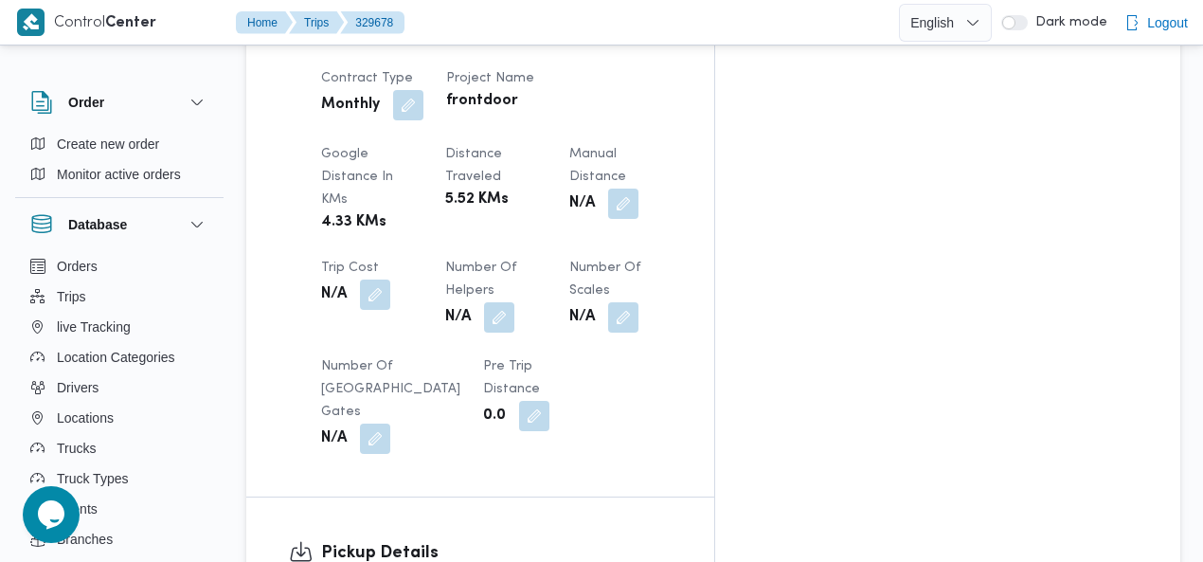
scroll to position [1218, 0]
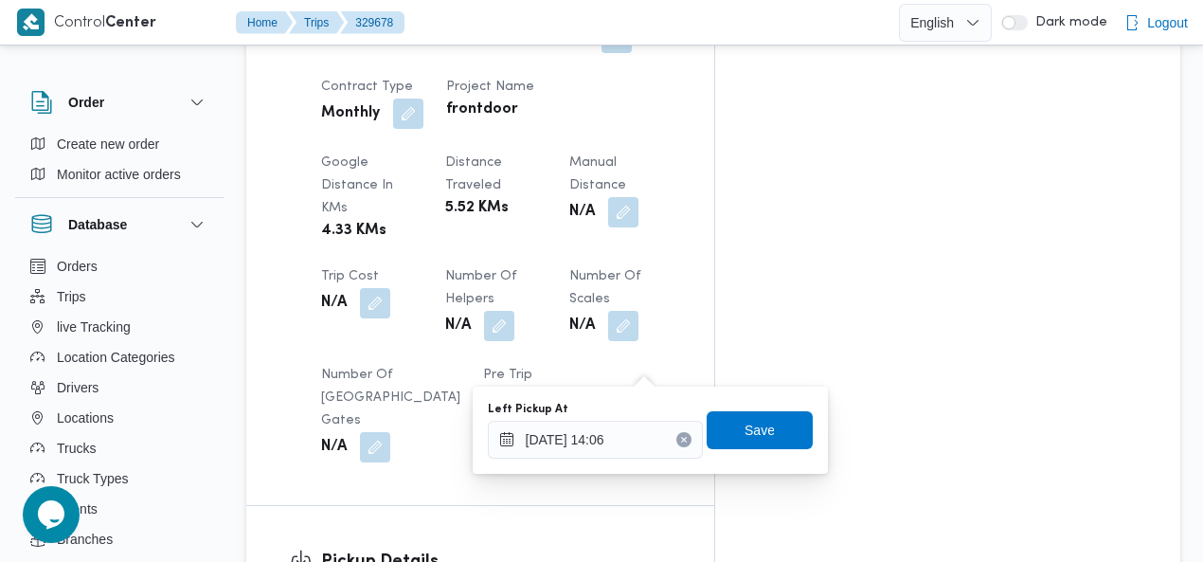
click at [1020, 344] on div "Assignees • Superadmin mohamed.nabil@illa.com.eg Checklist Dropoffs details ent…" at bounding box center [947, 39] width 465 height 1823
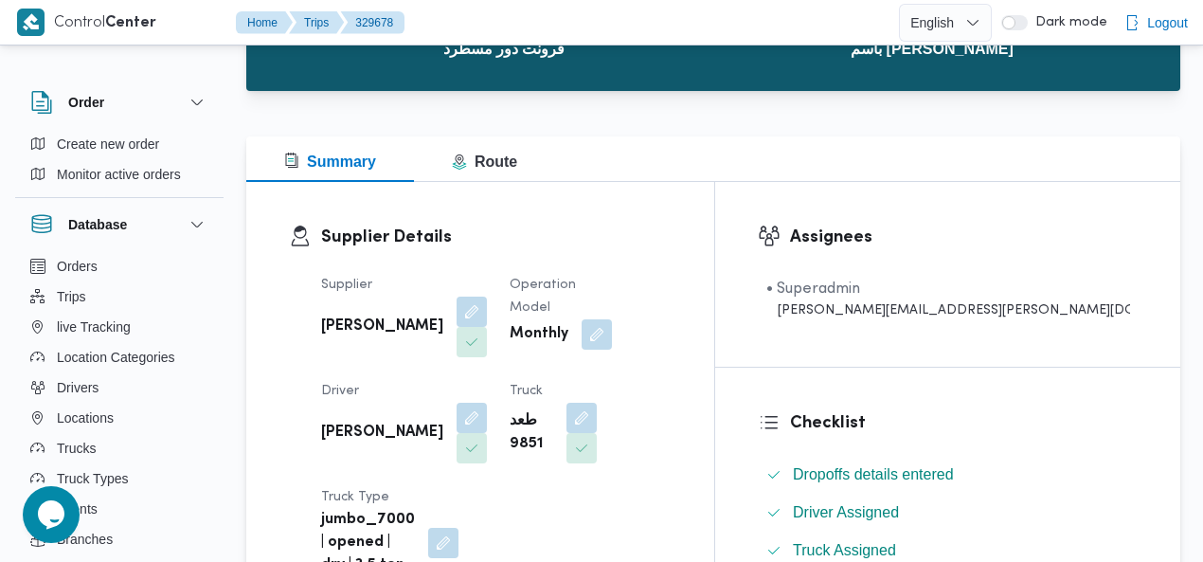
scroll to position [0, 0]
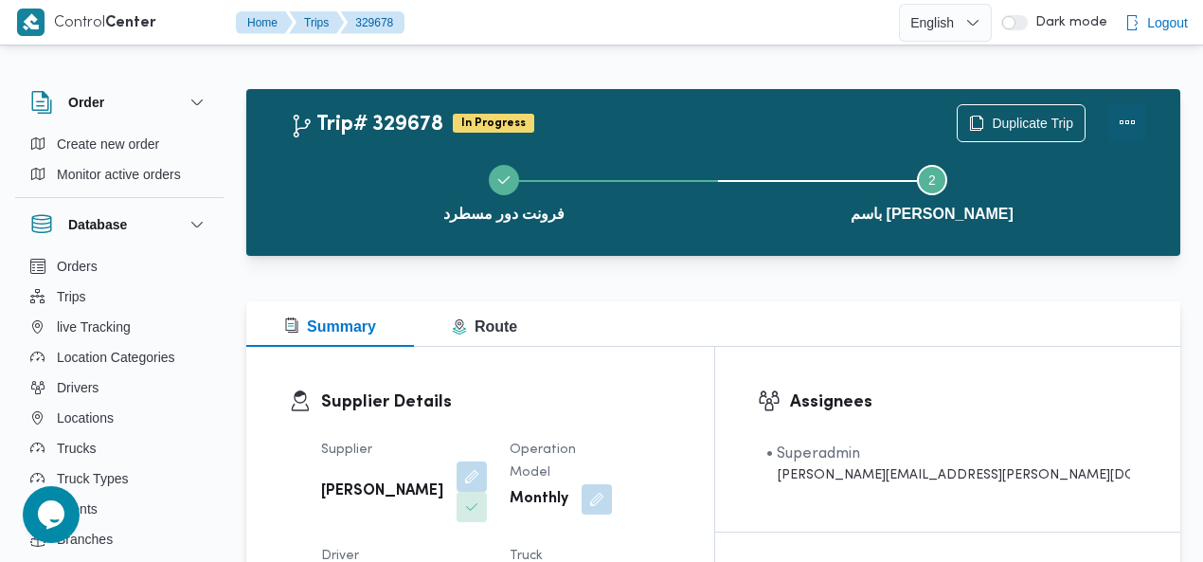
click at [1117, 124] on button "Actions" at bounding box center [1128, 122] width 38 height 38
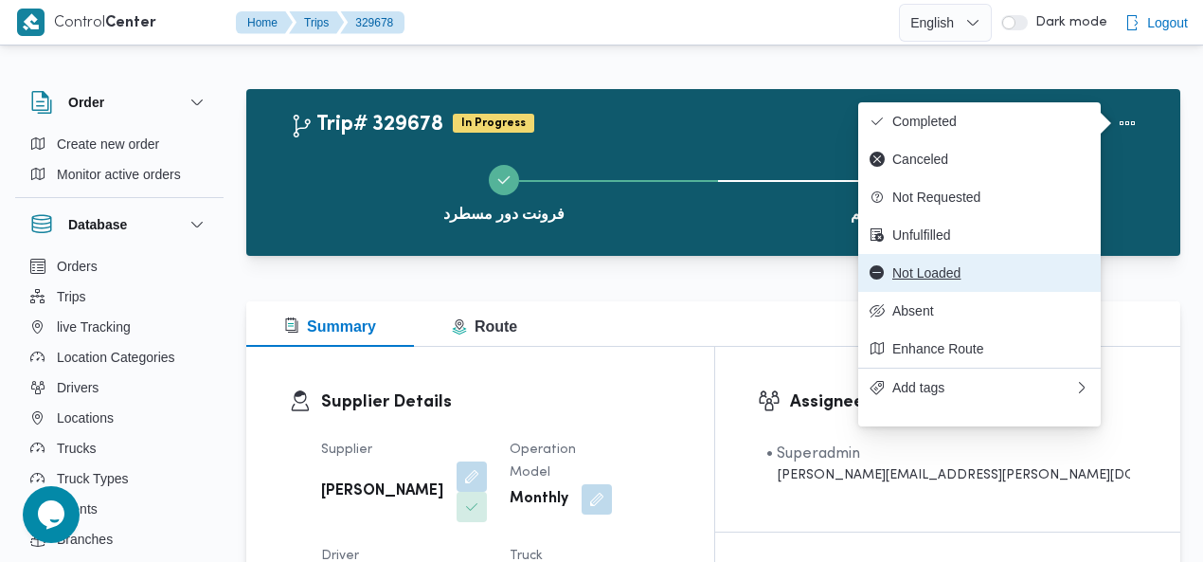
click at [973, 280] on span "Not Loaded" at bounding box center [991, 272] width 197 height 15
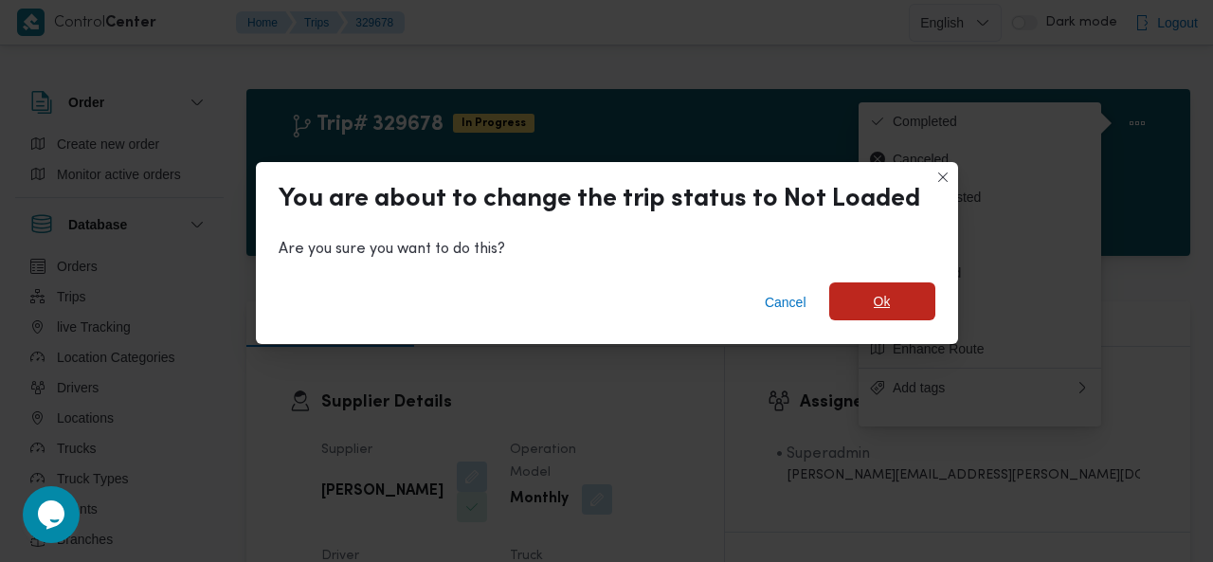
click at [838, 307] on span "Ok" at bounding box center [882, 301] width 106 height 38
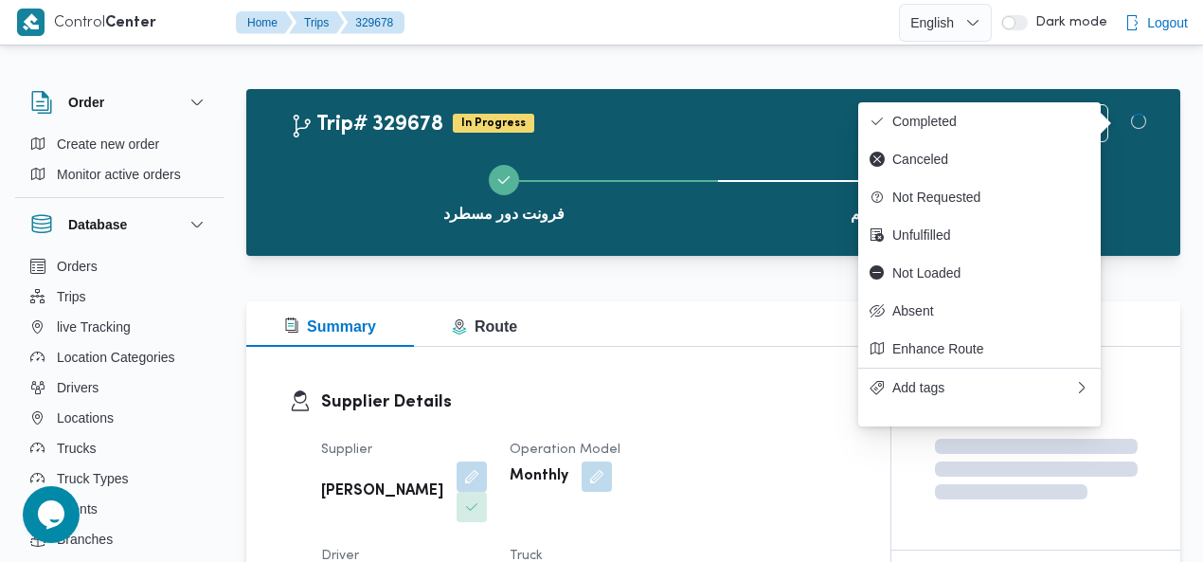
click at [742, 121] on div "Trip# 329678 In Progress Duplicate Trip" at bounding box center [718, 123] width 857 height 38
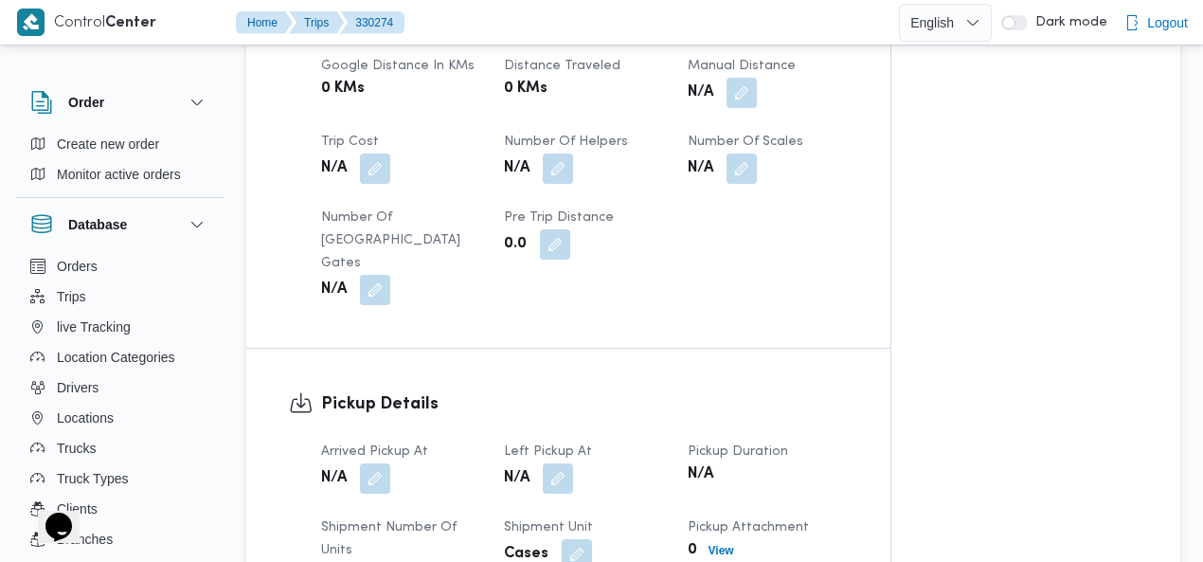
scroll to position [1172, 0]
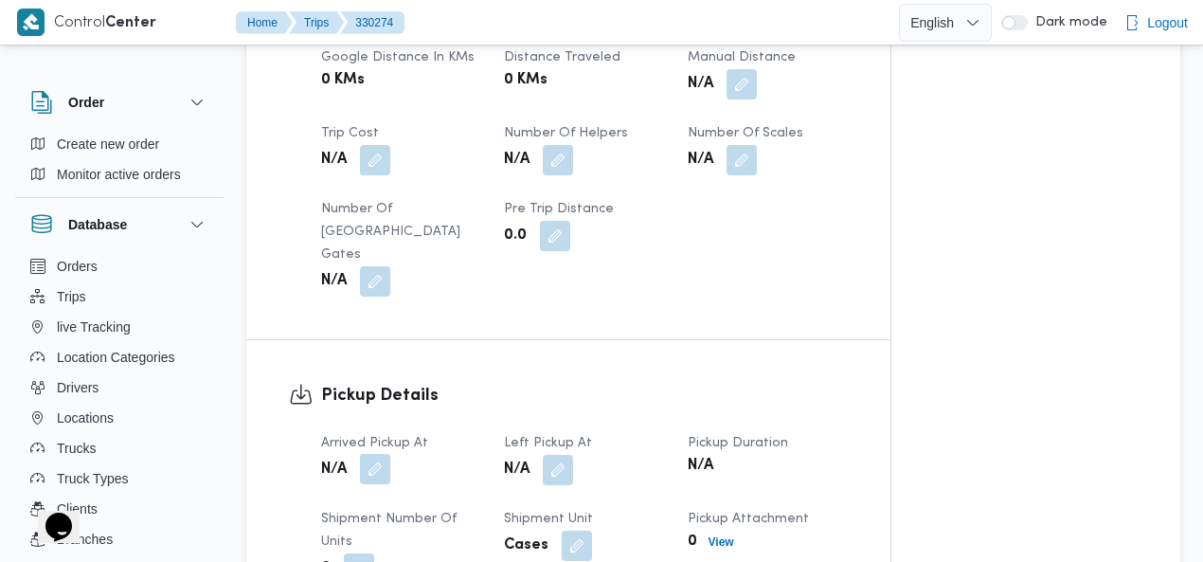
click at [381, 454] on button "button" at bounding box center [375, 469] width 30 height 30
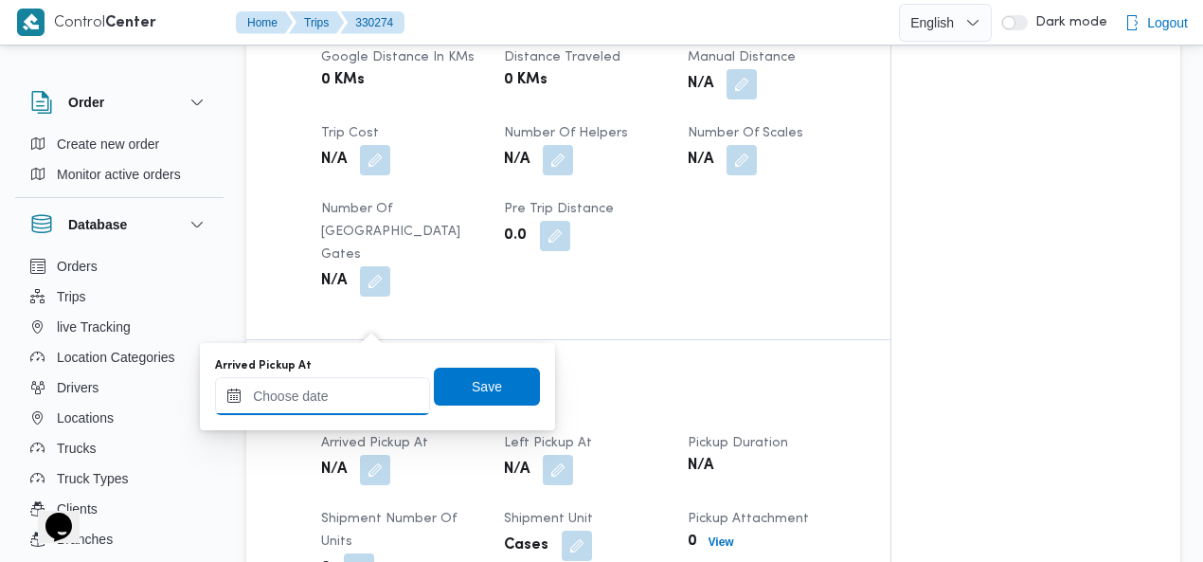
click at [336, 385] on div at bounding box center [322, 396] width 215 height 38
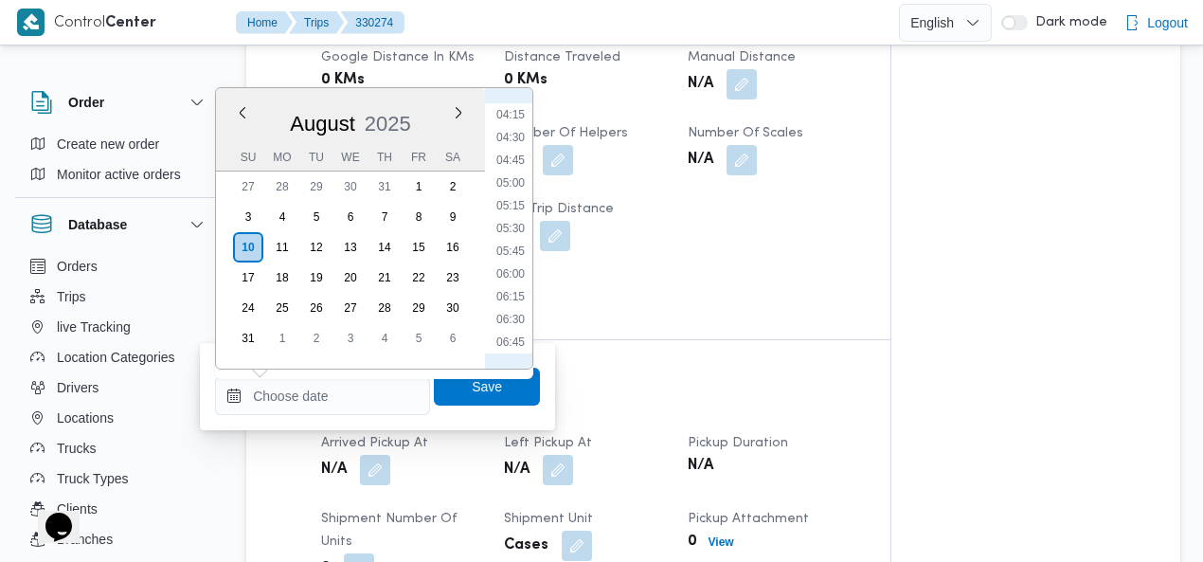
scroll to position [603, 0]
click at [514, 168] on li "07:15" at bounding box center [511, 169] width 44 height 19
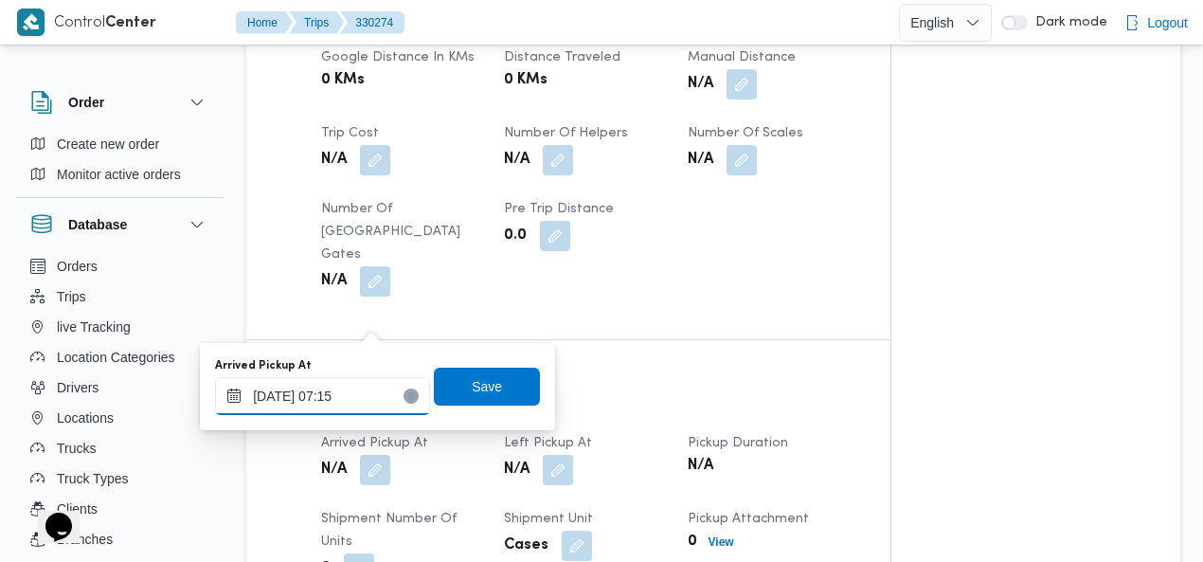
type input "10/08/2025 07:15"
click at [472, 386] on span "Save" at bounding box center [487, 385] width 30 height 23
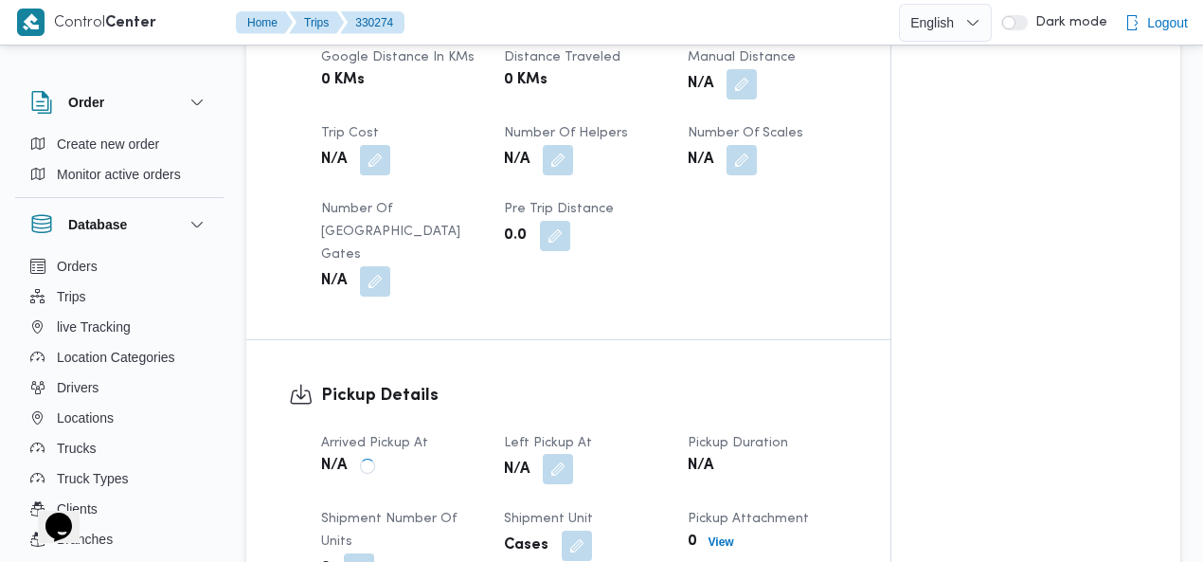
click at [564, 454] on button "button" at bounding box center [558, 469] width 30 height 30
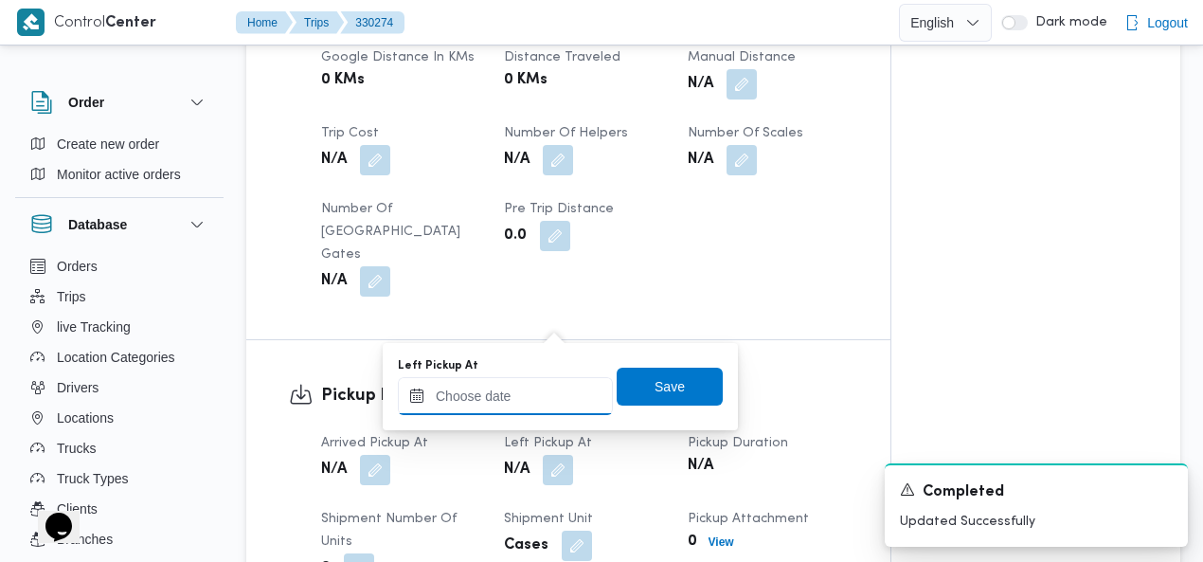
click at [535, 393] on input "Left Pickup At" at bounding box center [505, 396] width 215 height 38
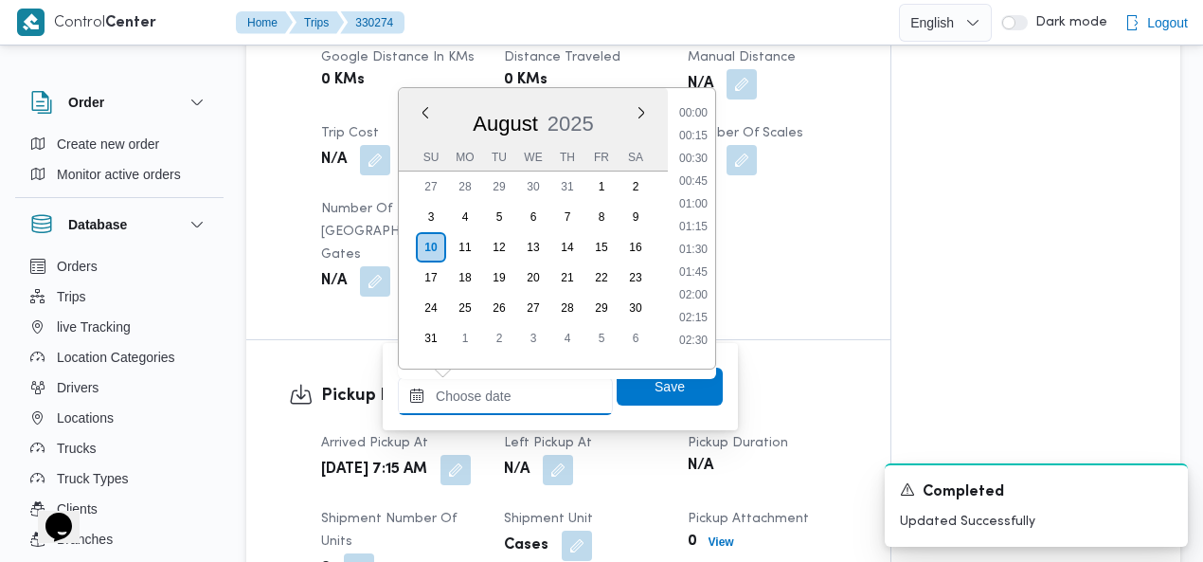
scroll to position [1256, 0]
click at [703, 175] on li "14:30" at bounding box center [694, 175] width 44 height 19
type input "10/08/2025 14:30"
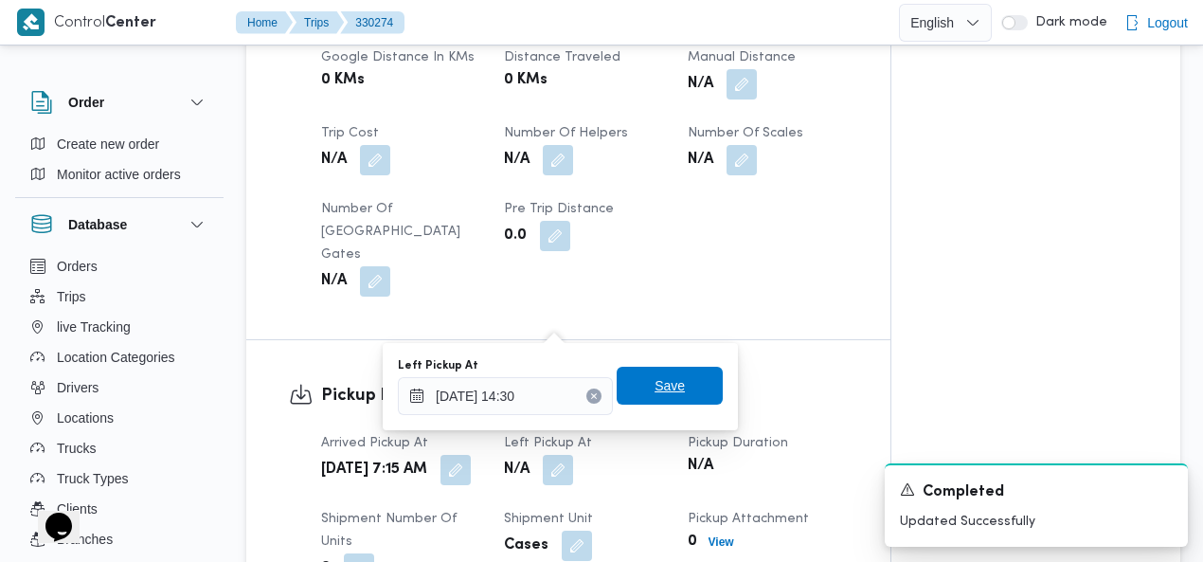
click at [655, 386] on span "Save" at bounding box center [670, 385] width 30 height 23
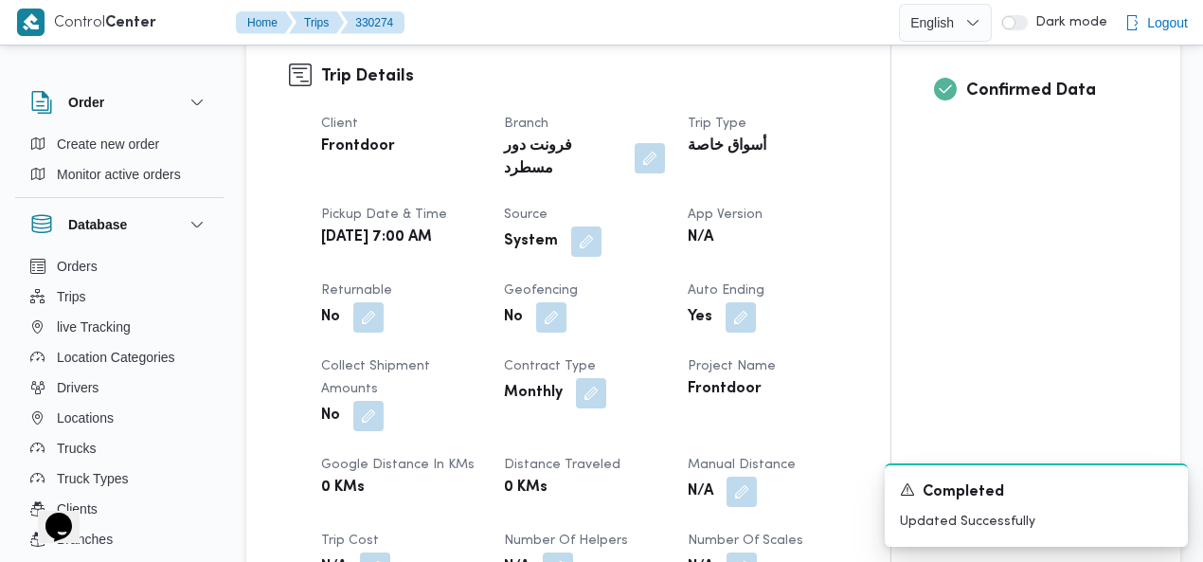
scroll to position [749, 0]
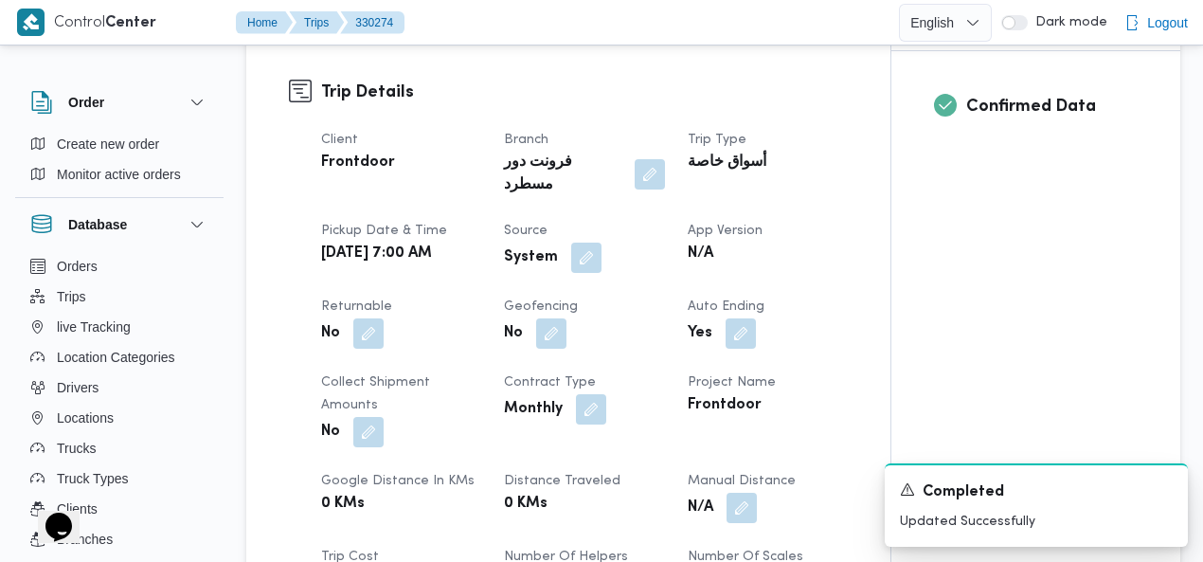
click at [583, 243] on button "button" at bounding box center [586, 258] width 30 height 30
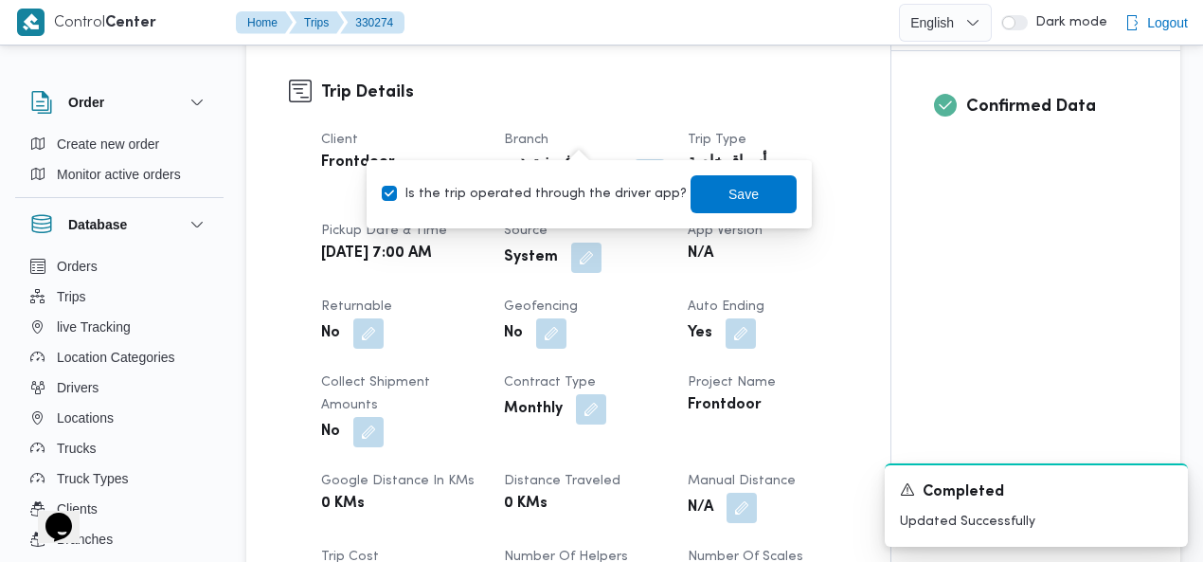
click at [557, 200] on label "Is the trip operated through the driver app?" at bounding box center [534, 194] width 305 height 23
checkbox input "false"
click at [727, 181] on span "Save" at bounding box center [744, 193] width 106 height 38
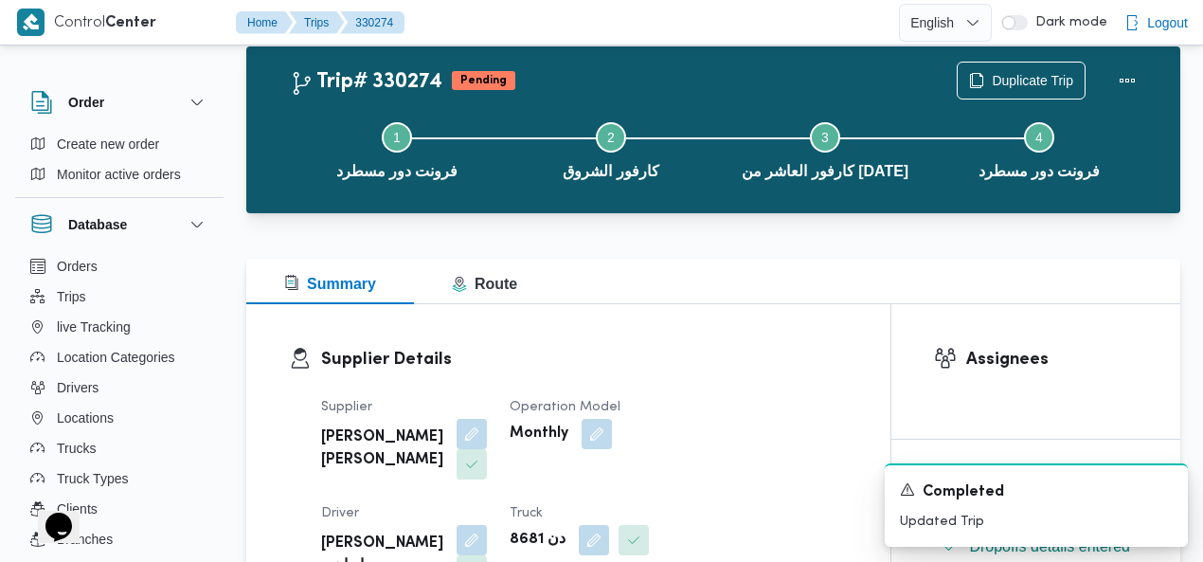
scroll to position [13, 0]
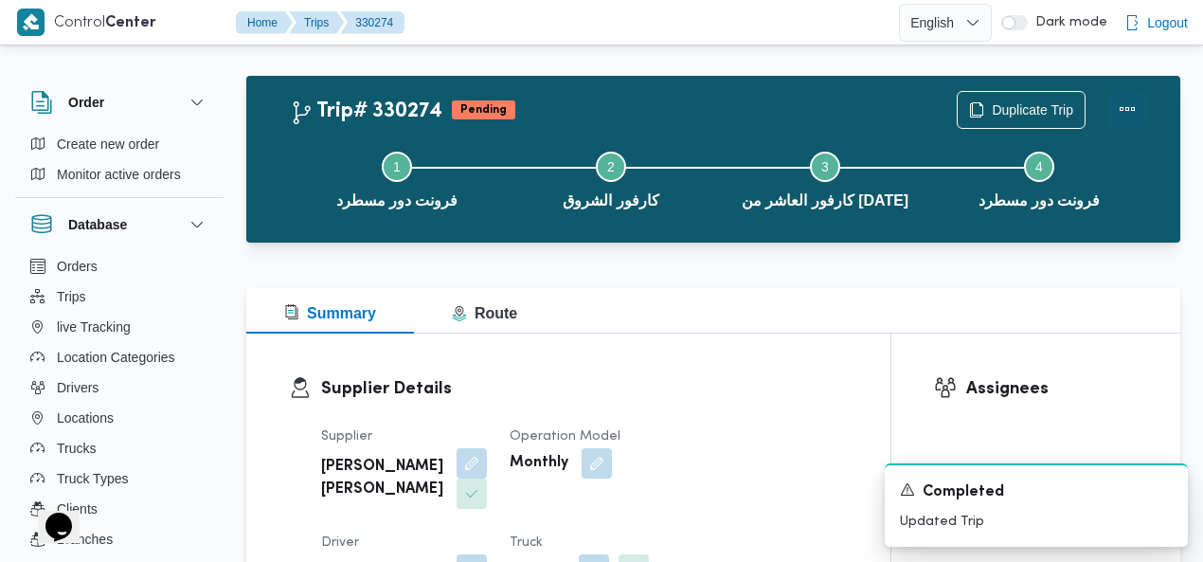
click at [1130, 107] on button "Actions" at bounding box center [1128, 109] width 38 height 38
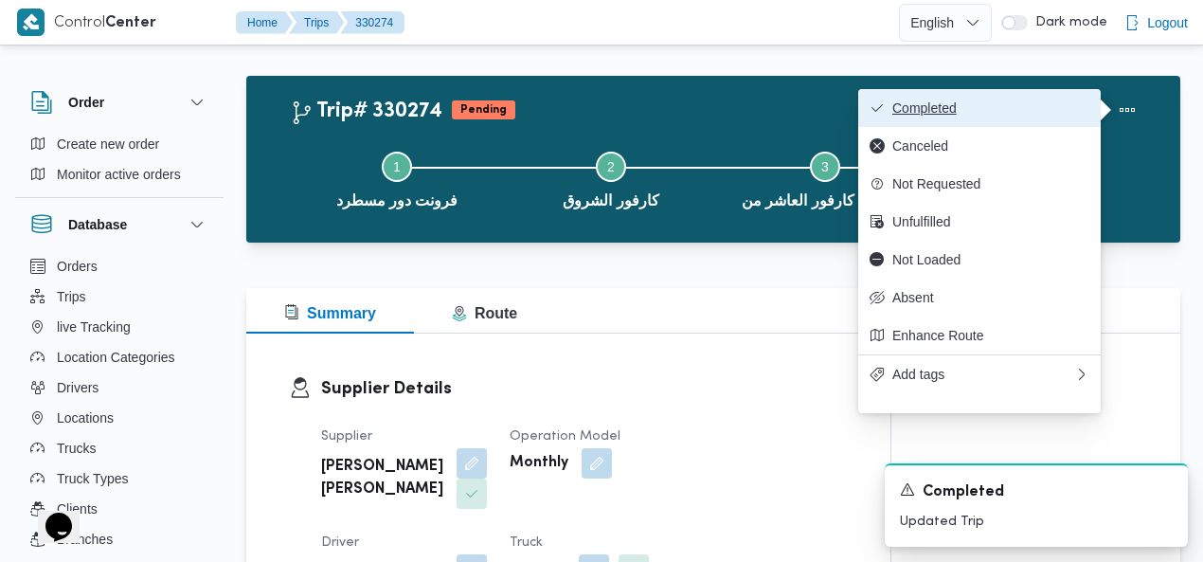
click at [1098, 98] on button "Completed" at bounding box center [979, 108] width 243 height 38
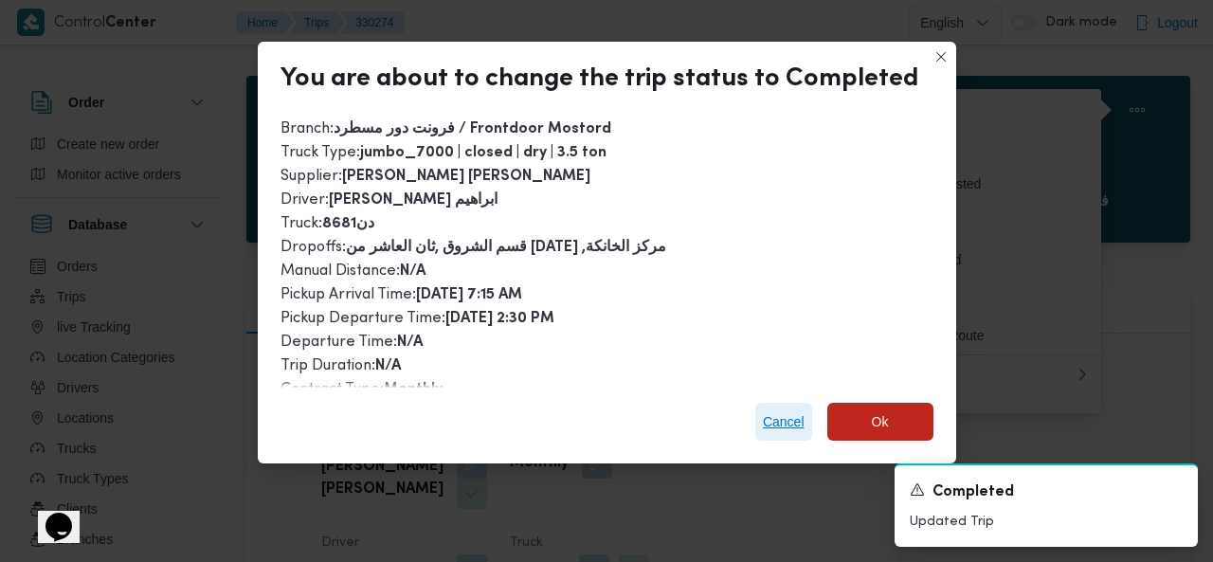
drag, startPoint x: 773, startPoint y: 415, endPoint x: 1008, endPoint y: 217, distance: 307.3
click at [772, 415] on span "Cancel" at bounding box center [784, 421] width 42 height 23
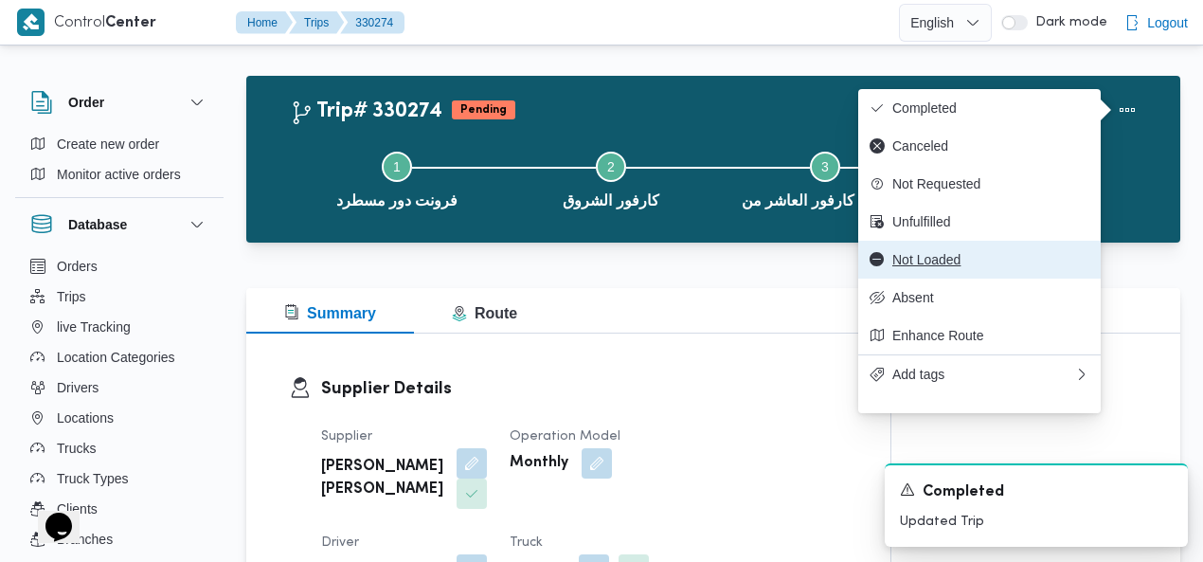
click at [946, 267] on span "Not Loaded" at bounding box center [991, 259] width 197 height 15
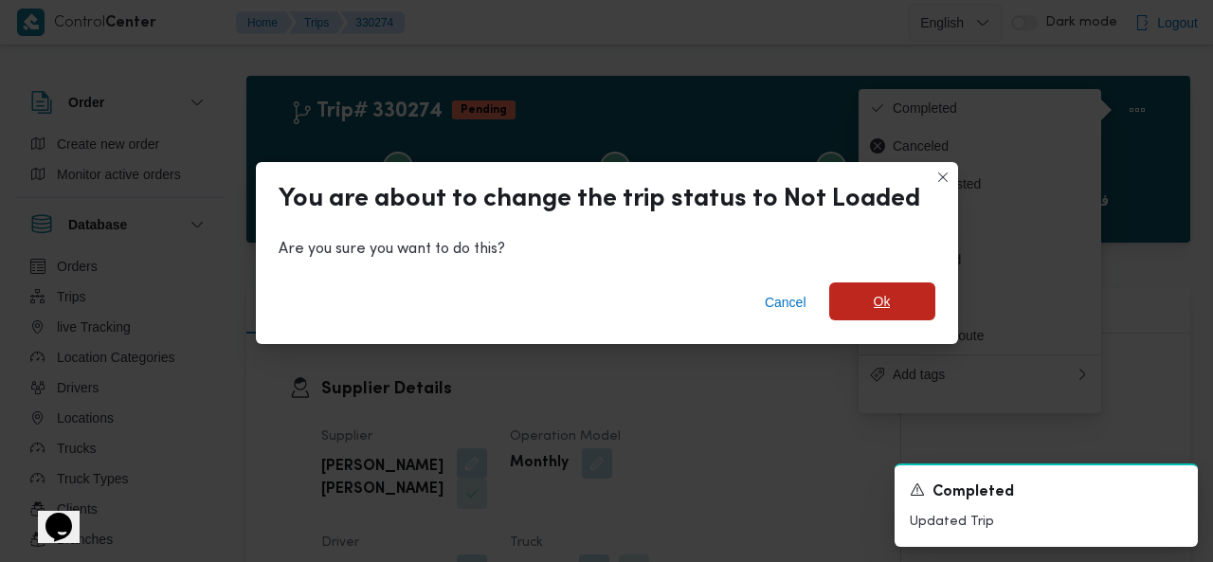
click at [864, 299] on span "Ok" at bounding box center [882, 301] width 106 height 38
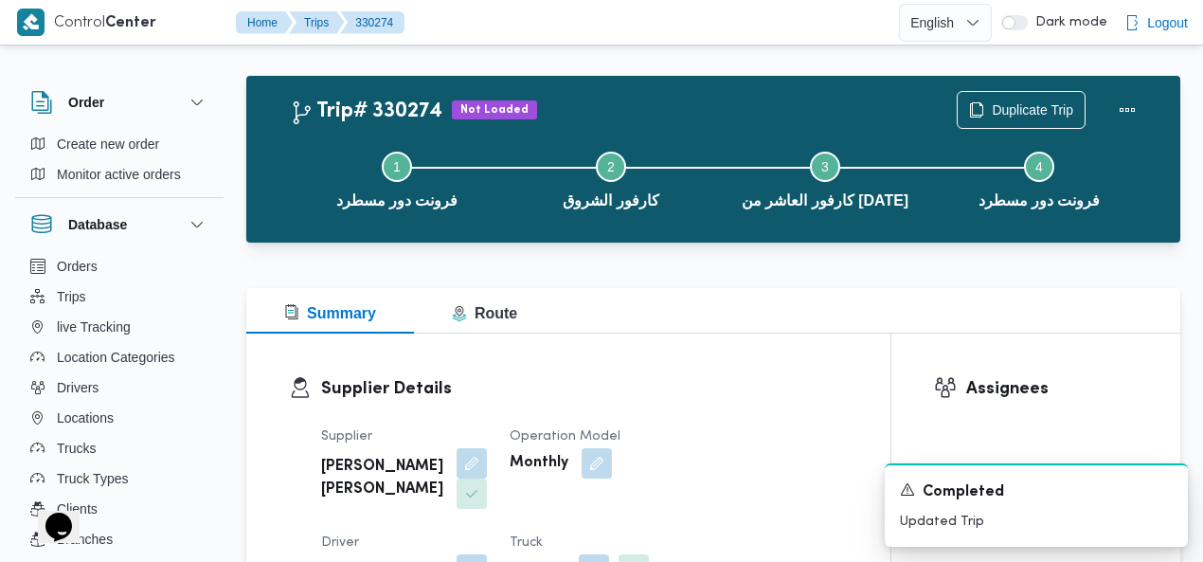
click at [701, 98] on div "Trip# 330274 Not Loaded Duplicate Trip" at bounding box center [718, 110] width 857 height 38
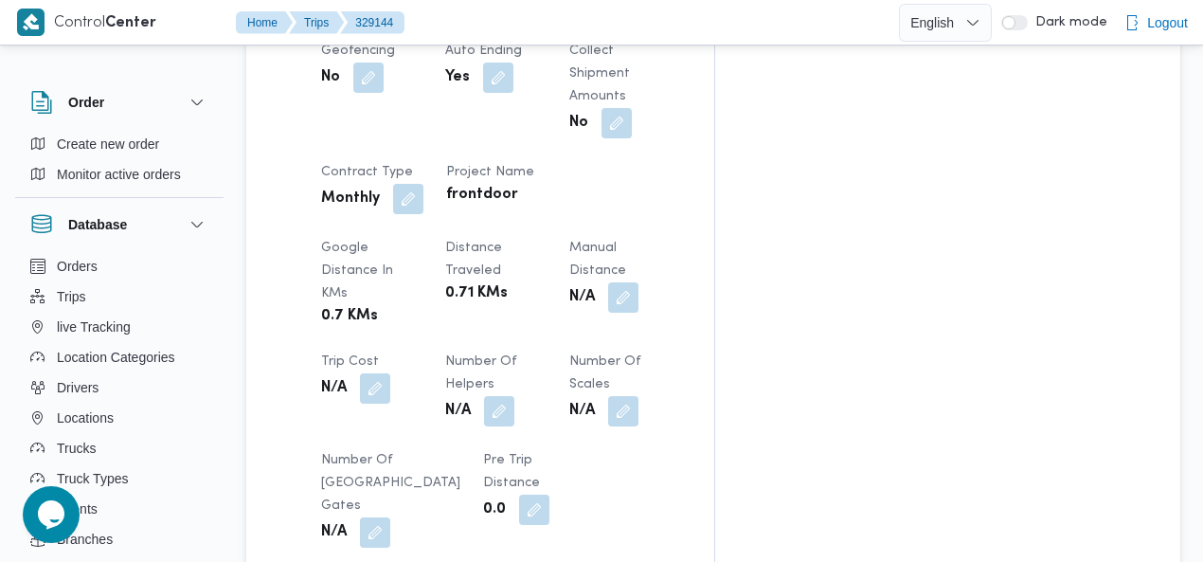
scroll to position [1215, 0]
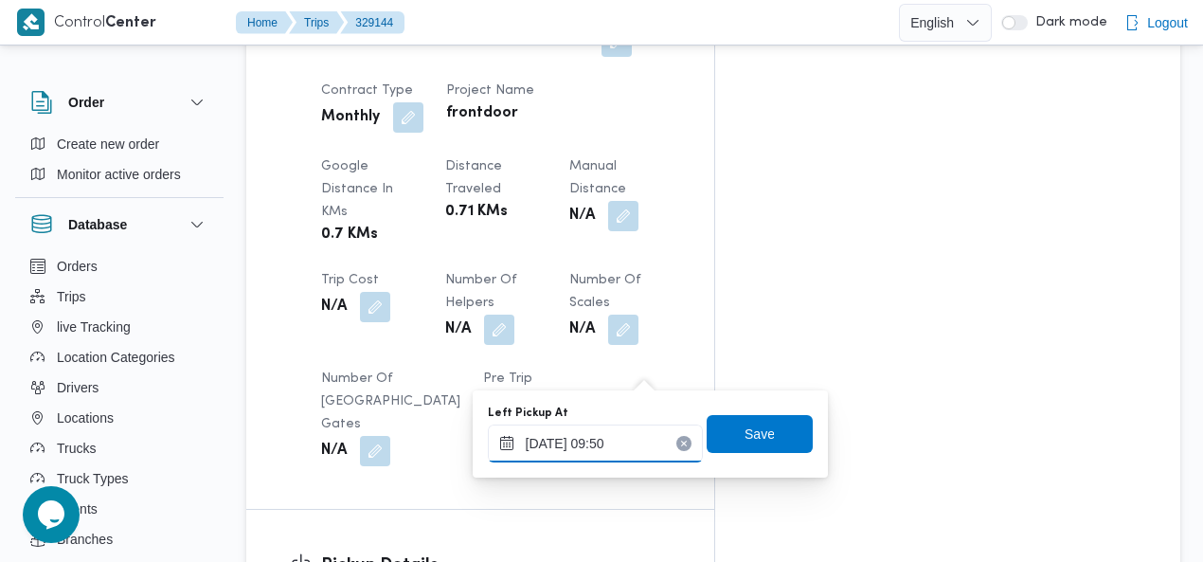
click at [635, 440] on input "10/08/2025 09:50" at bounding box center [595, 443] width 215 height 38
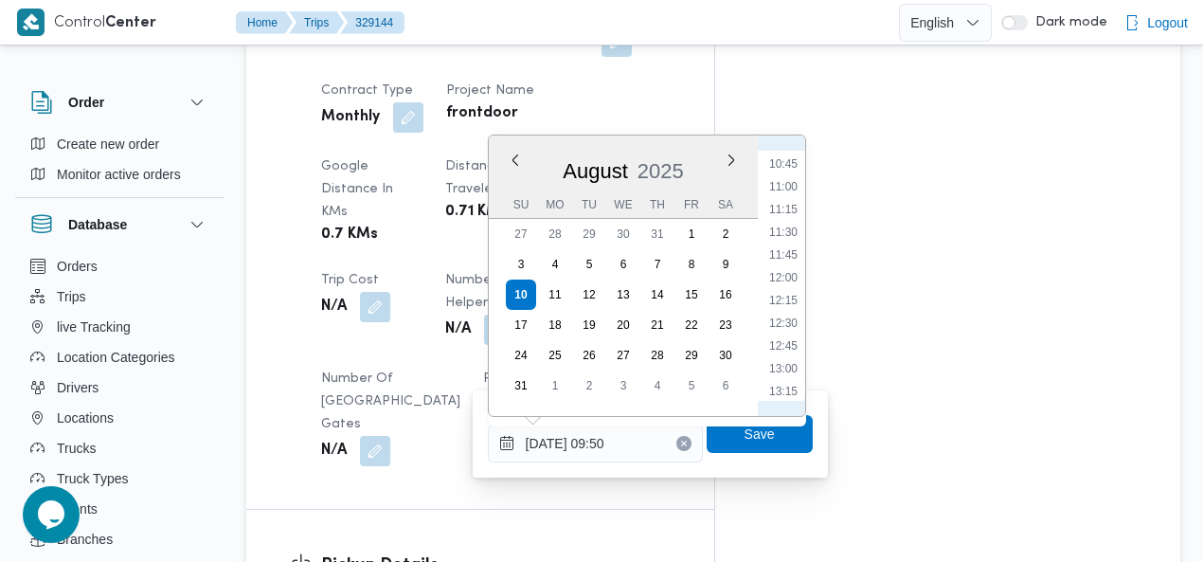
scroll to position [1192, 0]
click at [785, 284] on li "14:30" at bounding box center [784, 287] width 44 height 19
type input "10/08/2025 14:30"
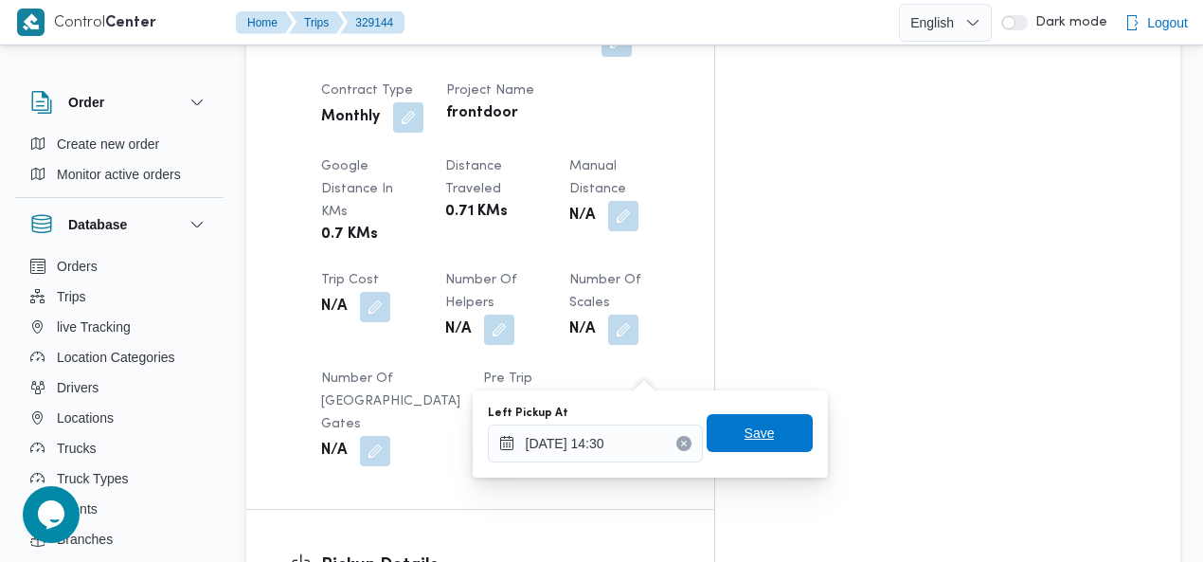
click at [752, 433] on span "Save" at bounding box center [760, 433] width 30 height 23
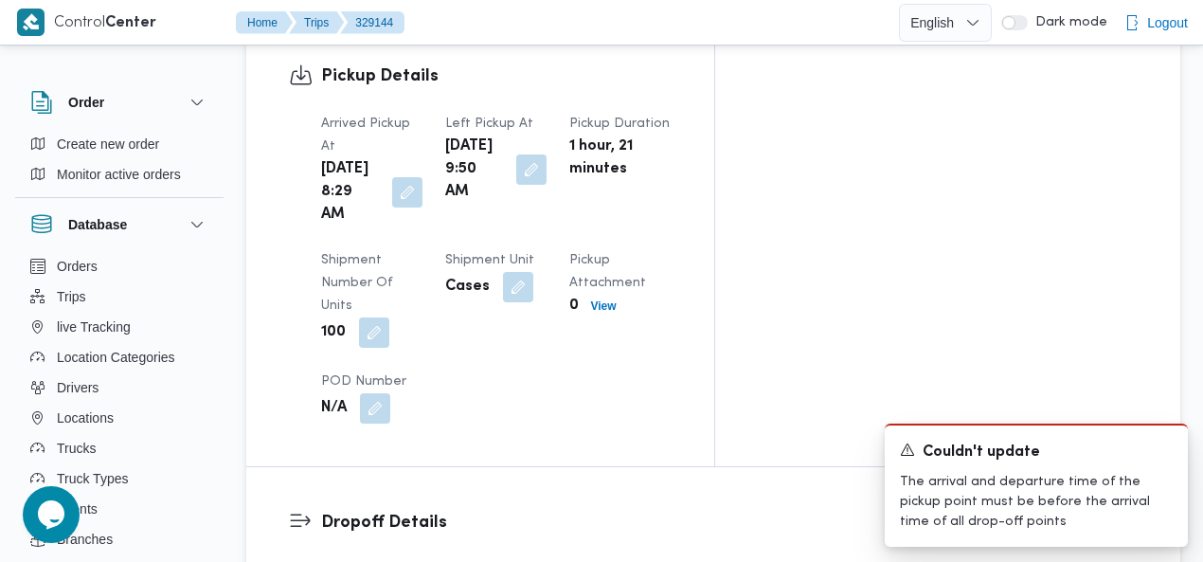
scroll to position [1747, 0]
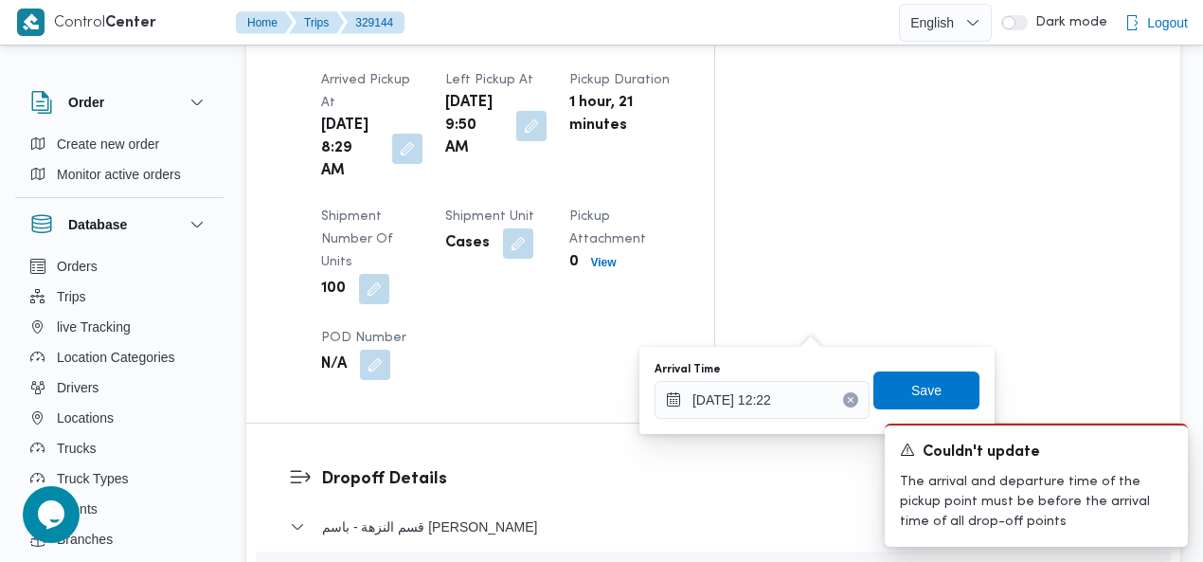
click at [848, 399] on icon "Clear input" at bounding box center [850, 399] width 5 height 5
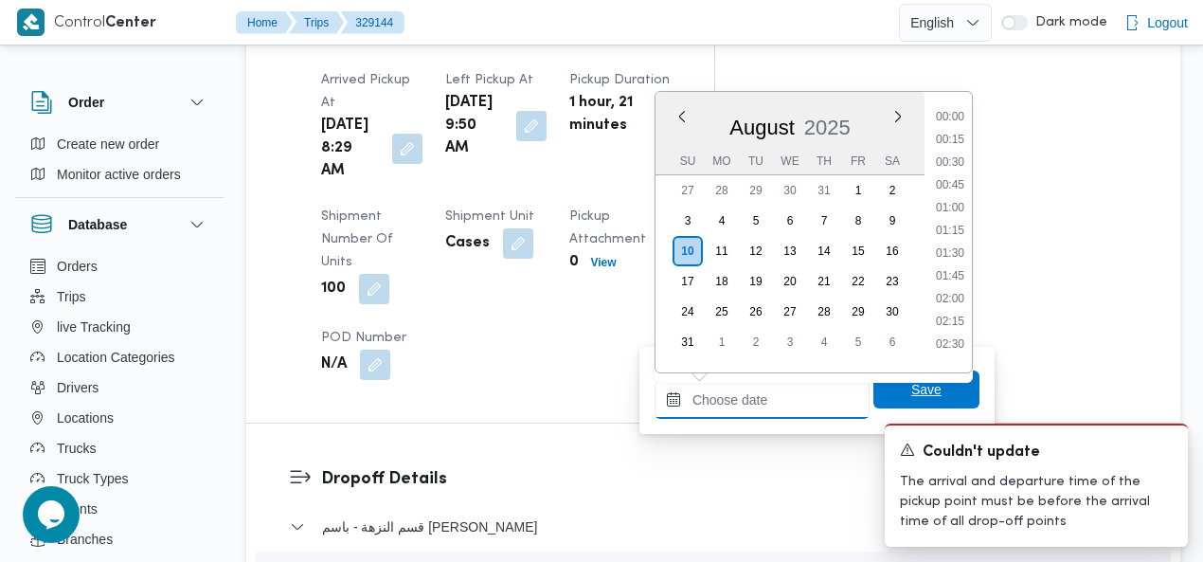
scroll to position [1256, 0]
click at [885, 381] on span "Save" at bounding box center [927, 389] width 106 height 38
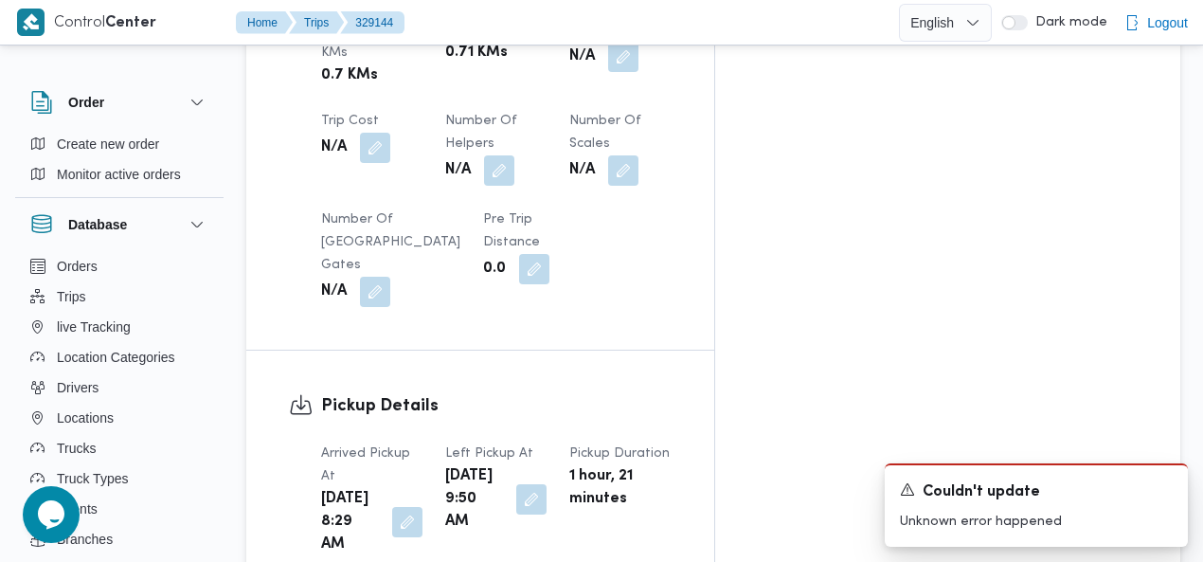
scroll to position [1362, 0]
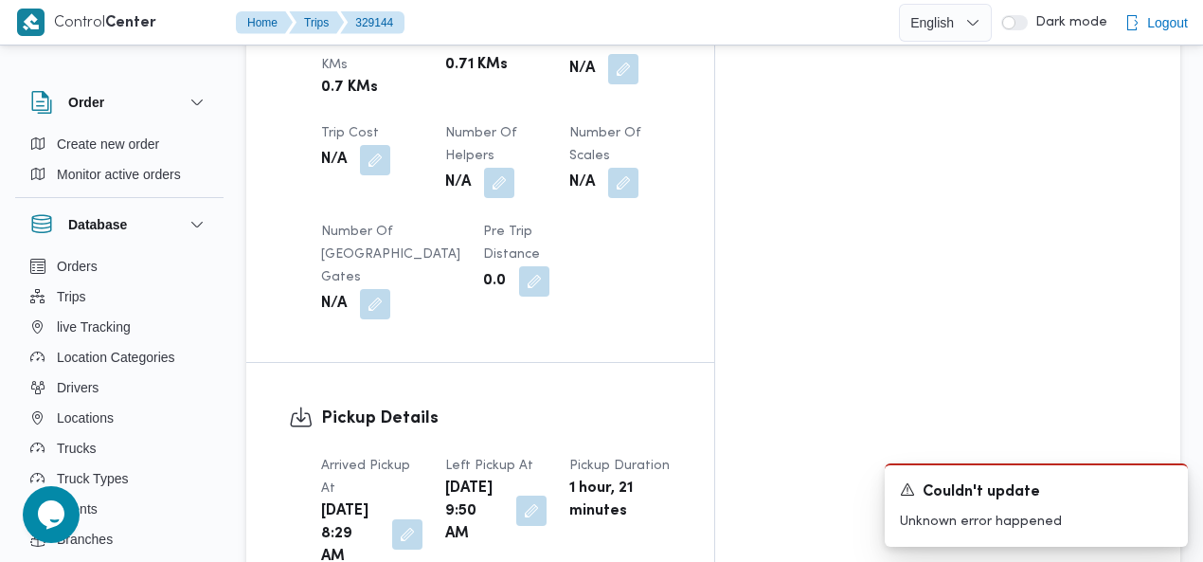
click at [547, 496] on button "button" at bounding box center [531, 511] width 30 height 30
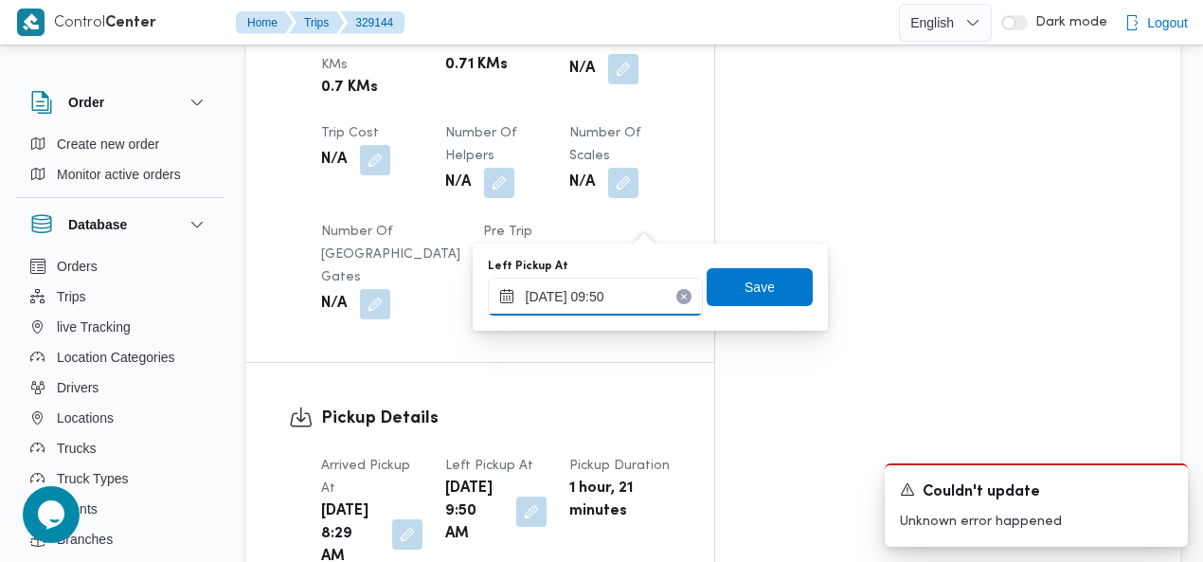
click at [617, 294] on input "10/08/2025 09:50" at bounding box center [595, 297] width 215 height 38
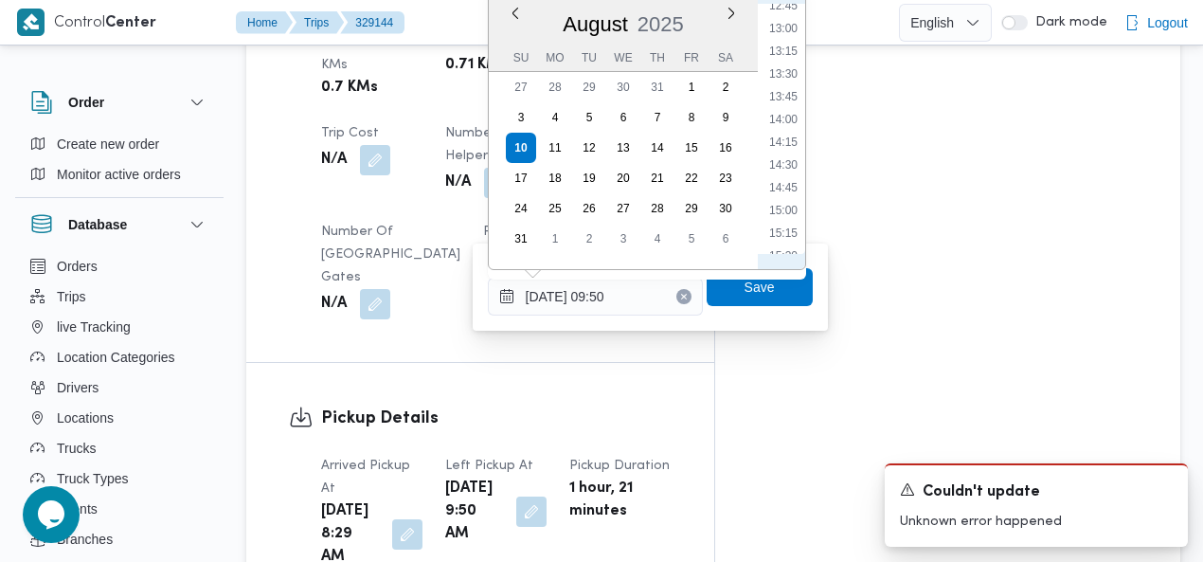
scroll to position [1192, 0]
click at [786, 156] on li "14:45" at bounding box center [784, 162] width 44 height 19
type input "10/08/2025 09:50"
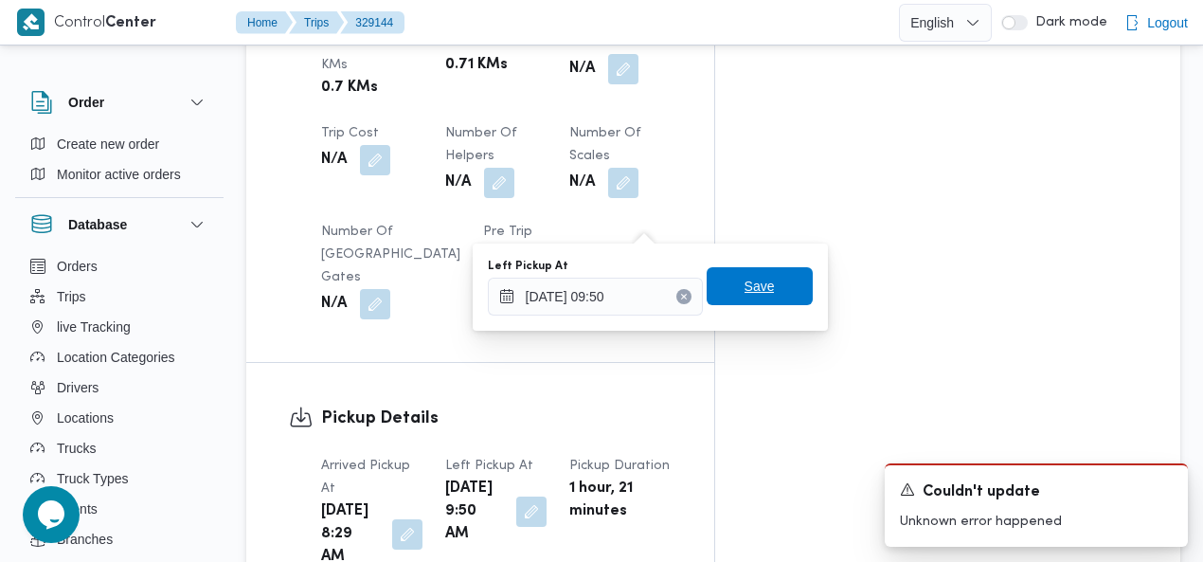
click at [780, 283] on span "Save" at bounding box center [760, 286] width 106 height 38
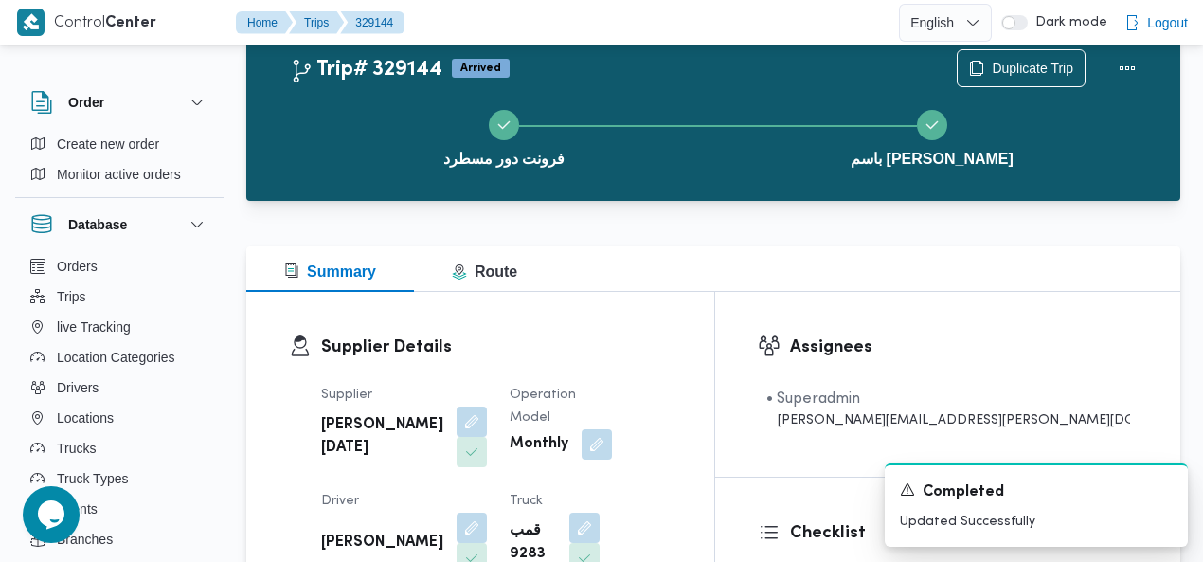
scroll to position [0, 0]
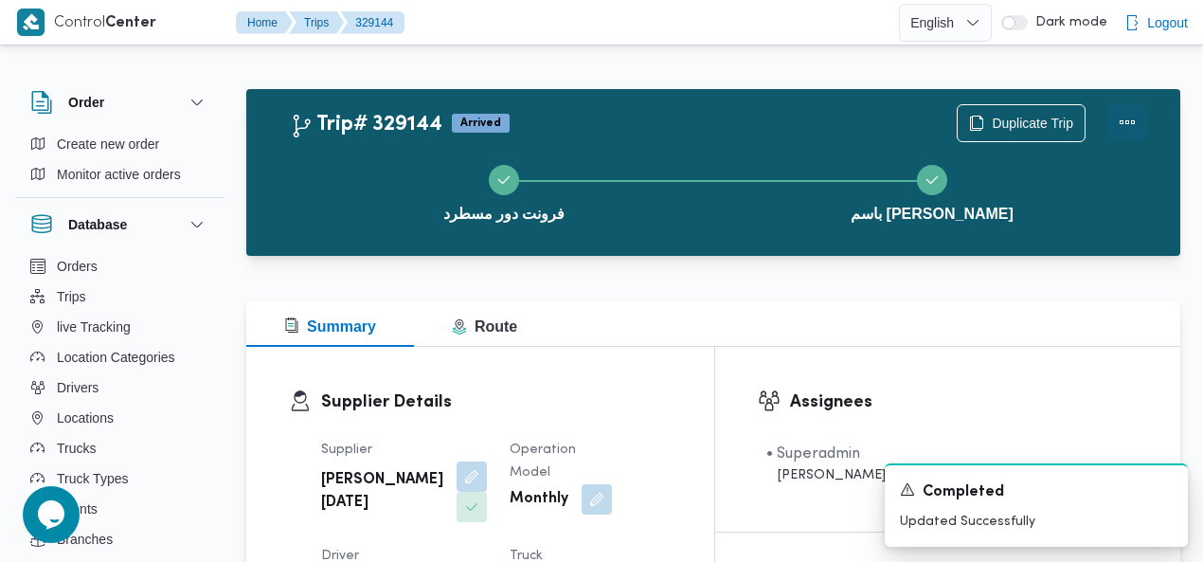
click at [1125, 120] on button "Actions" at bounding box center [1128, 122] width 38 height 38
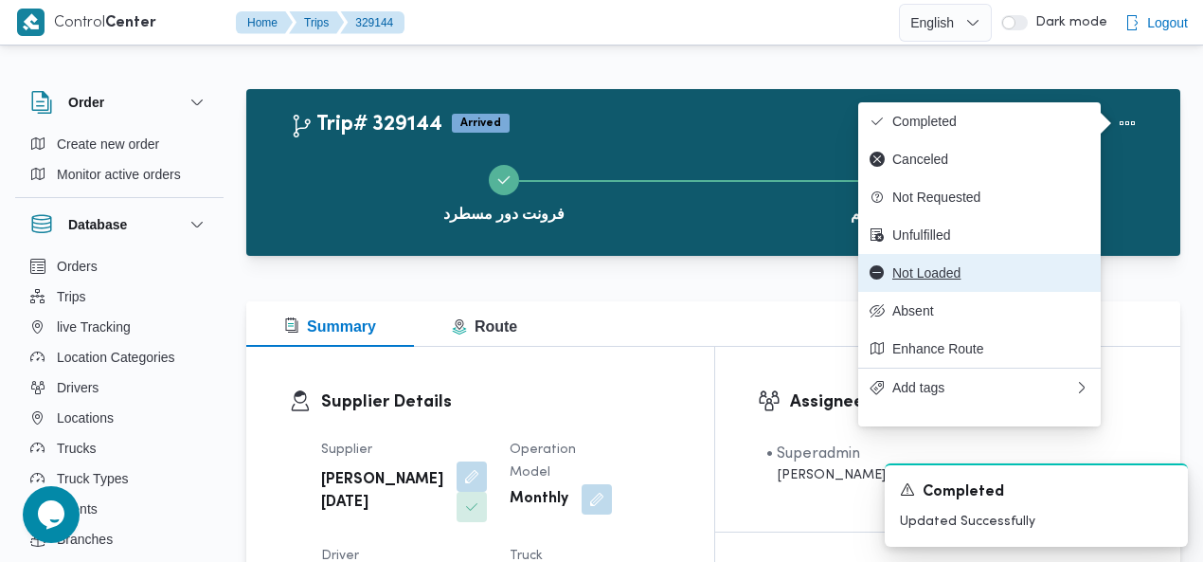
click at [944, 280] on span "Not Loaded" at bounding box center [991, 272] width 197 height 15
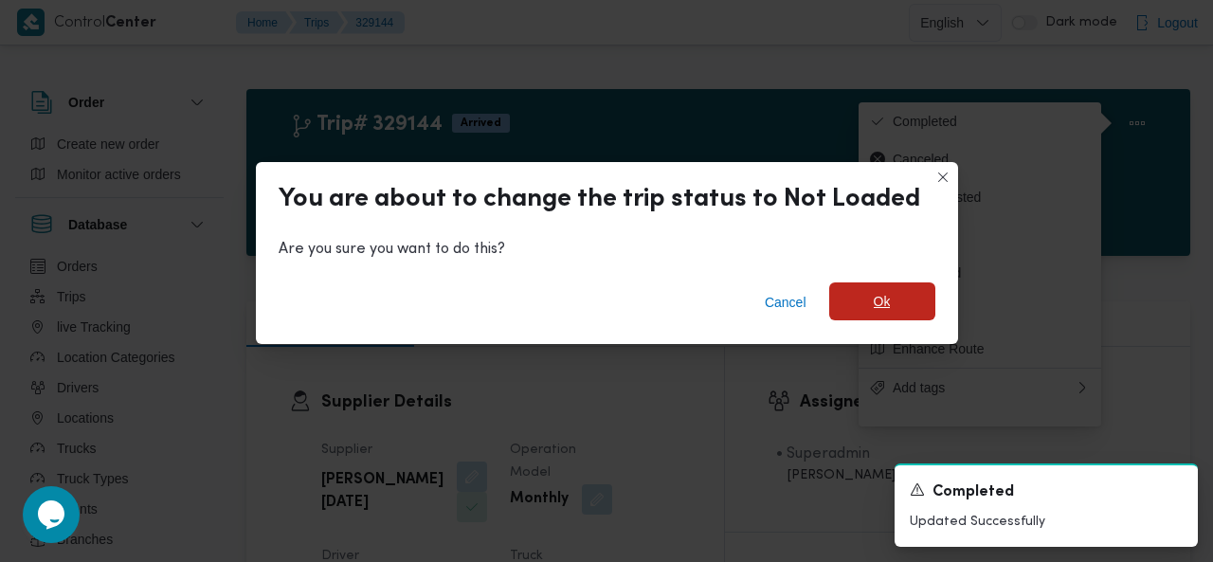
click at [875, 296] on span "Ok" at bounding box center [882, 301] width 17 height 23
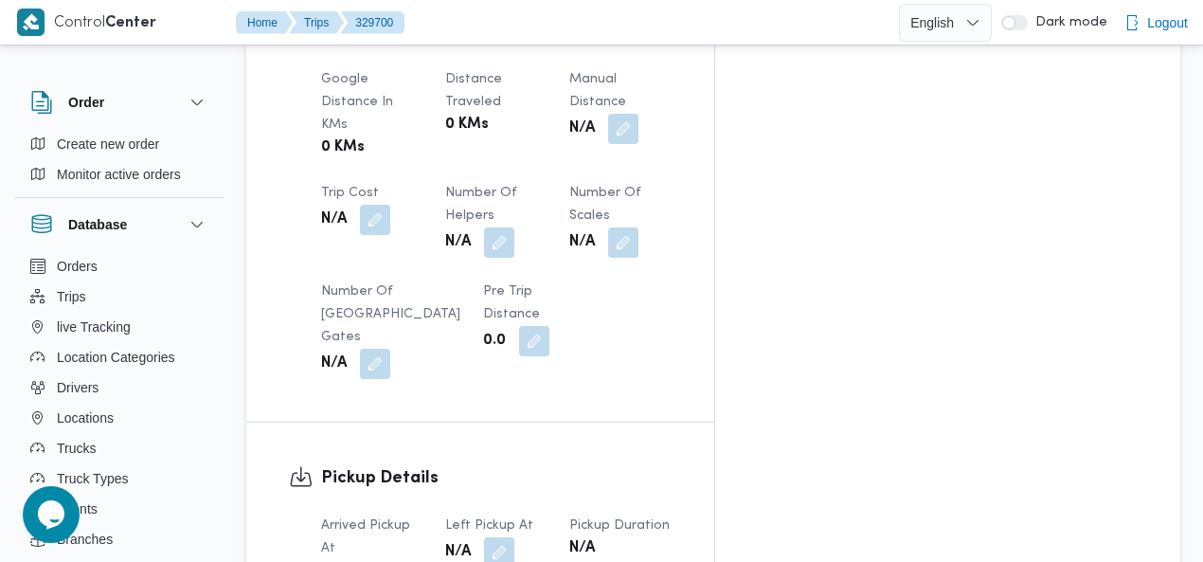
scroll to position [1323, 0]
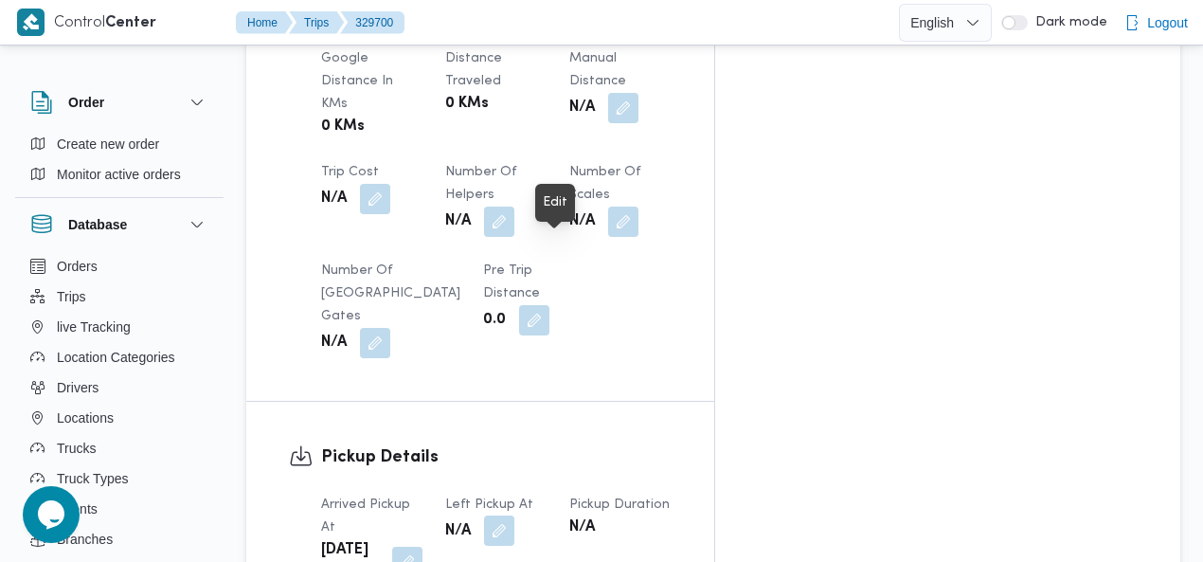
click at [514, 515] on button "button" at bounding box center [499, 530] width 30 height 30
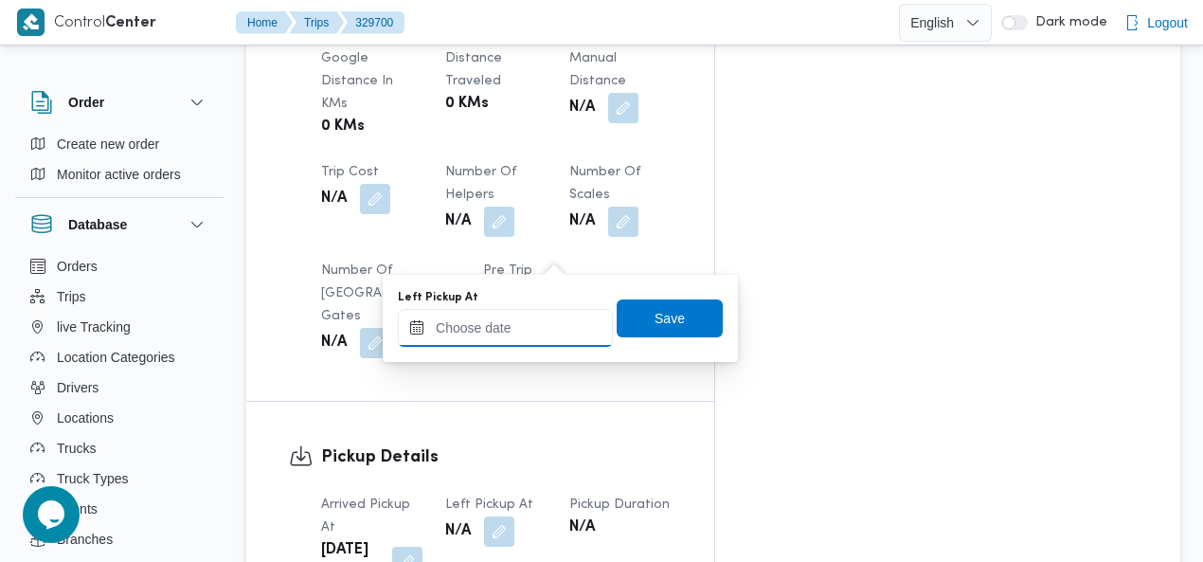
click at [518, 331] on input "Left Pickup At" at bounding box center [505, 328] width 215 height 38
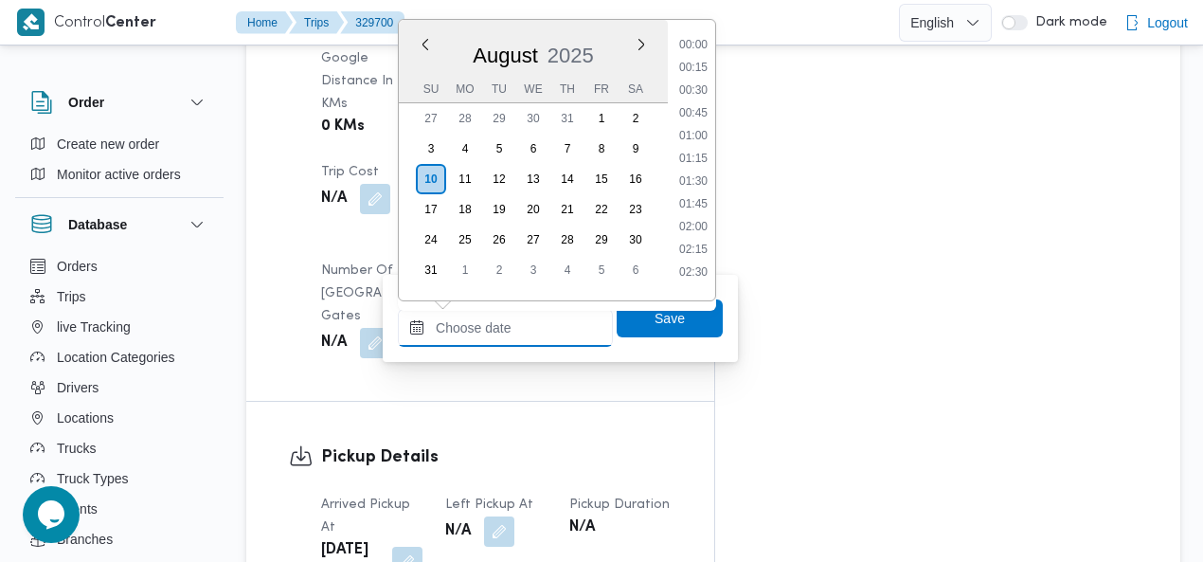
scroll to position [1256, 0]
drag, startPoint x: 695, startPoint y: 153, endPoint x: 695, endPoint y: 168, distance: 15.2
click at [695, 154] on li "15:00" at bounding box center [694, 152] width 44 height 19
type input "10/08/2025 15:00"
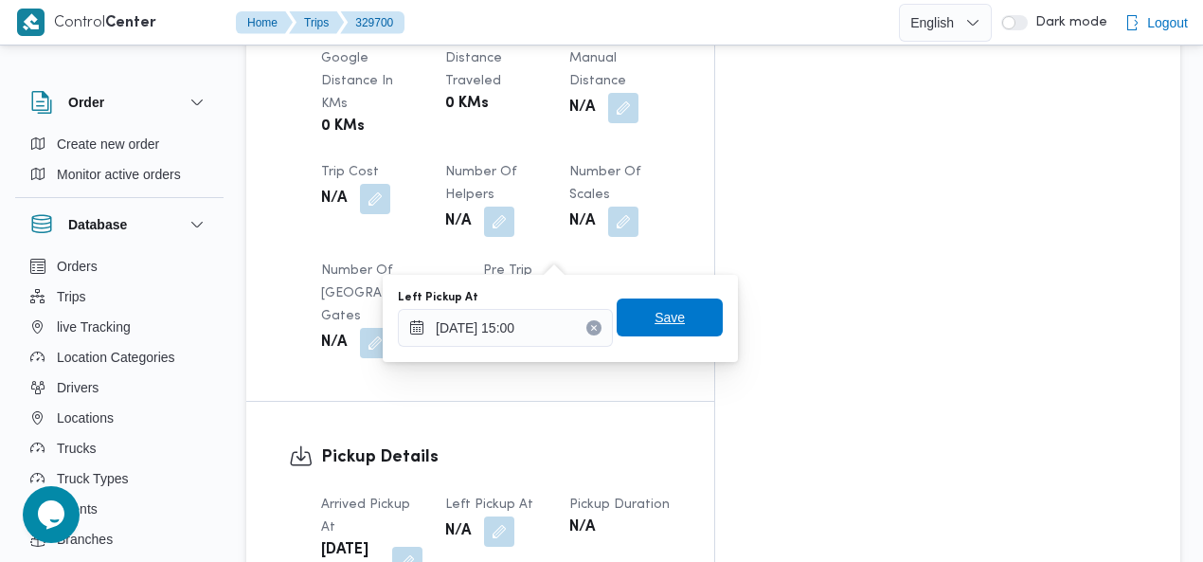
click at [661, 322] on span "Save" at bounding box center [670, 317] width 30 height 23
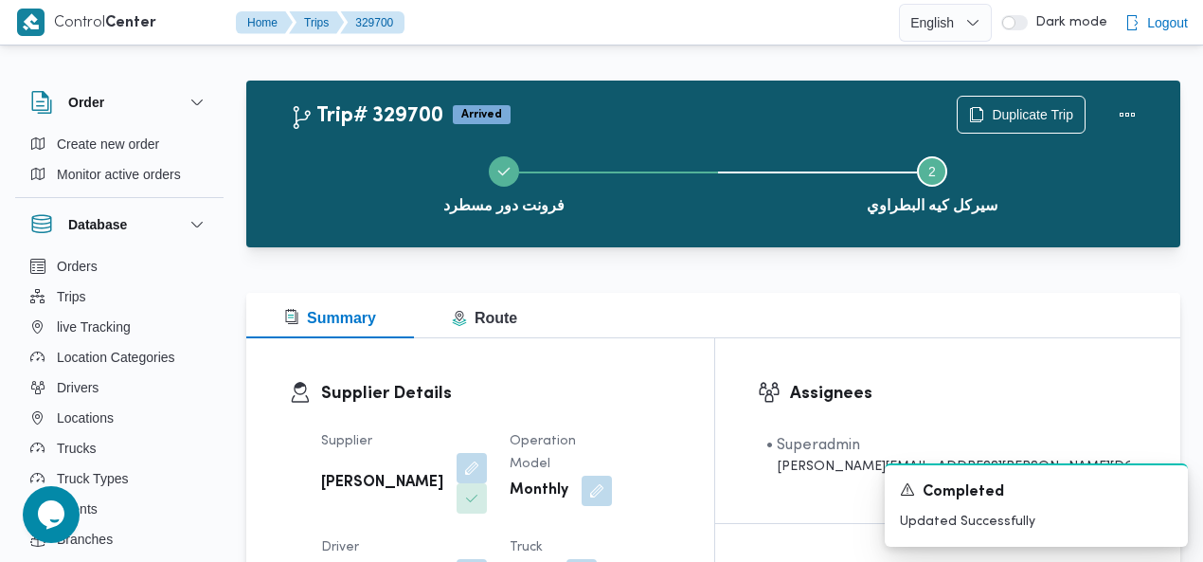
scroll to position [0, 0]
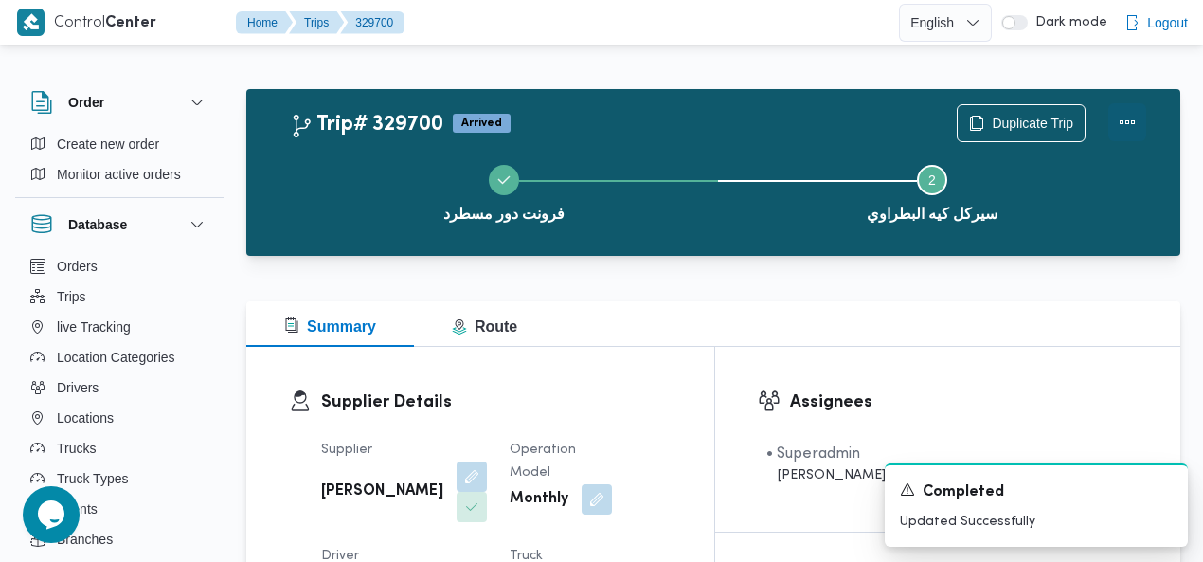
click at [1120, 122] on button "Actions" at bounding box center [1128, 122] width 38 height 38
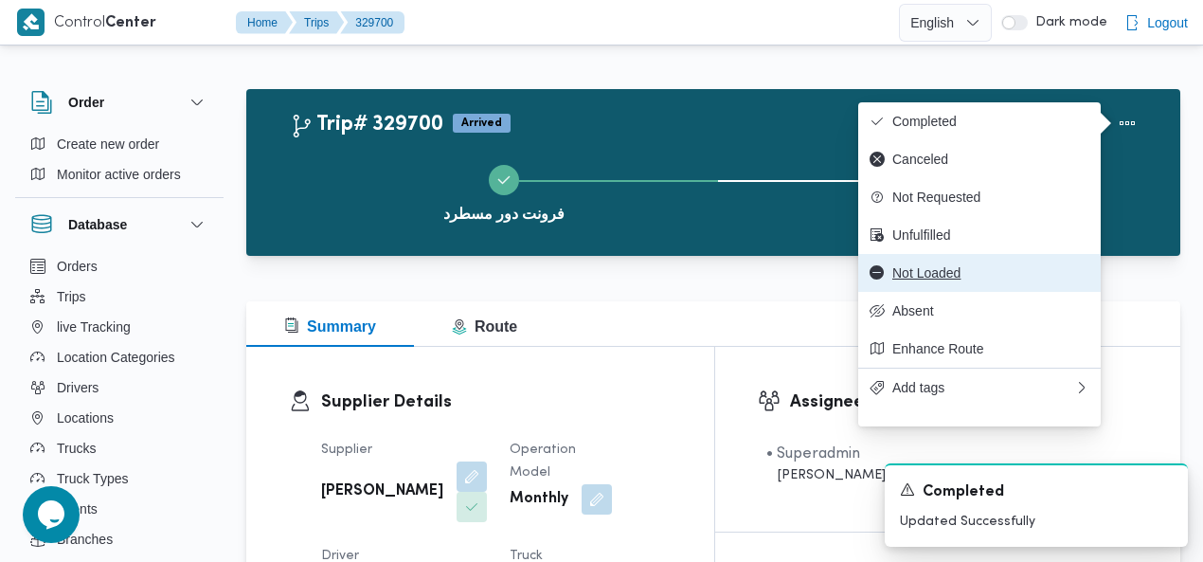
click at [980, 280] on span "Not Loaded" at bounding box center [991, 272] width 197 height 15
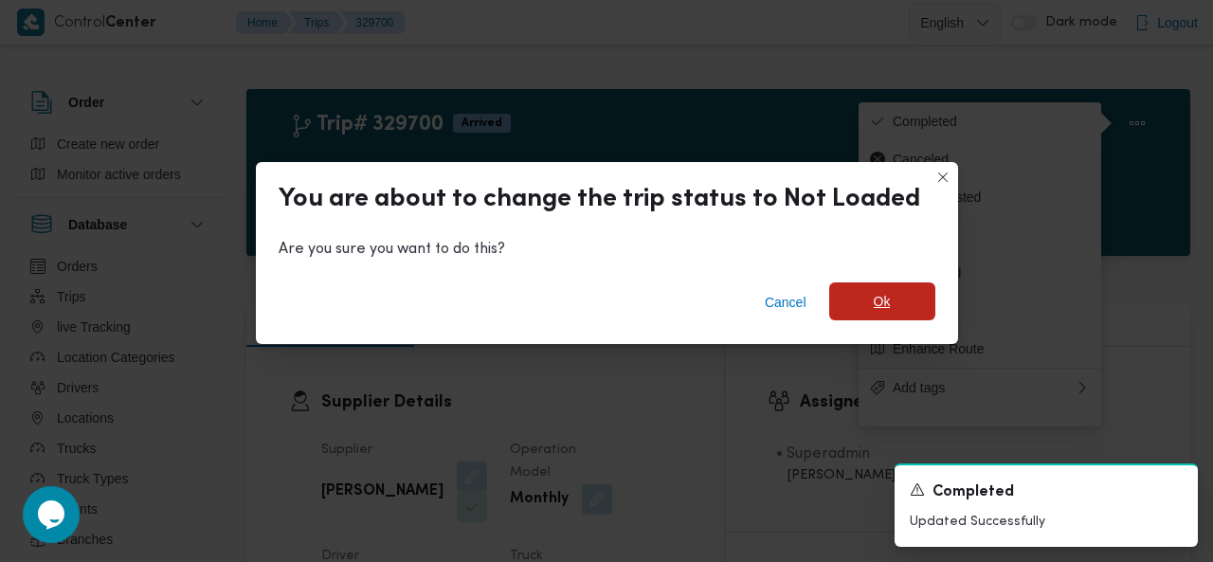
click at [876, 293] on span "Ok" at bounding box center [882, 301] width 17 height 23
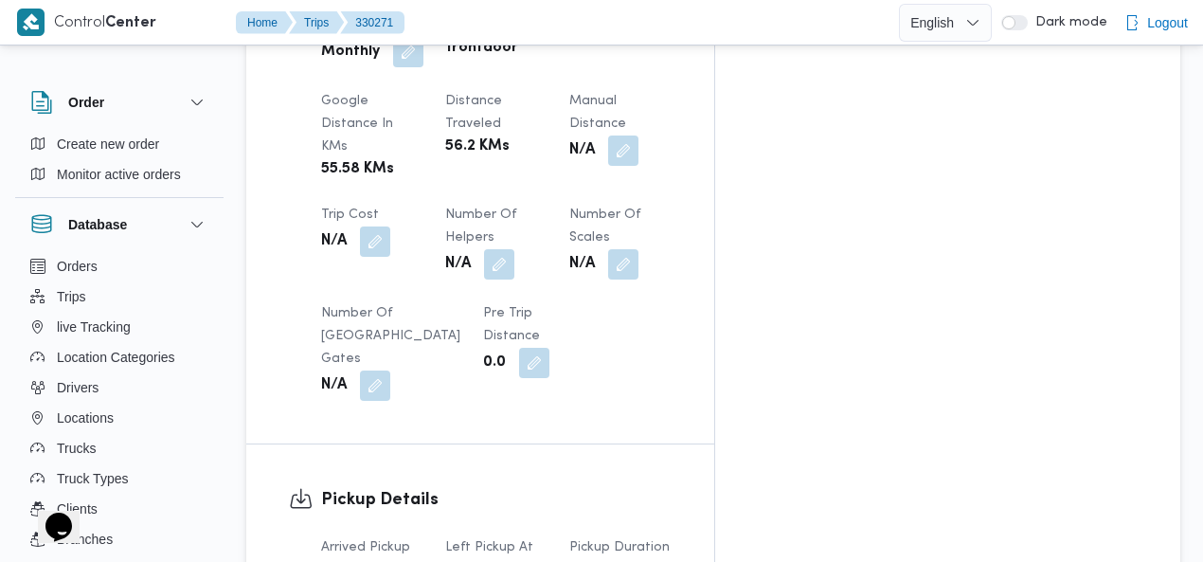
scroll to position [1423, 0]
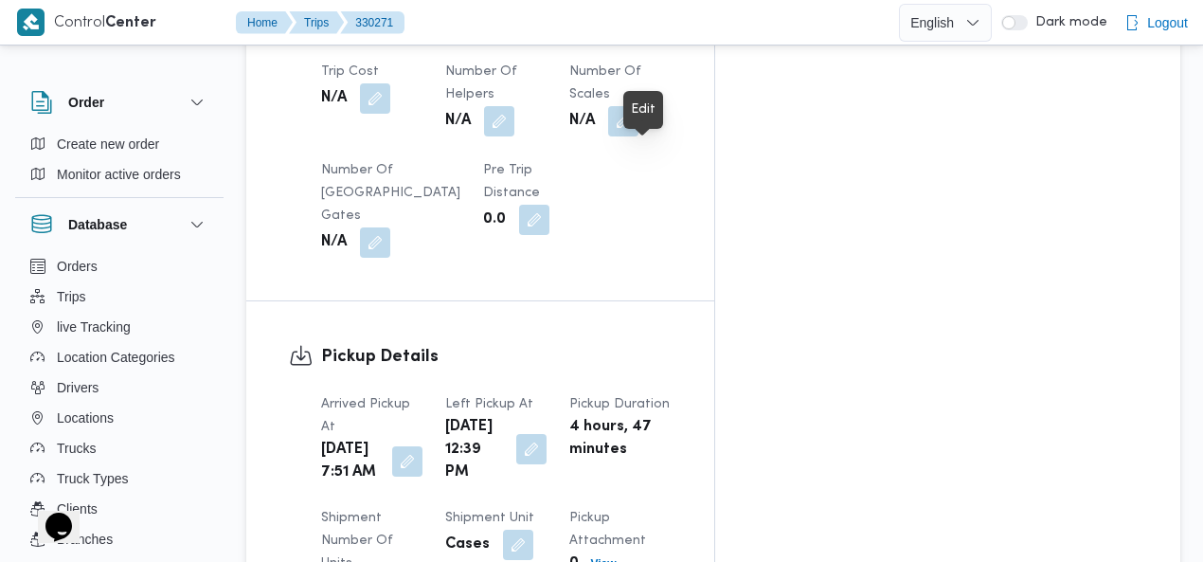
click at [547, 434] on button "button" at bounding box center [531, 449] width 30 height 30
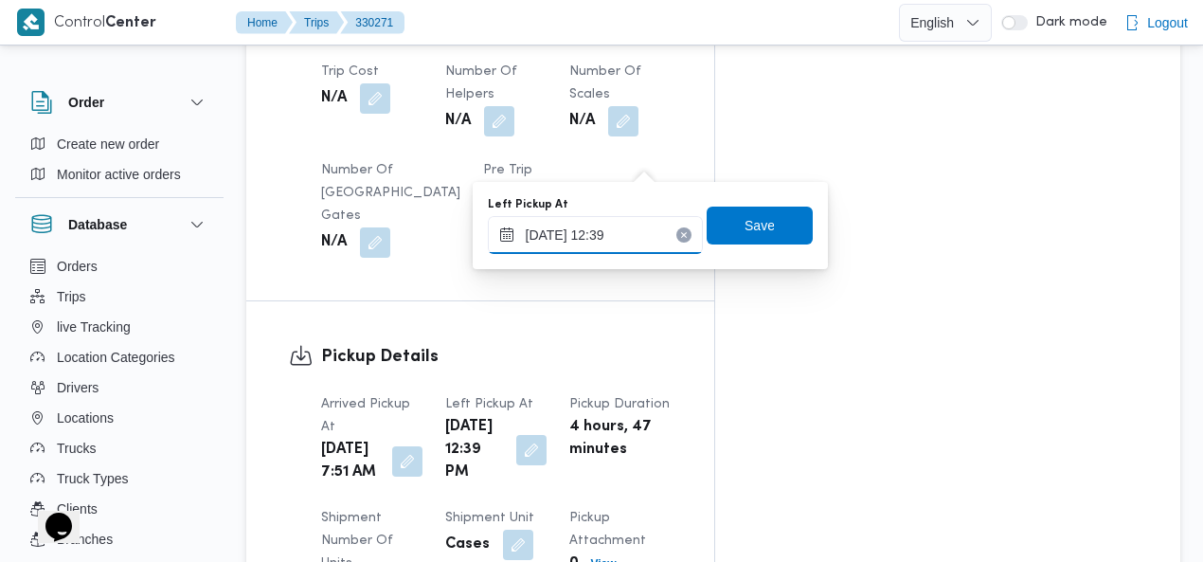
click at [625, 239] on input "10/08/2025 12:39" at bounding box center [595, 235] width 215 height 38
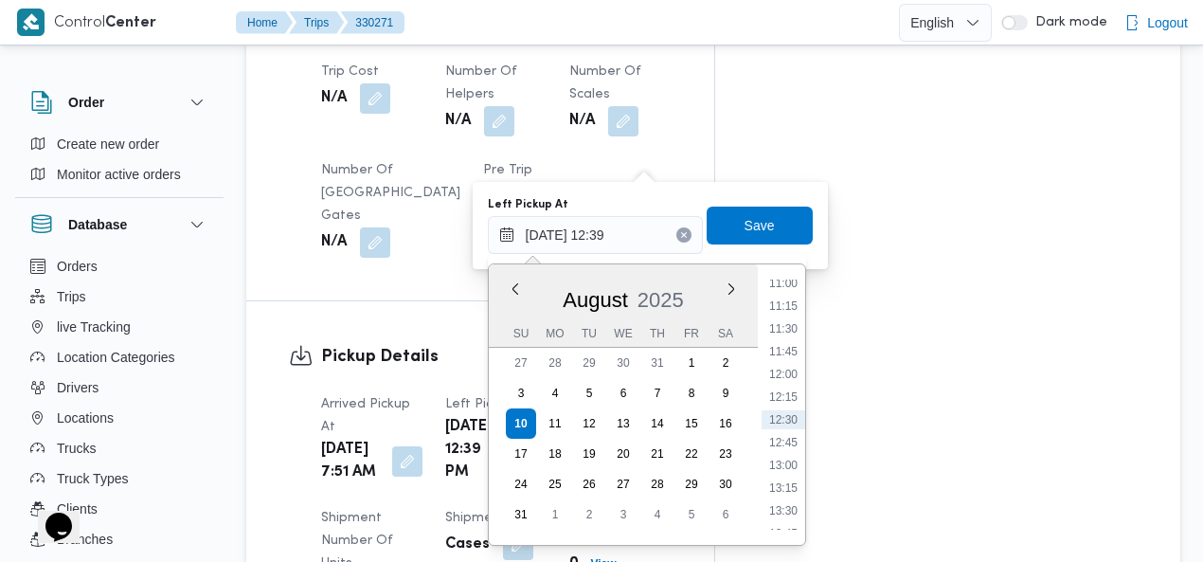
scroll to position [1224, 0]
click at [785, 377] on li "14:30" at bounding box center [784, 383] width 44 height 19
type input "10/08/2025 14:30"
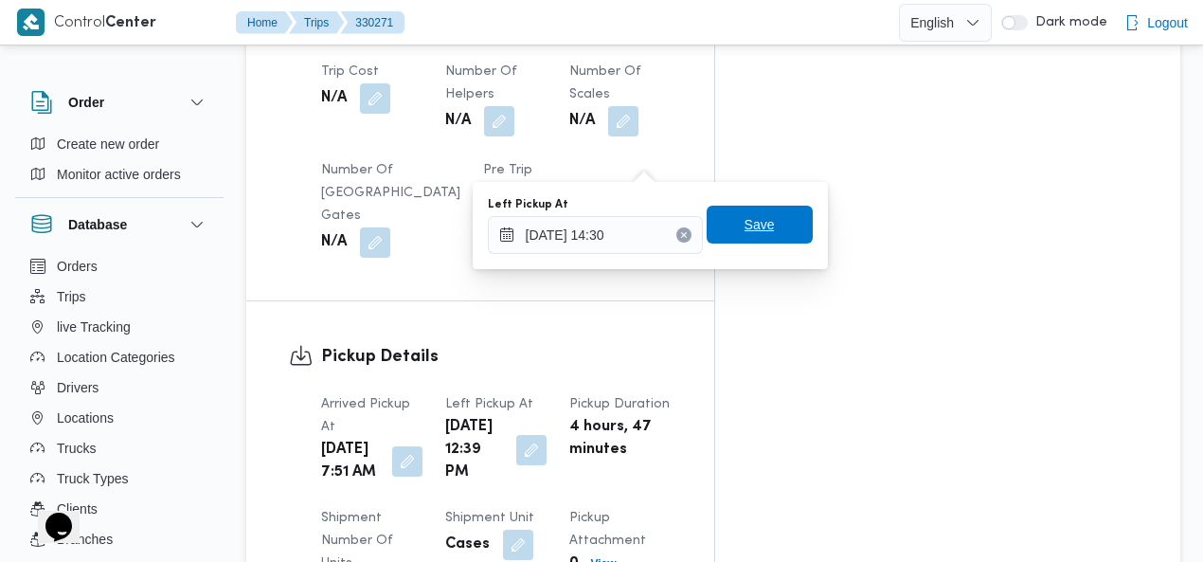
click at [745, 232] on span "Save" at bounding box center [760, 224] width 30 height 23
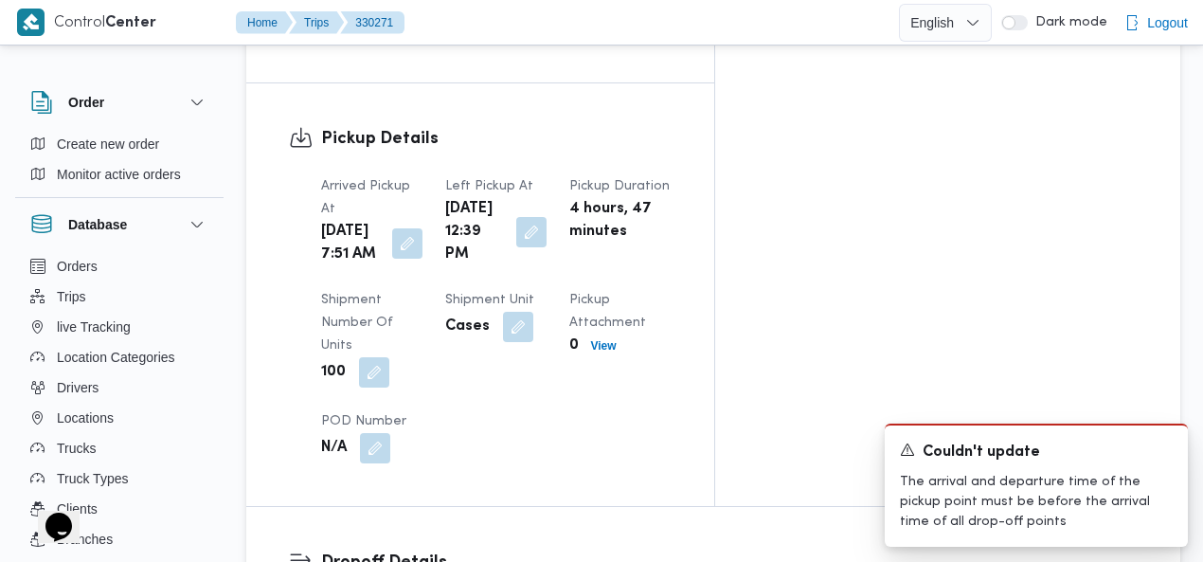
scroll to position [1669, 0]
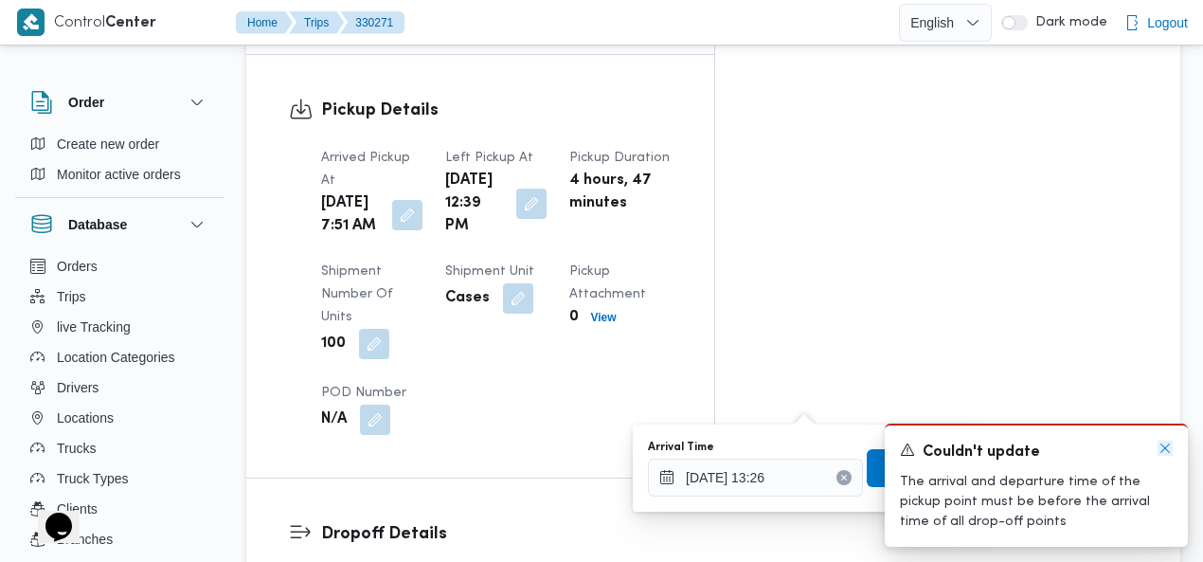
click at [1163, 453] on icon "Dismiss toast" at bounding box center [1165, 448] width 15 height 15
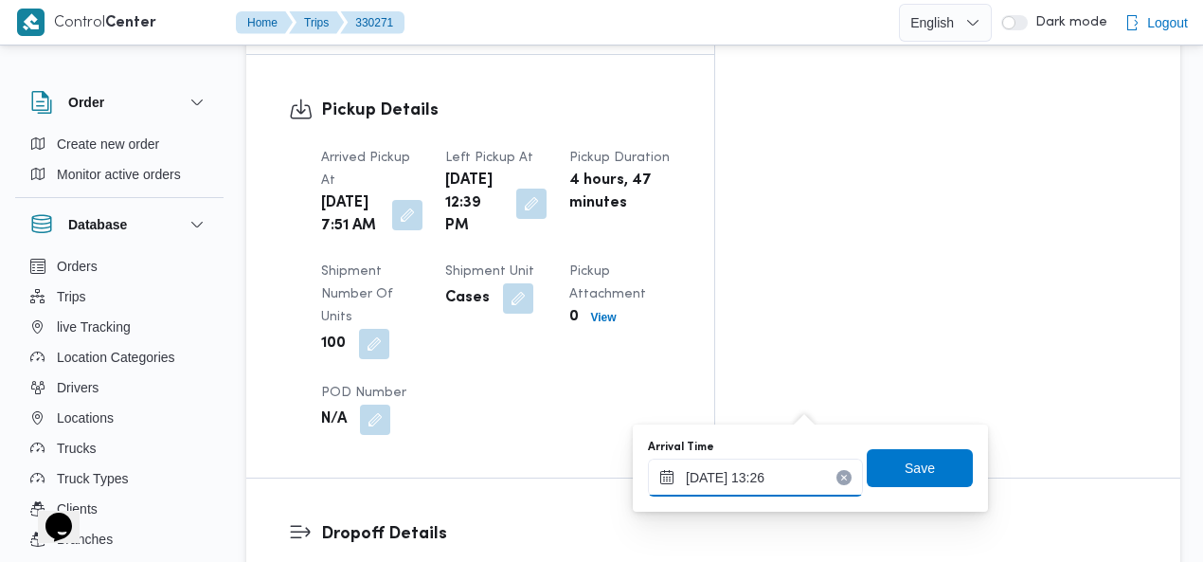
click at [761, 472] on input "10/08/2025 13:26" at bounding box center [755, 478] width 215 height 38
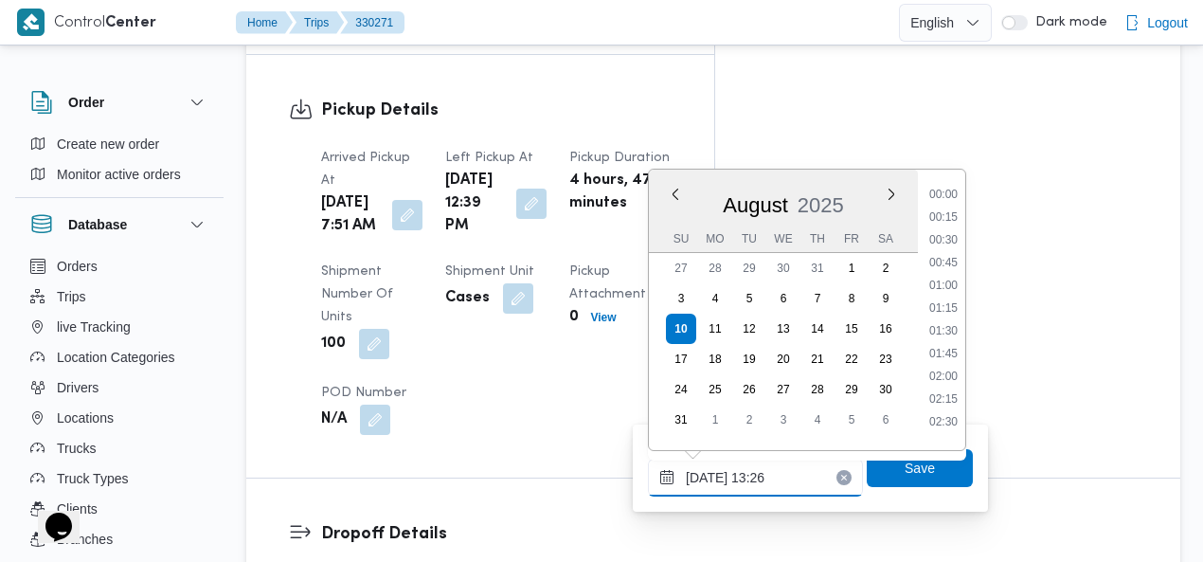
scroll to position [1074, 0]
click at [840, 474] on icon "Clear input" at bounding box center [844, 478] width 8 height 8
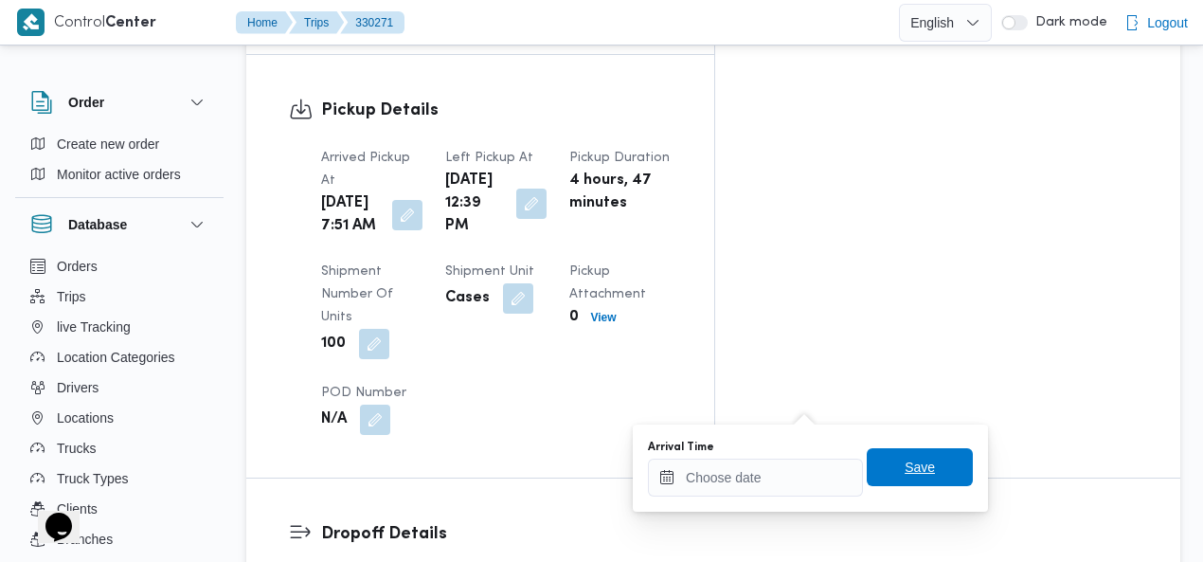
click at [905, 467] on span "Save" at bounding box center [920, 467] width 30 height 23
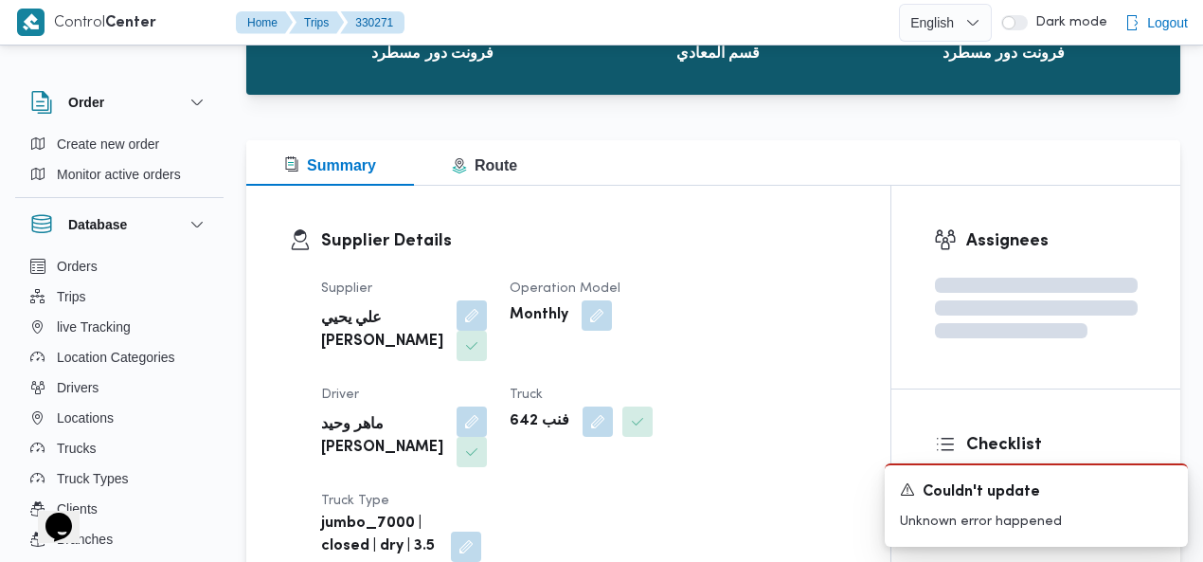
scroll to position [0, 0]
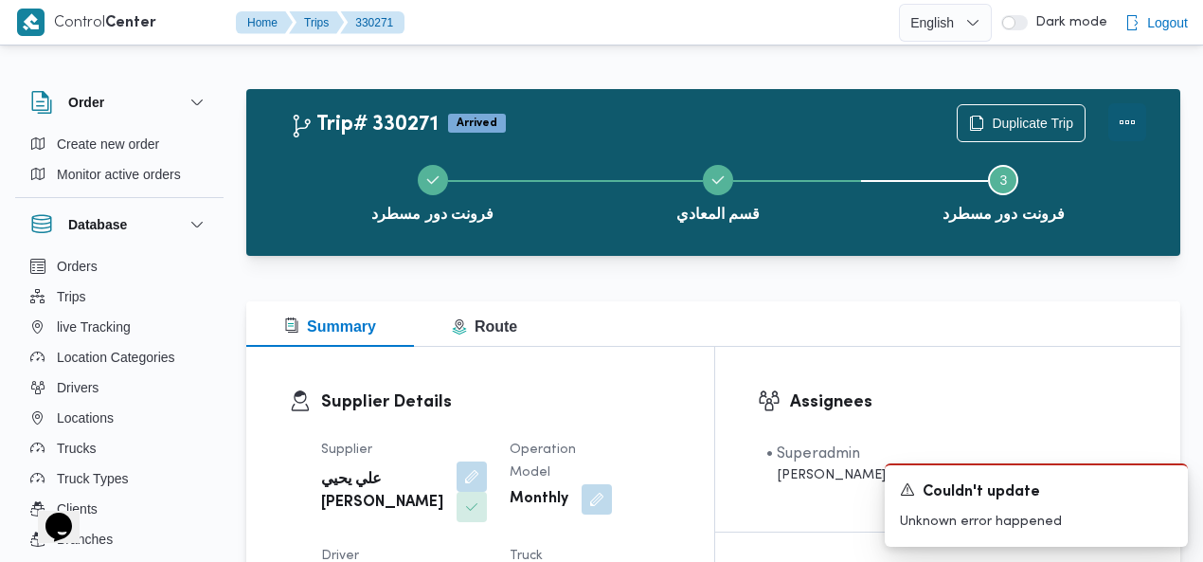
click at [1124, 128] on button "Actions" at bounding box center [1128, 122] width 38 height 38
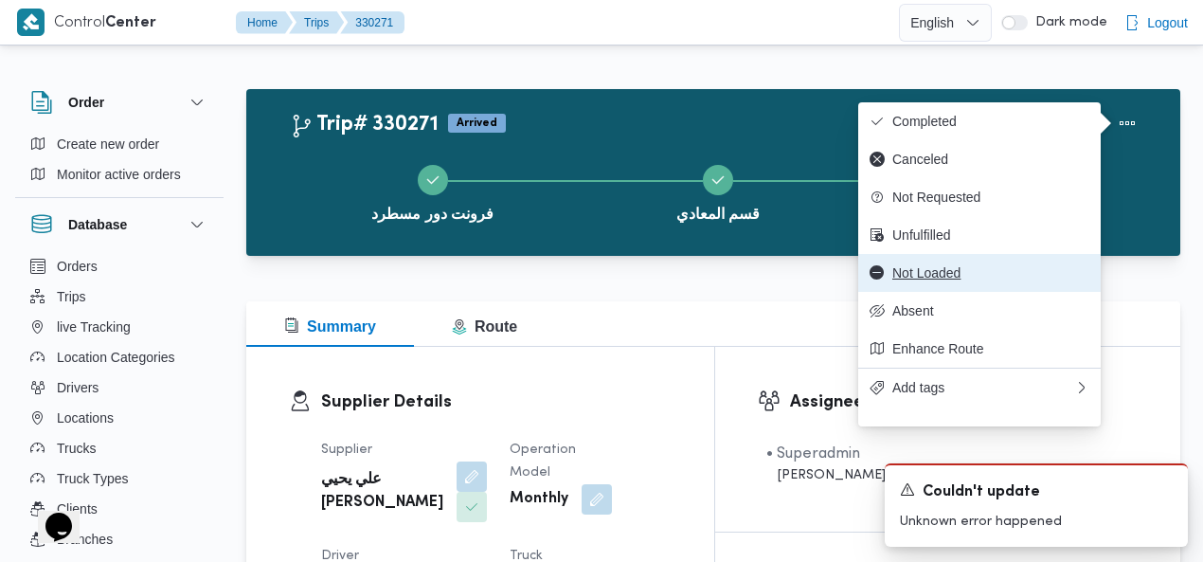
click at [940, 280] on span "Not Loaded" at bounding box center [991, 272] width 197 height 15
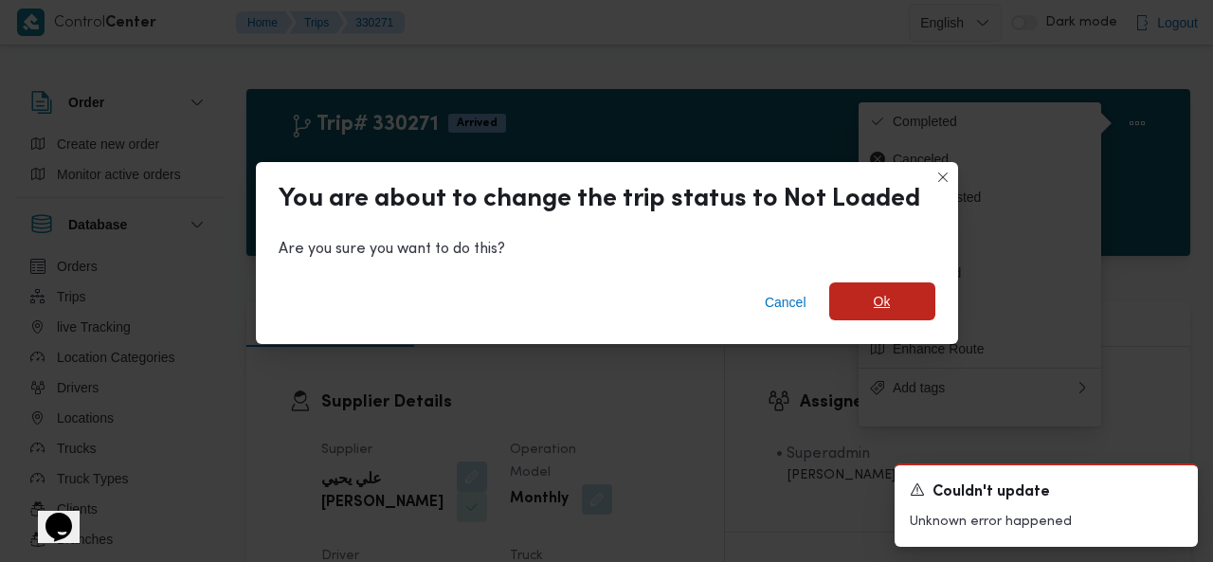
click at [885, 304] on span "Ok" at bounding box center [882, 301] width 17 height 23
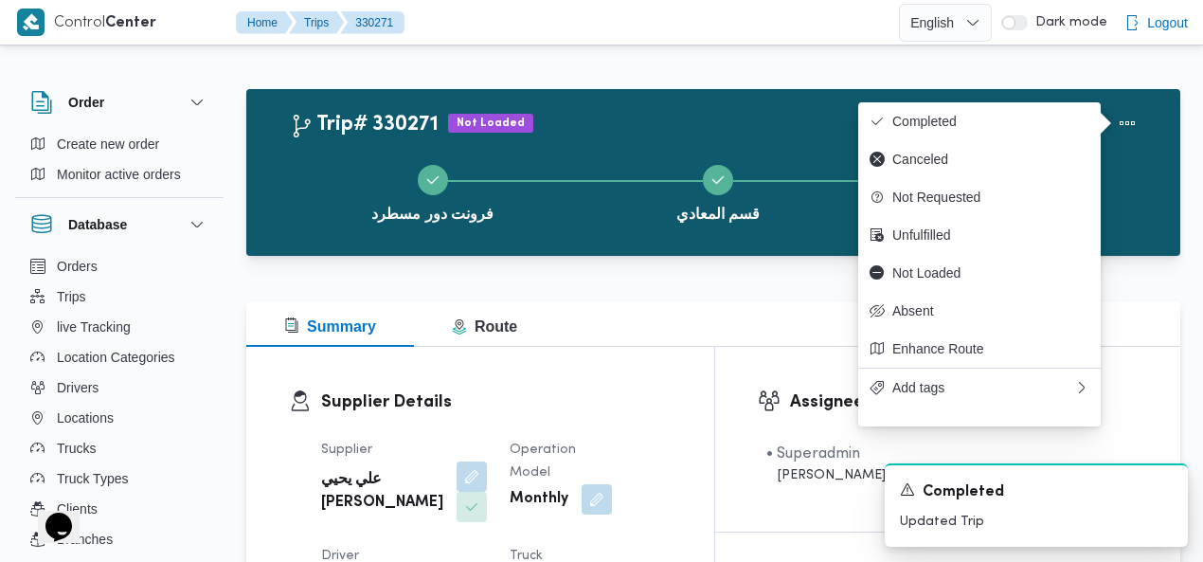
click at [671, 102] on div "Trip# 330271 Not Loaded Duplicate Trip فرونت دور مسطرد قسم المعادي Step 3 is in…" at bounding box center [713, 172] width 934 height 167
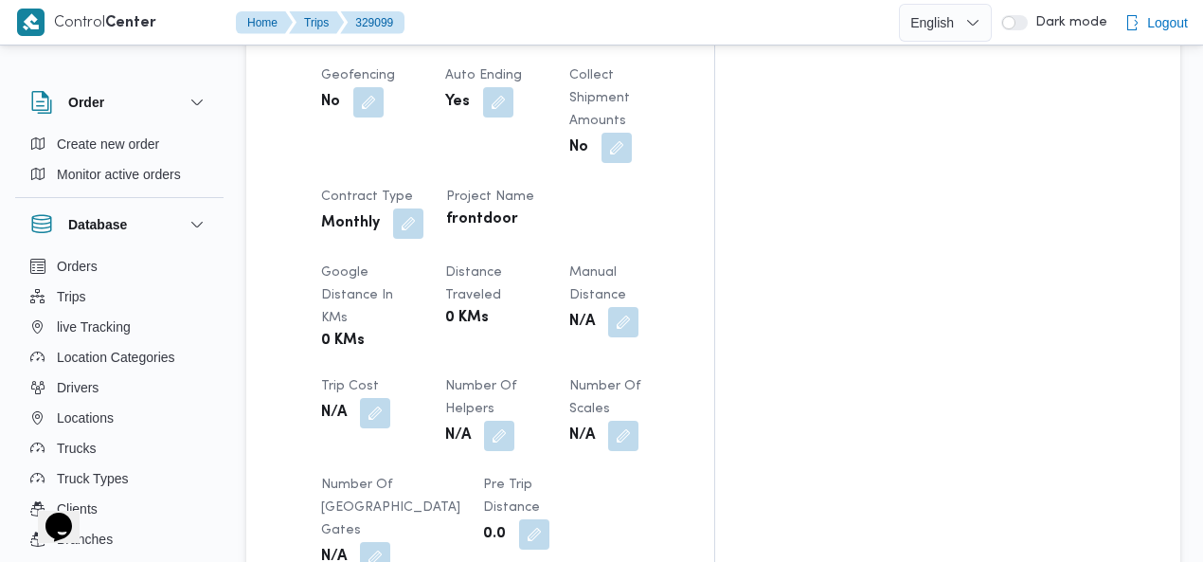
scroll to position [1207, 0]
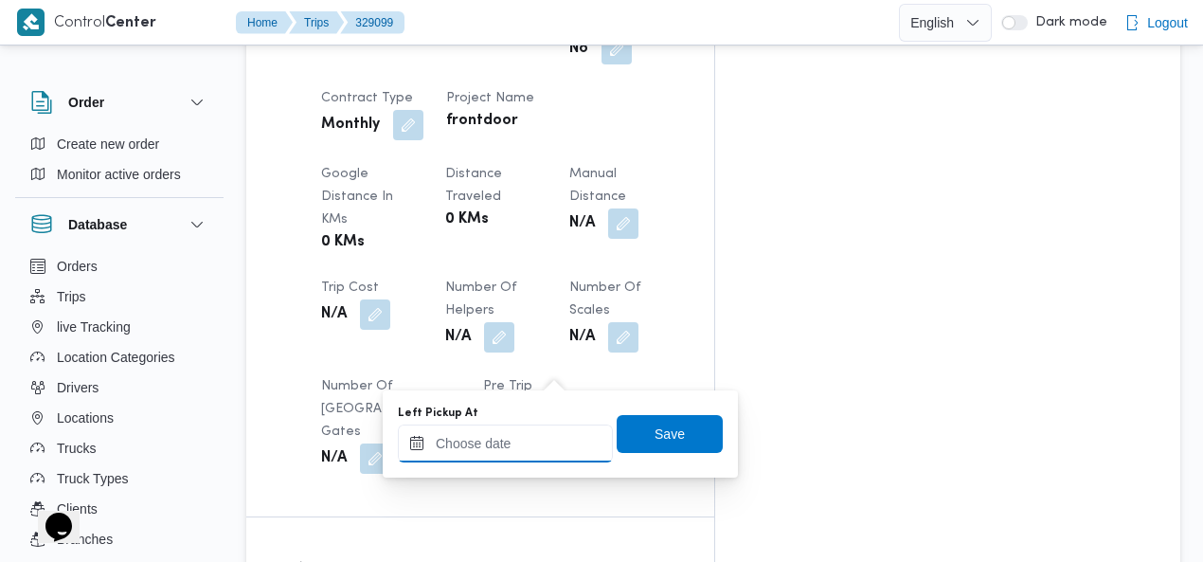
click at [526, 452] on input "Left Pickup At" at bounding box center [505, 443] width 215 height 38
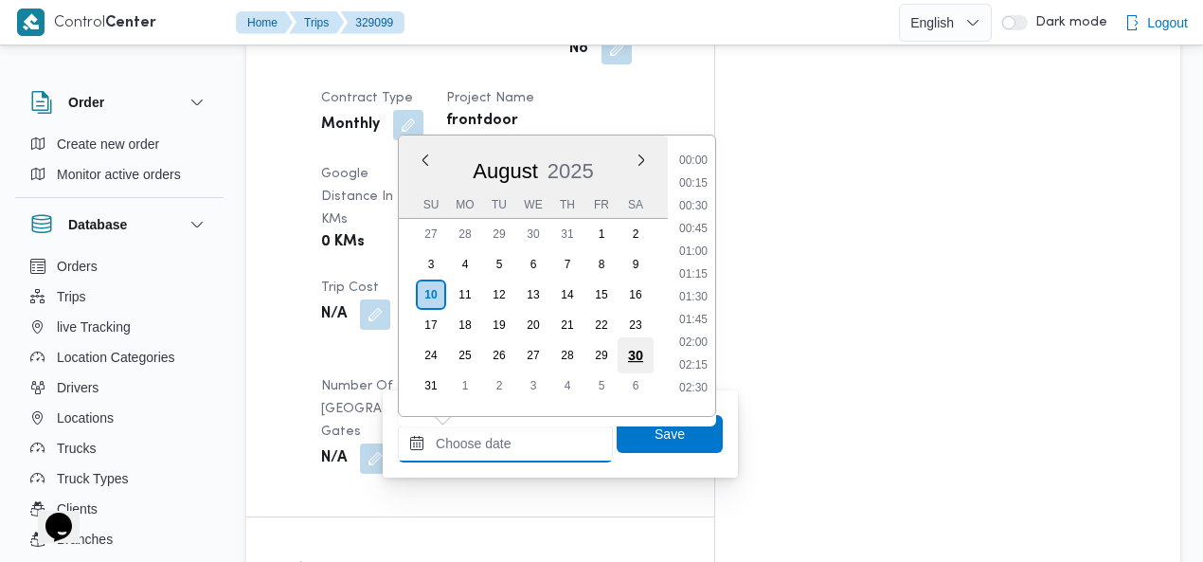
scroll to position [1279, 0]
click at [705, 243] on li "15:00" at bounding box center [694, 245] width 44 height 19
type input "[DATE] 15:00"
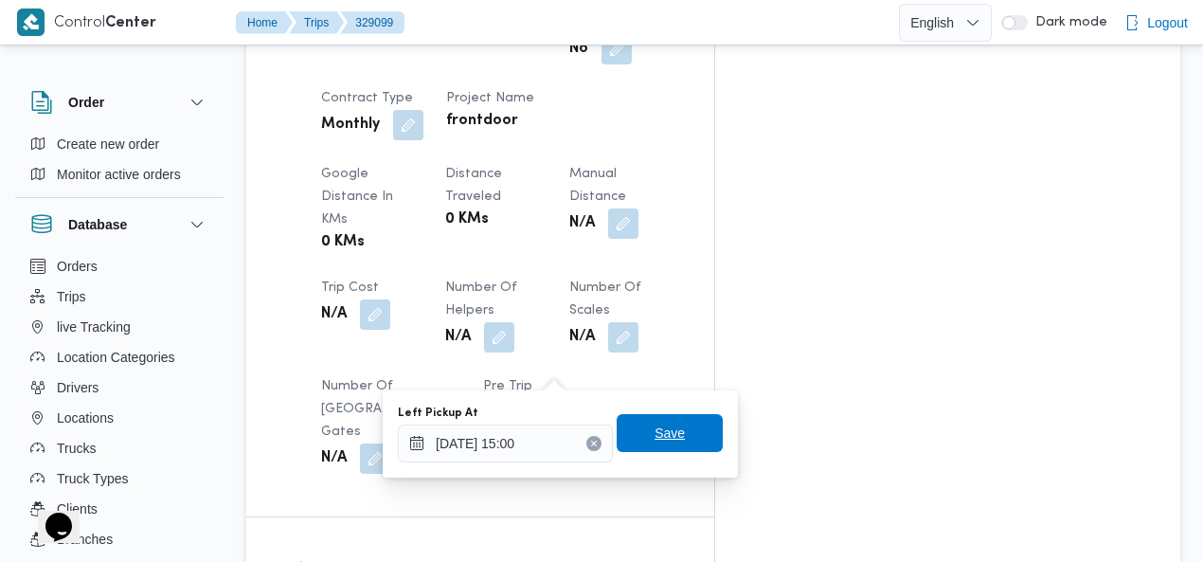
click at [655, 428] on span "Save" at bounding box center [670, 433] width 30 height 23
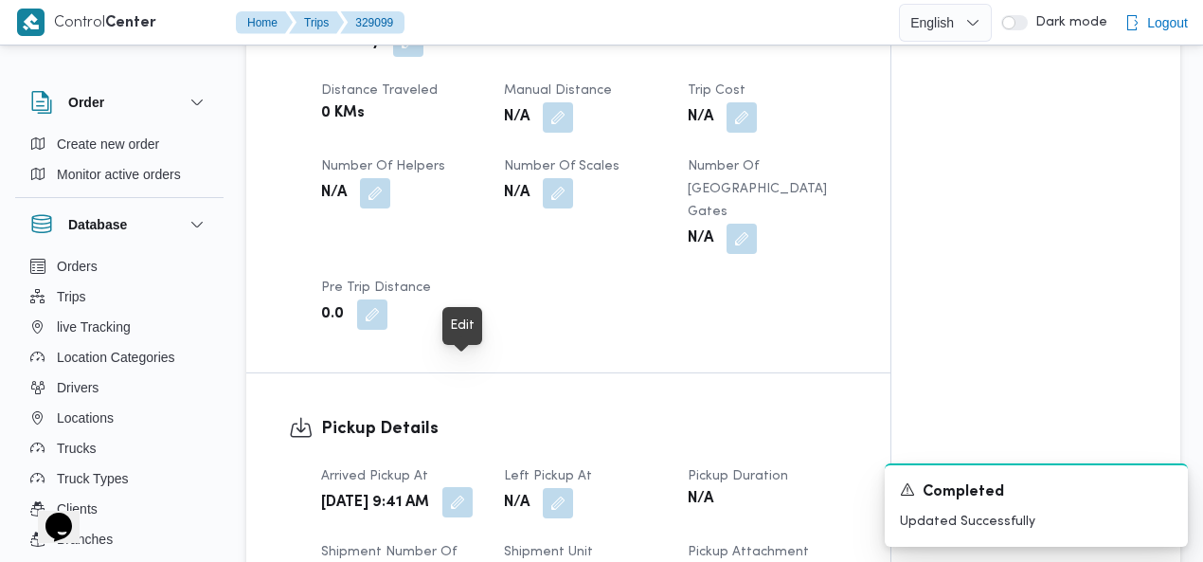
click at [466, 487] on button "button" at bounding box center [457, 502] width 30 height 30
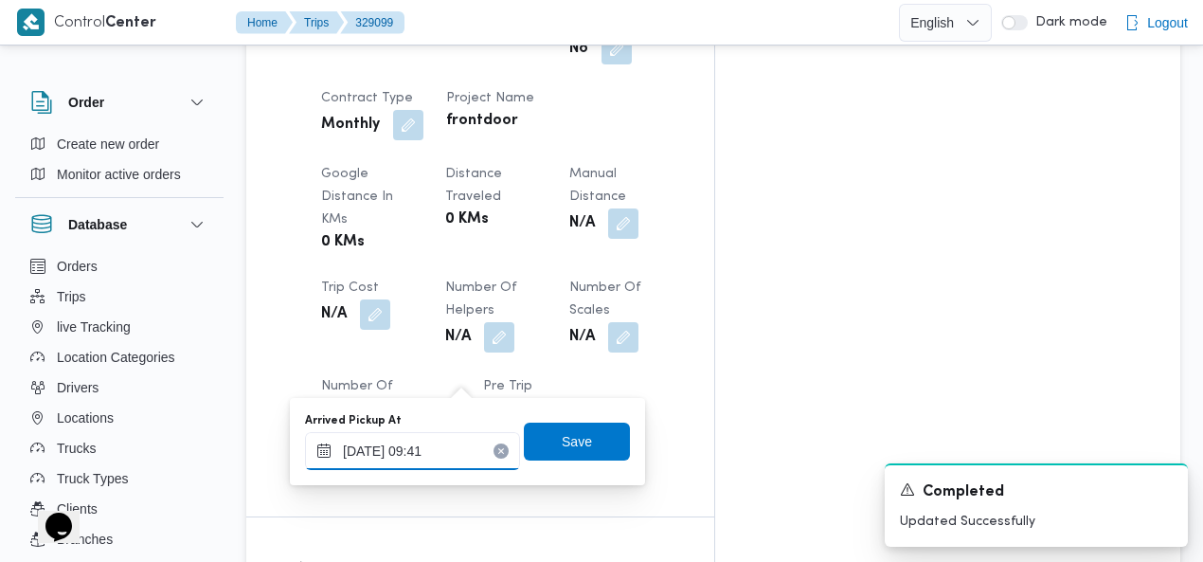
click at [430, 455] on input "[DATE] 09:41" at bounding box center [412, 451] width 215 height 38
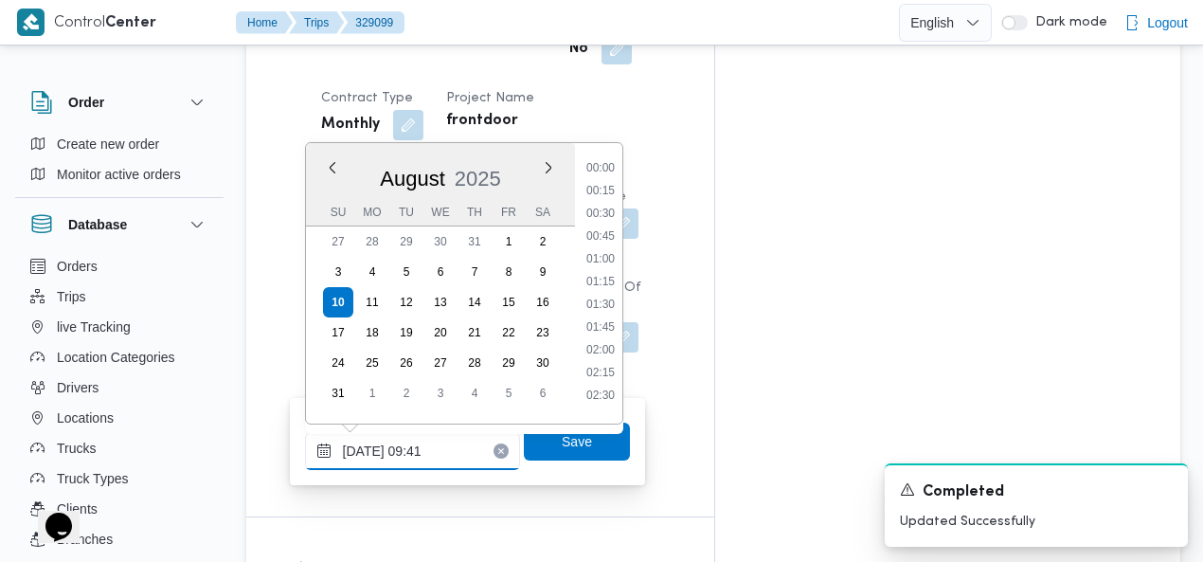
scroll to position [733, 0]
click at [619, 201] on li "08:30" at bounding box center [601, 207] width 44 height 19
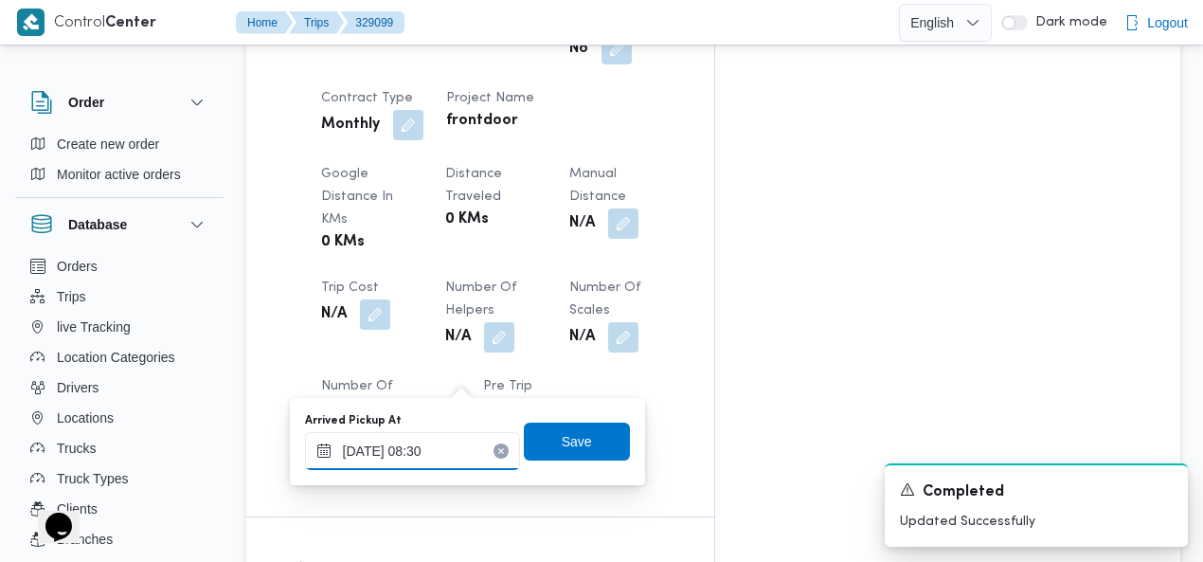
click at [447, 442] on input "[DATE] 08:30" at bounding box center [412, 451] width 215 height 38
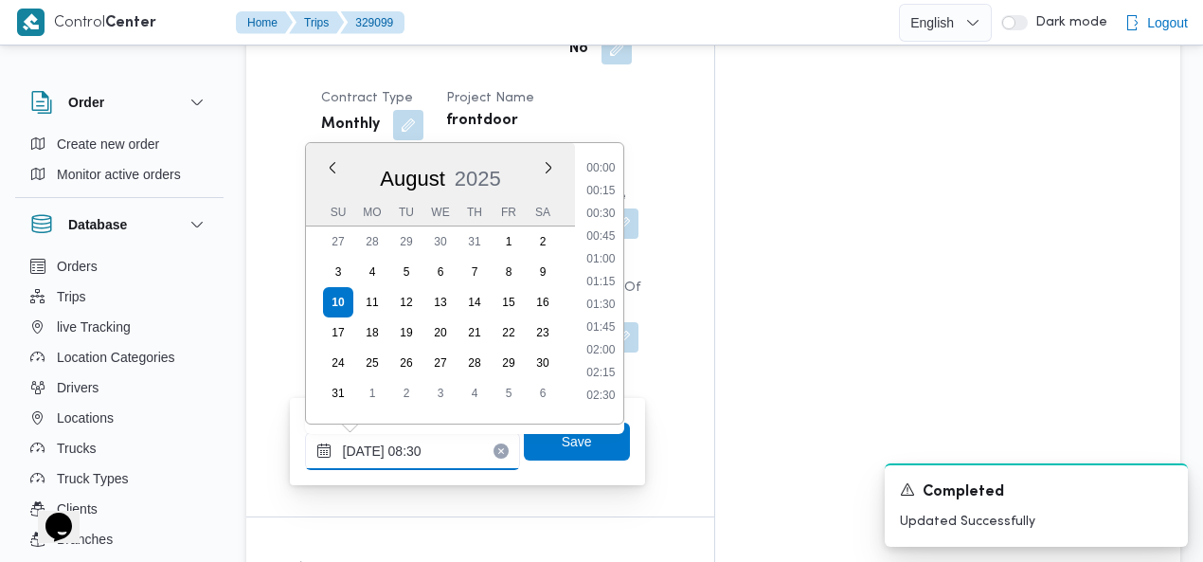
scroll to position [642, 0]
click at [608, 184] on li "07:15" at bounding box center [601, 184] width 44 height 19
type input "[DATE] 07:15"
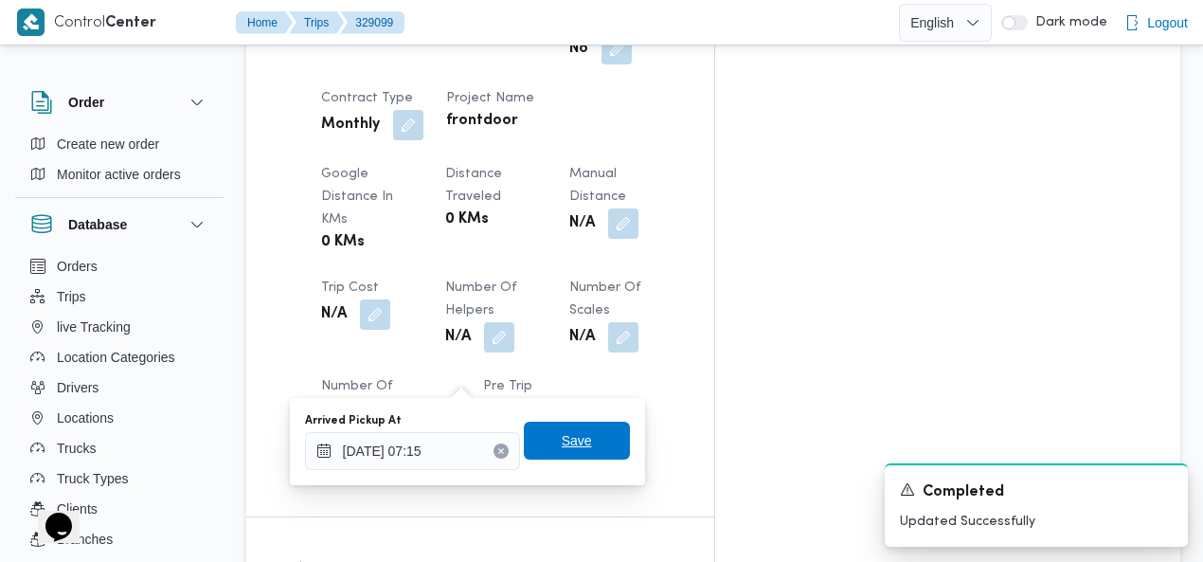
click at [580, 435] on span "Save" at bounding box center [577, 441] width 106 height 38
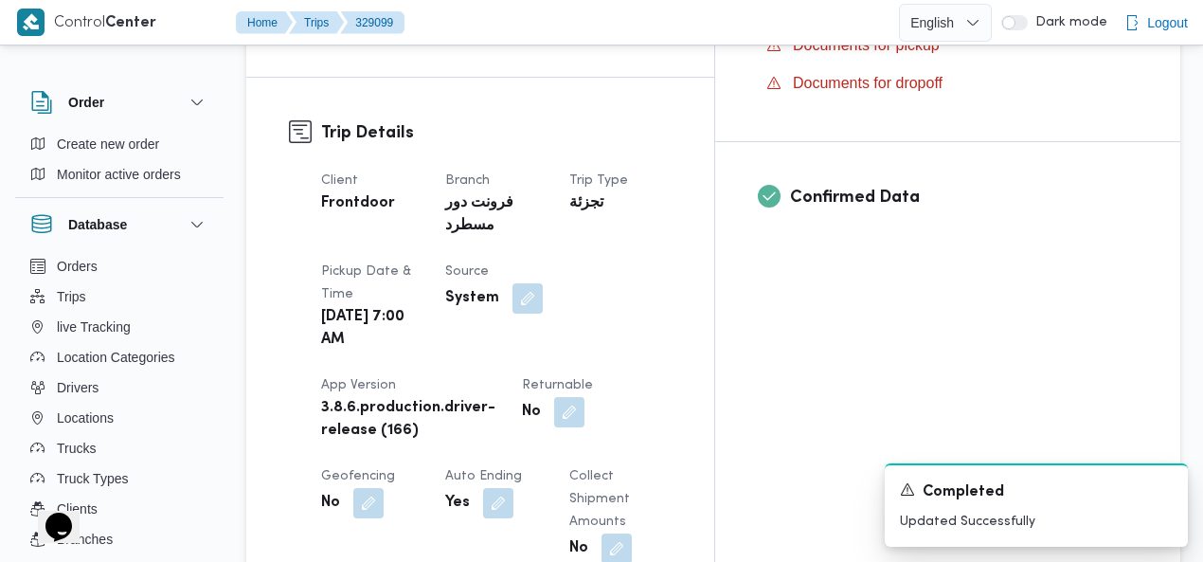
scroll to position [0, 0]
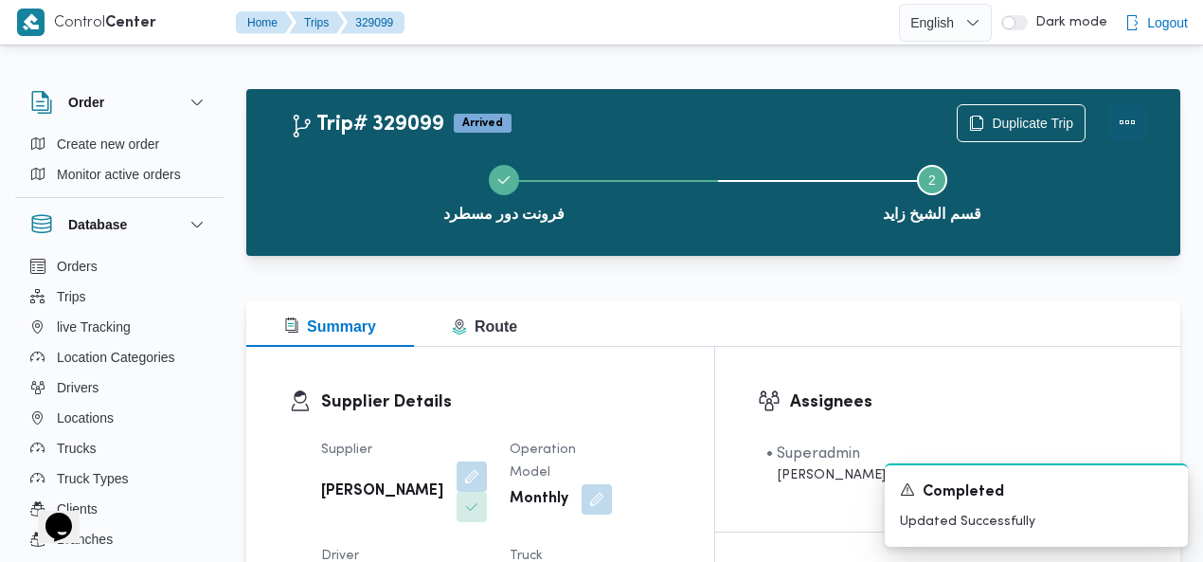
click at [1128, 124] on button "Actions" at bounding box center [1128, 122] width 38 height 38
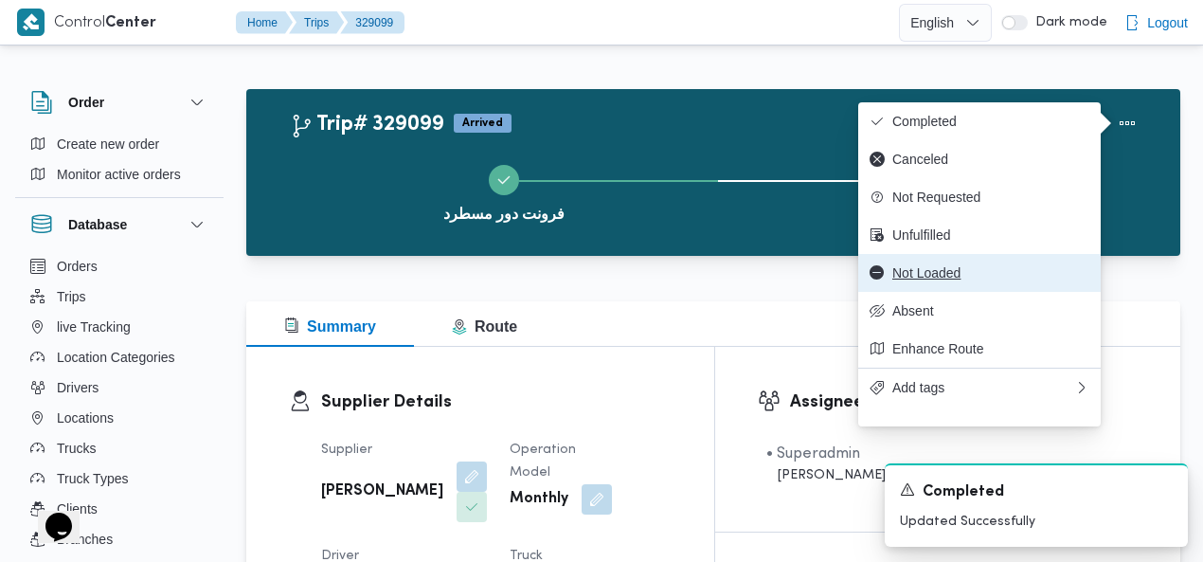
click at [980, 280] on span "Not Loaded" at bounding box center [991, 272] width 197 height 15
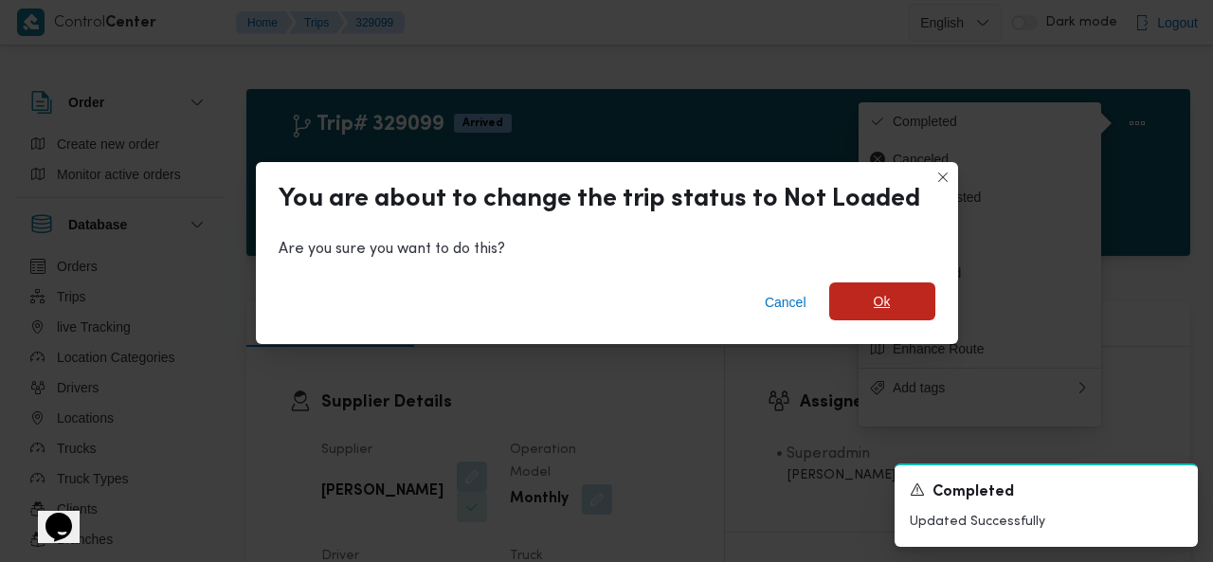
click at [860, 310] on span "Ok" at bounding box center [882, 301] width 106 height 38
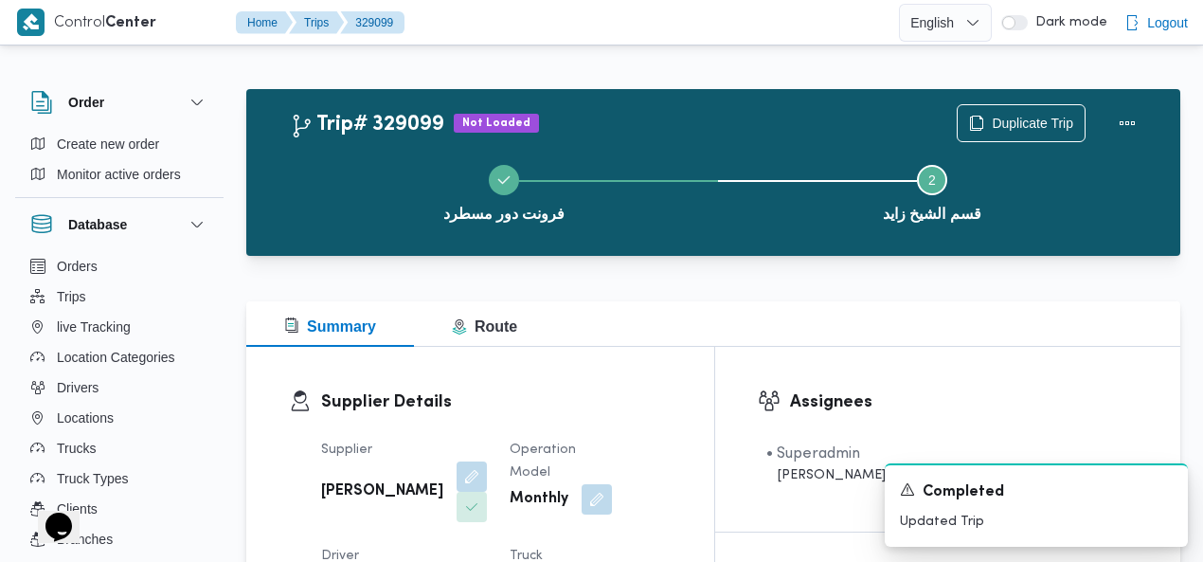
click at [678, 94] on div "Trip# 329099 Not Loaded Duplicate Trip فرونت دور مسطرد Step 2 is incomplete 2 ق…" at bounding box center [713, 172] width 934 height 167
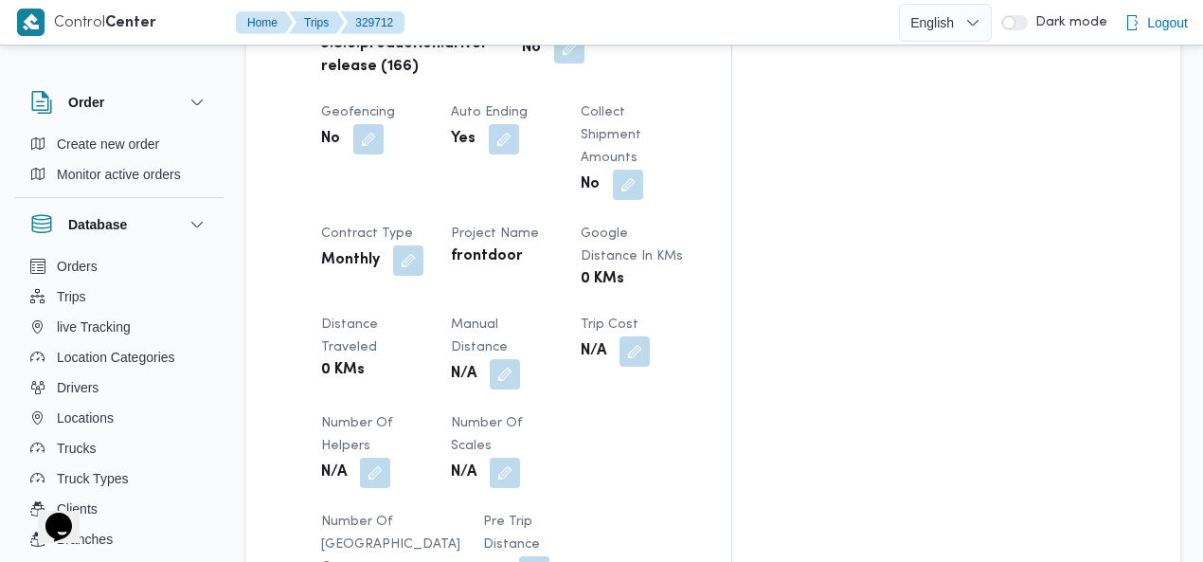
scroll to position [1269, 0]
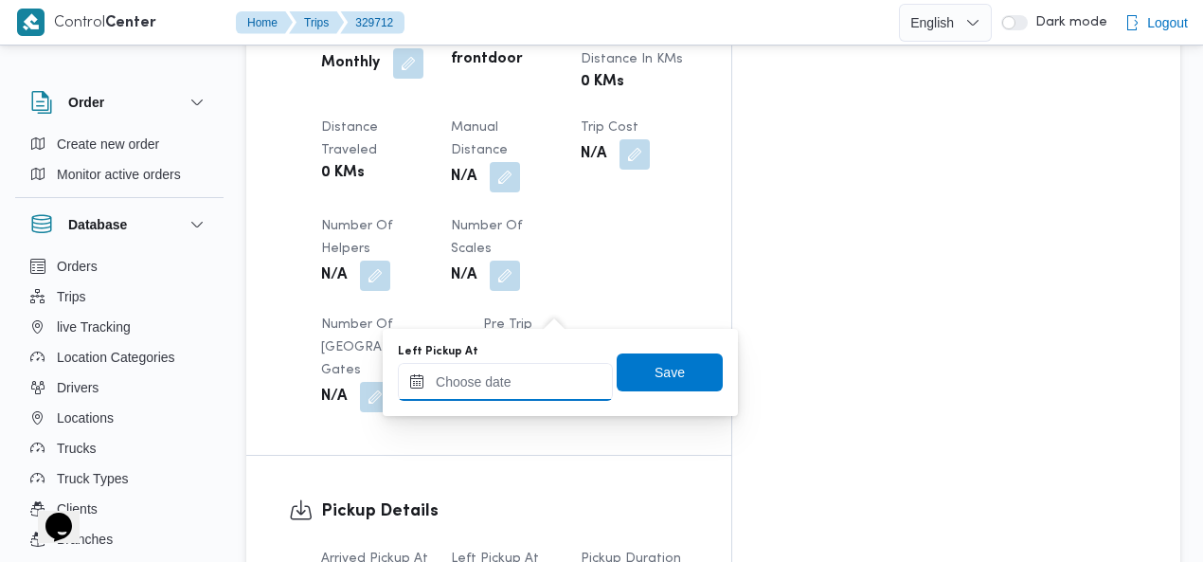
click at [542, 381] on input "Left Pickup At" at bounding box center [505, 382] width 215 height 38
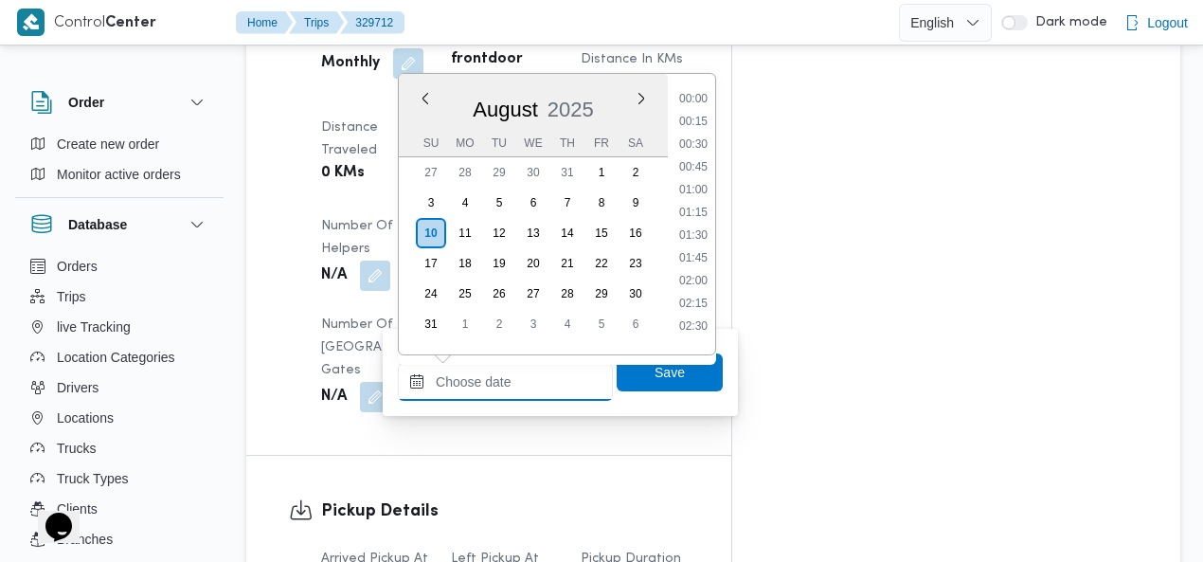
scroll to position [1279, 0]
click at [703, 176] on li "15:00" at bounding box center [694, 183] width 44 height 19
type input "[DATE] 15:00"
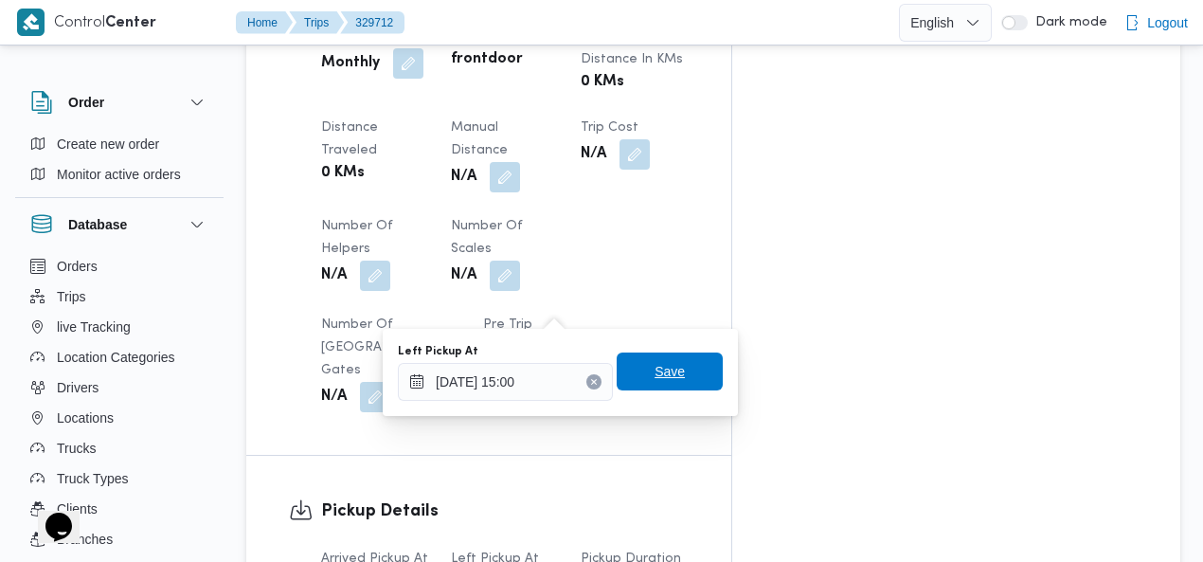
click at [655, 382] on span "Save" at bounding box center [670, 371] width 30 height 23
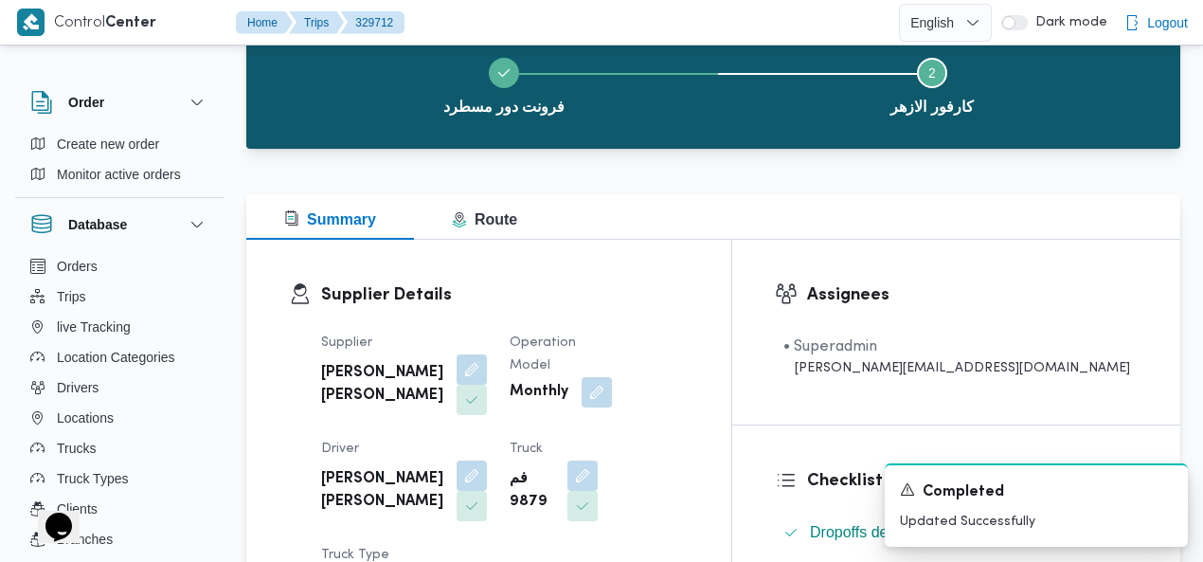
scroll to position [0, 0]
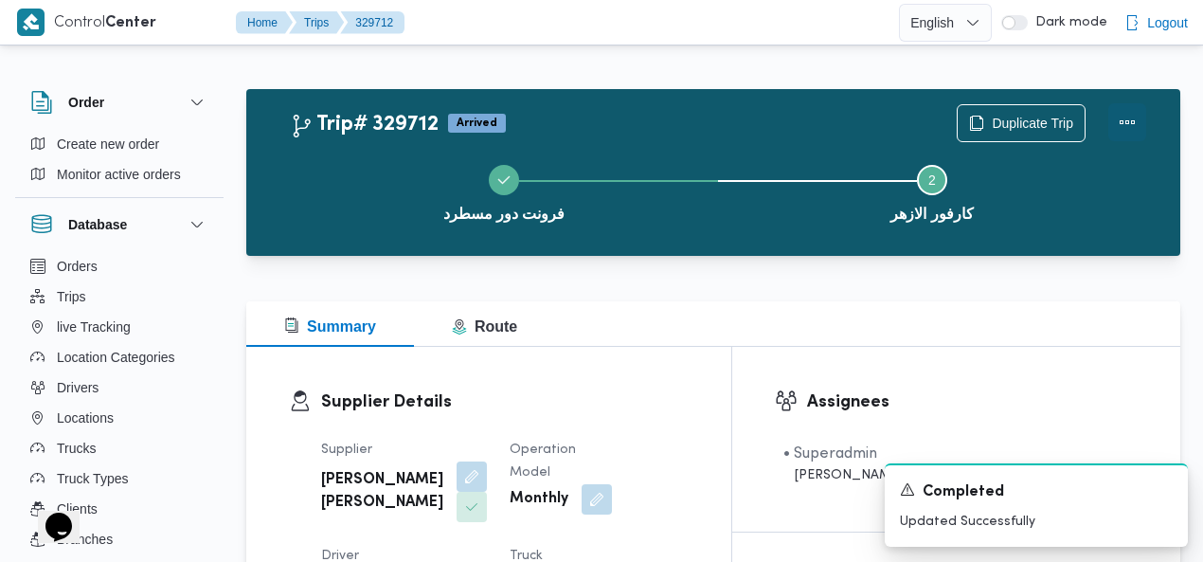
click at [1125, 120] on button "Actions" at bounding box center [1128, 122] width 38 height 38
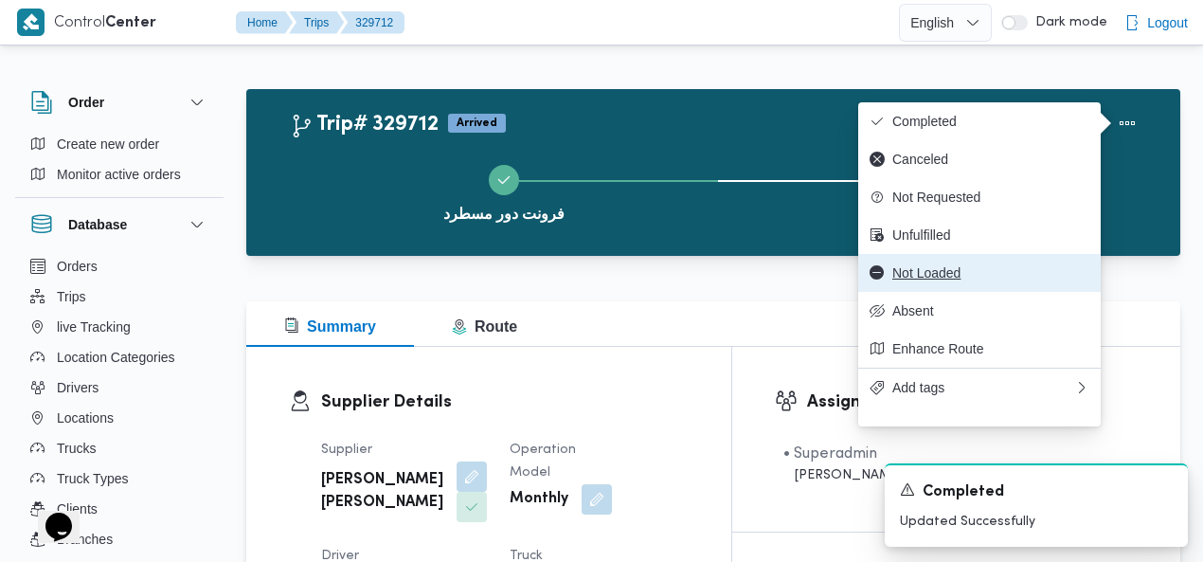
click at [966, 280] on span "Not Loaded" at bounding box center [991, 272] width 197 height 15
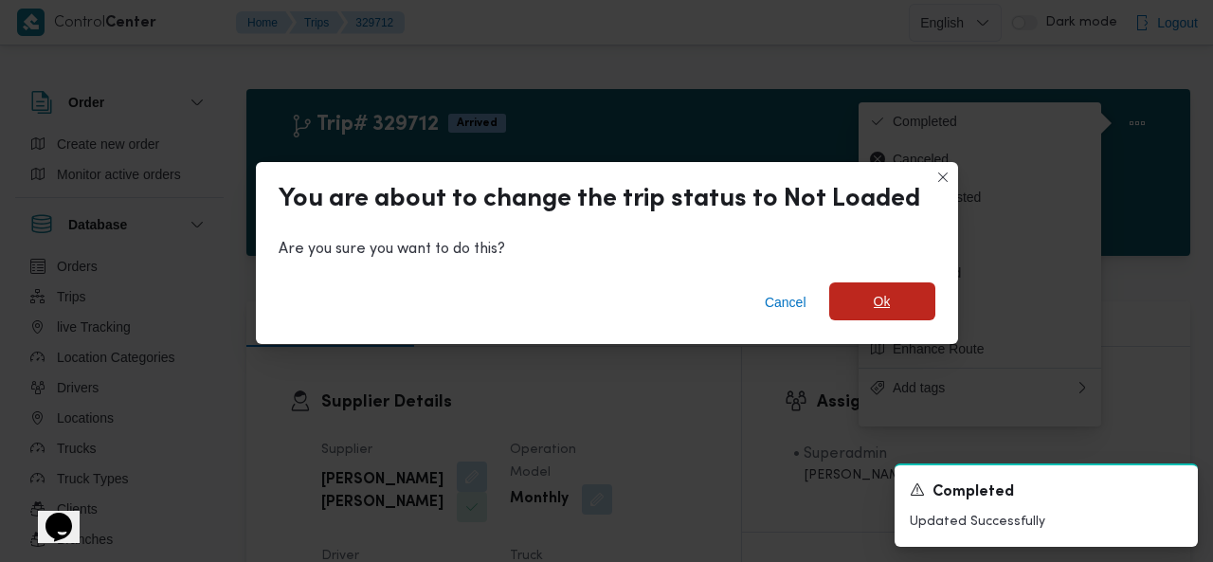
click at [854, 298] on span "Ok" at bounding box center [882, 301] width 106 height 38
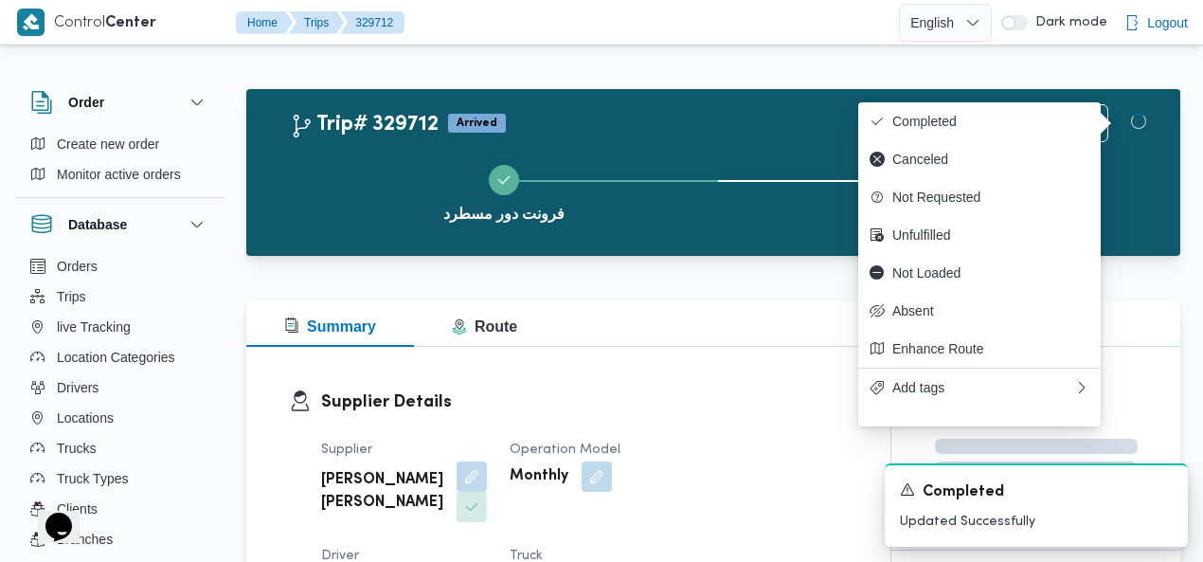
click at [677, 136] on div "فرونت دور مسطرد Step 2 is incomplete 2 كارفور الازهر" at bounding box center [718, 191] width 879 height 121
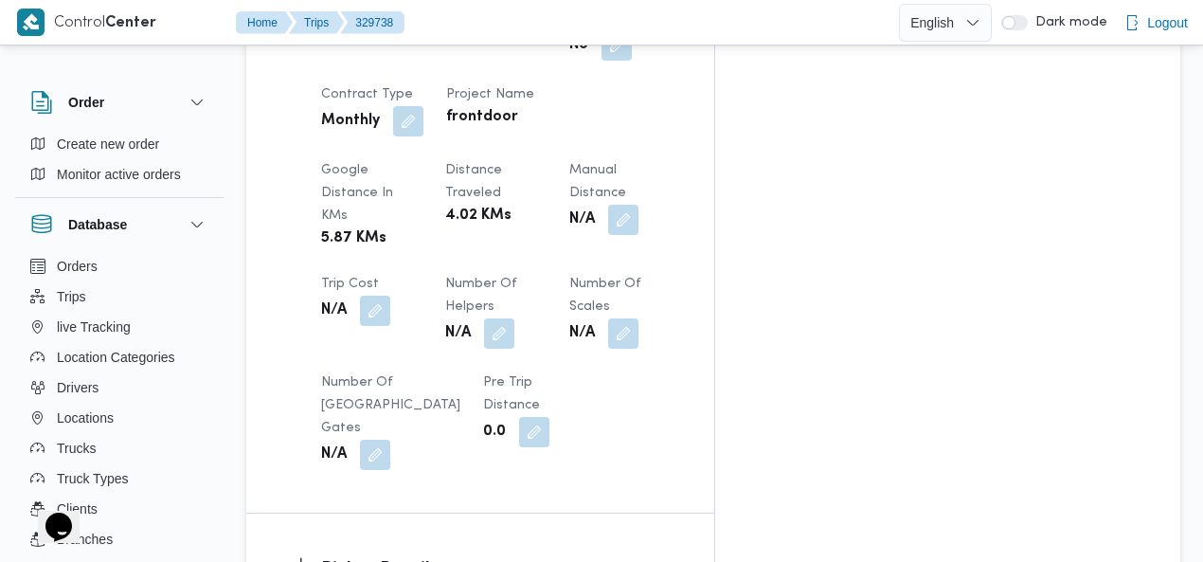
scroll to position [1232, 0]
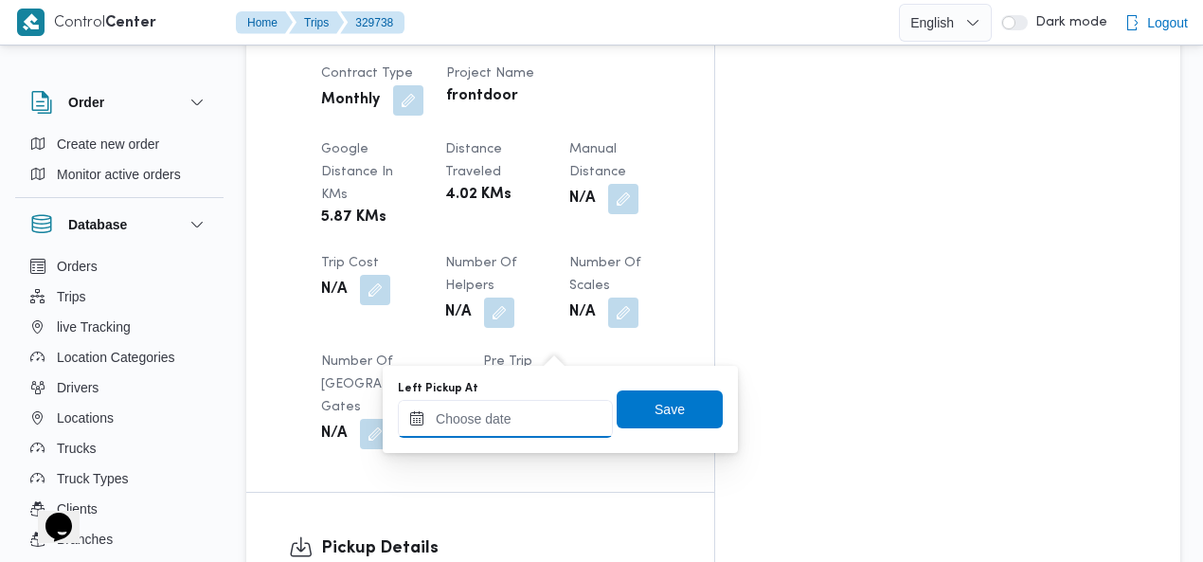
click at [544, 416] on input "Left Pickup At" at bounding box center [505, 419] width 215 height 38
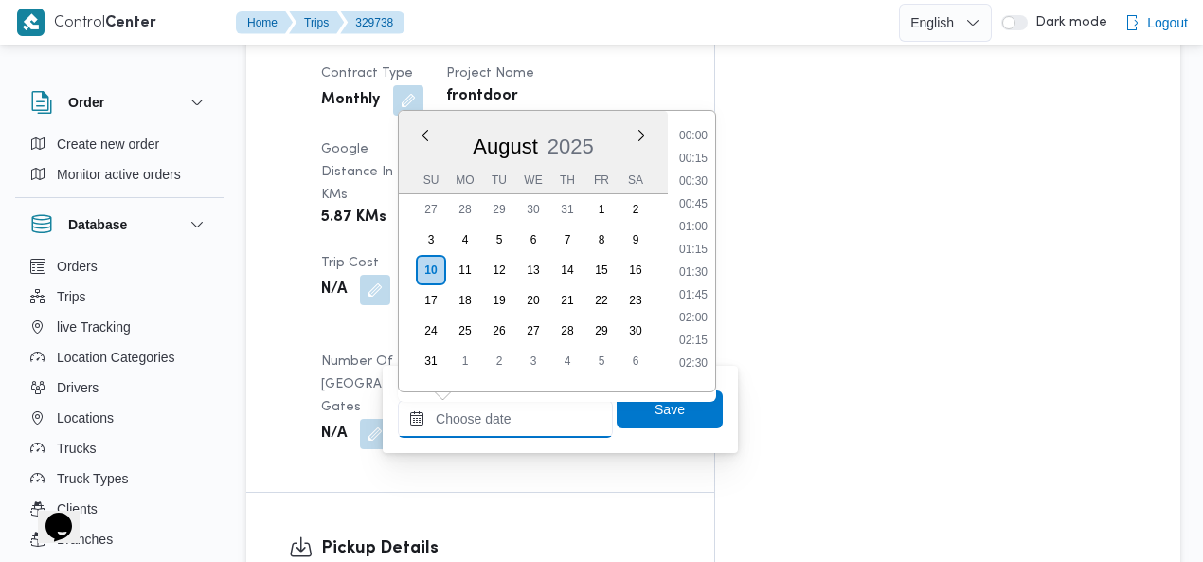
scroll to position [1279, 0]
click at [707, 214] on li "15:00" at bounding box center [694, 220] width 44 height 19
type input "[DATE] 15:00"
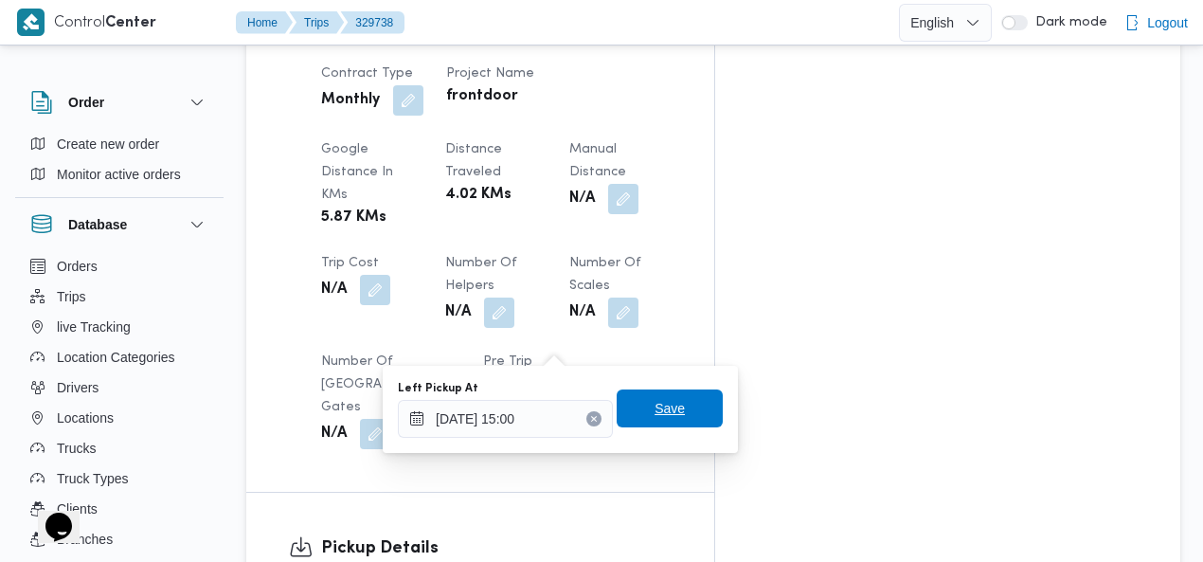
click at [655, 406] on span "Save" at bounding box center [670, 408] width 30 height 23
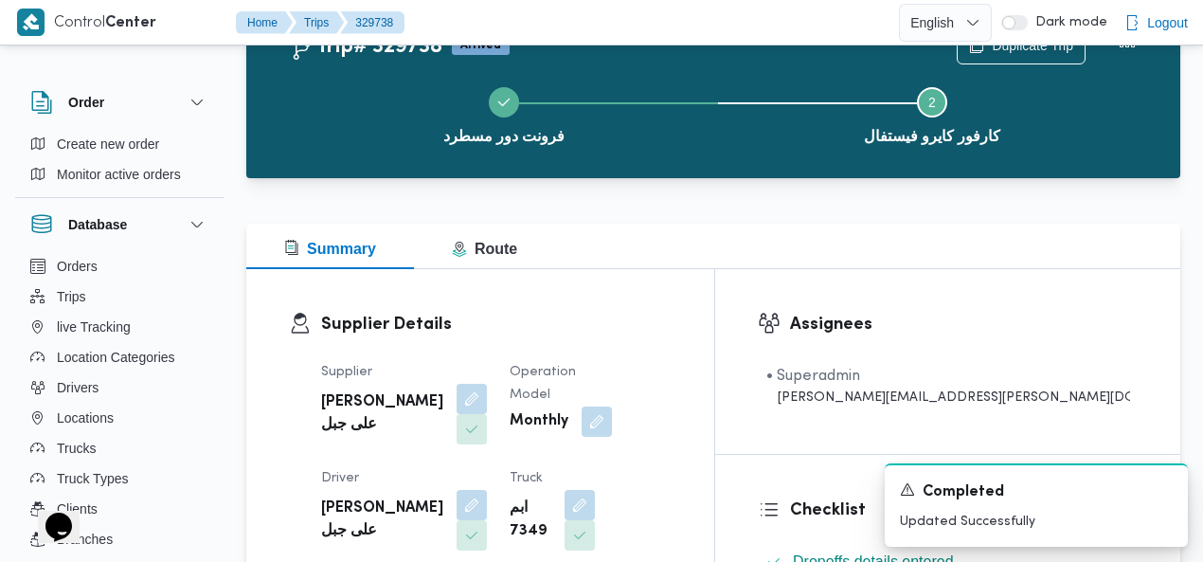
scroll to position [0, 0]
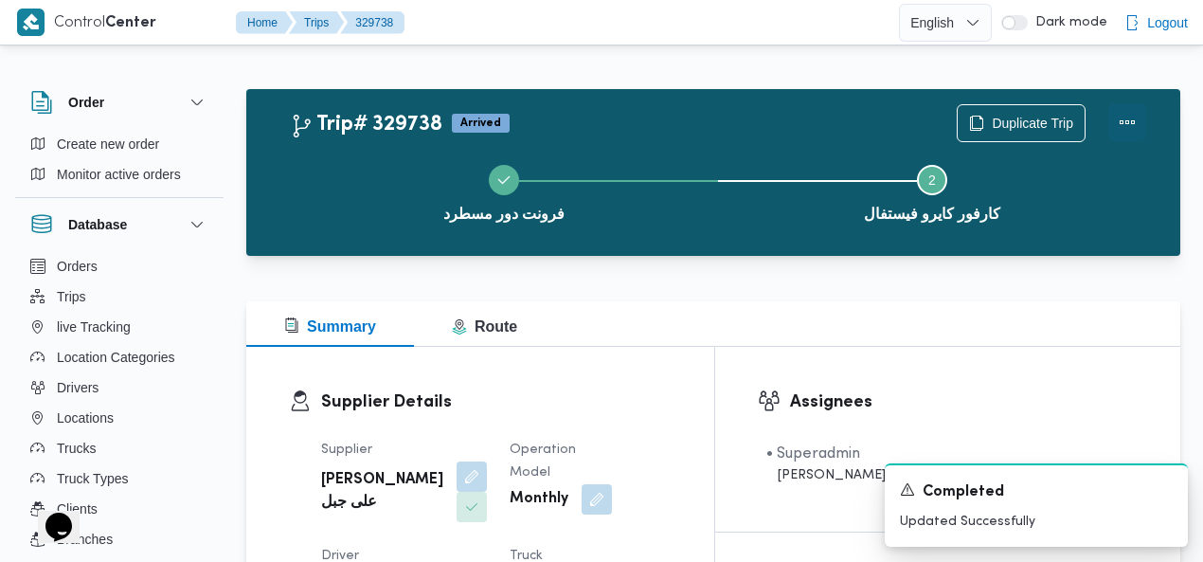
click at [1124, 122] on button "Actions" at bounding box center [1128, 122] width 38 height 38
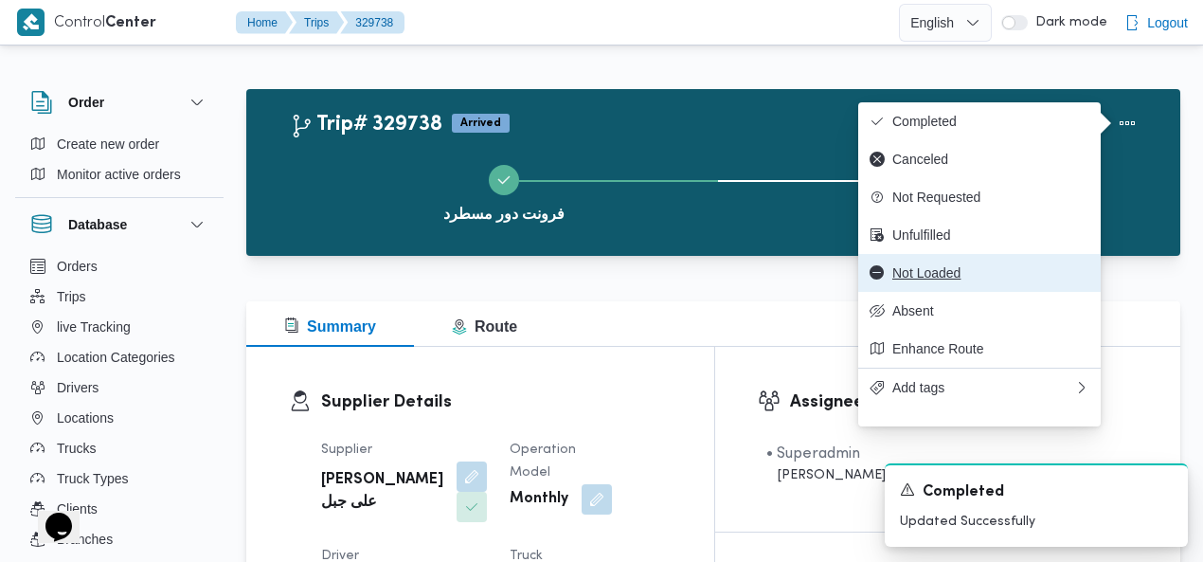
click at [960, 280] on span "Not Loaded" at bounding box center [991, 272] width 197 height 15
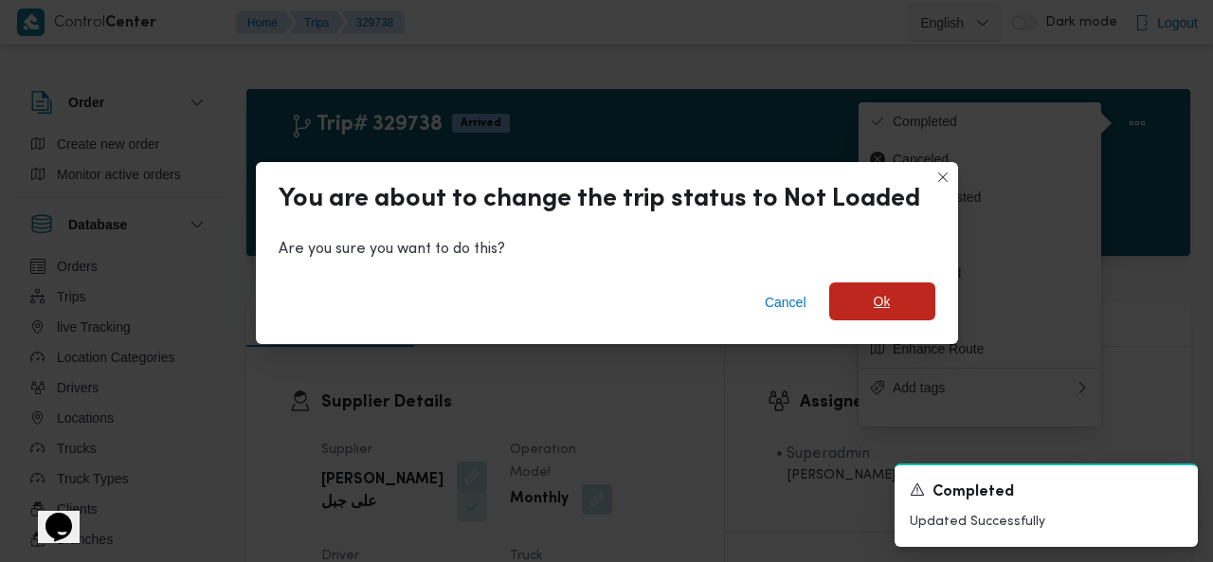
click at [843, 304] on span "Ok" at bounding box center [882, 301] width 106 height 38
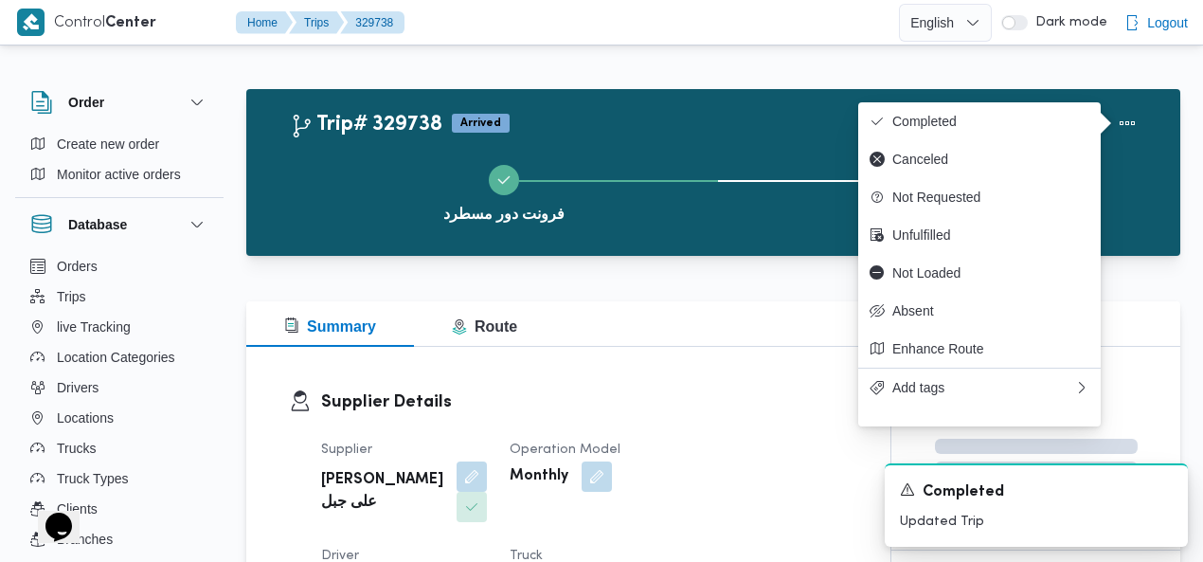
click at [652, 122] on div "Trip# 329738 Arrived Duplicate Trip" at bounding box center [718, 123] width 857 height 38
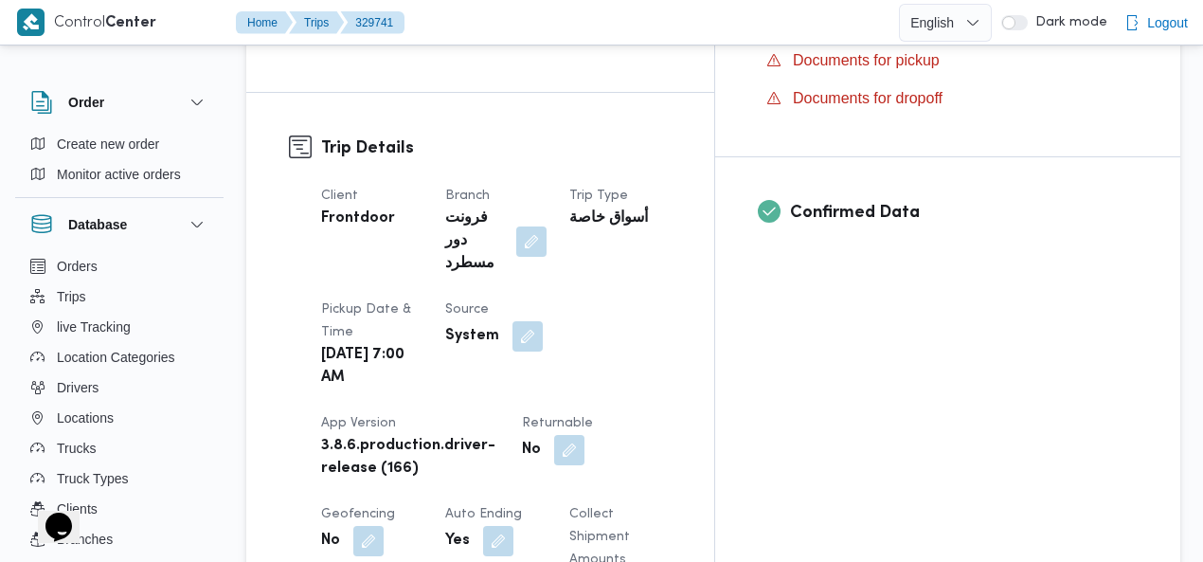
scroll to position [697, 0]
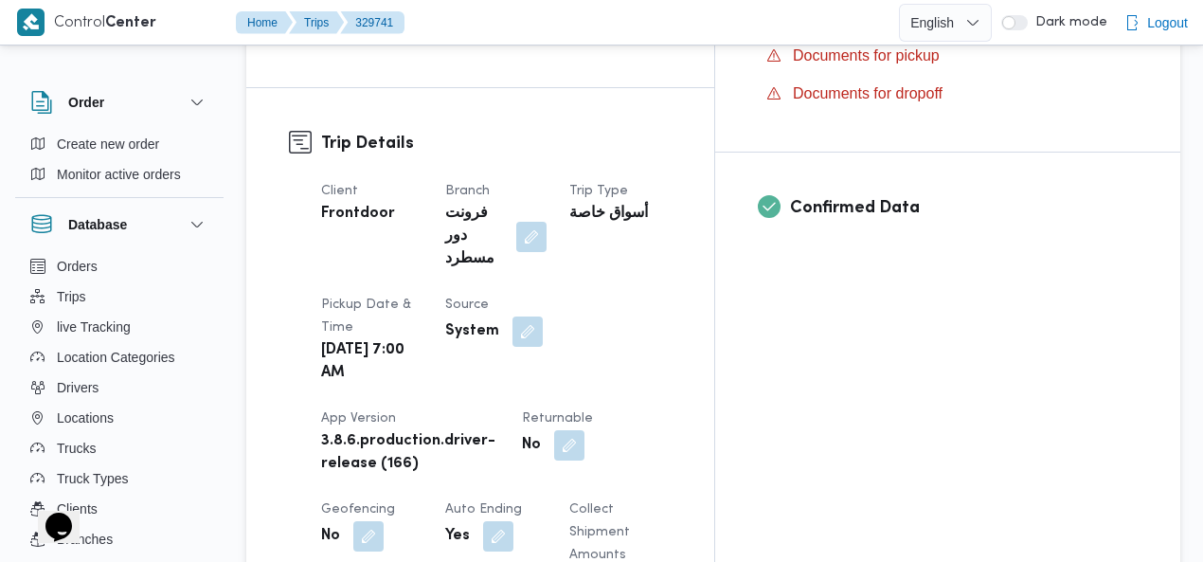
click at [543, 316] on button "button" at bounding box center [528, 331] width 30 height 30
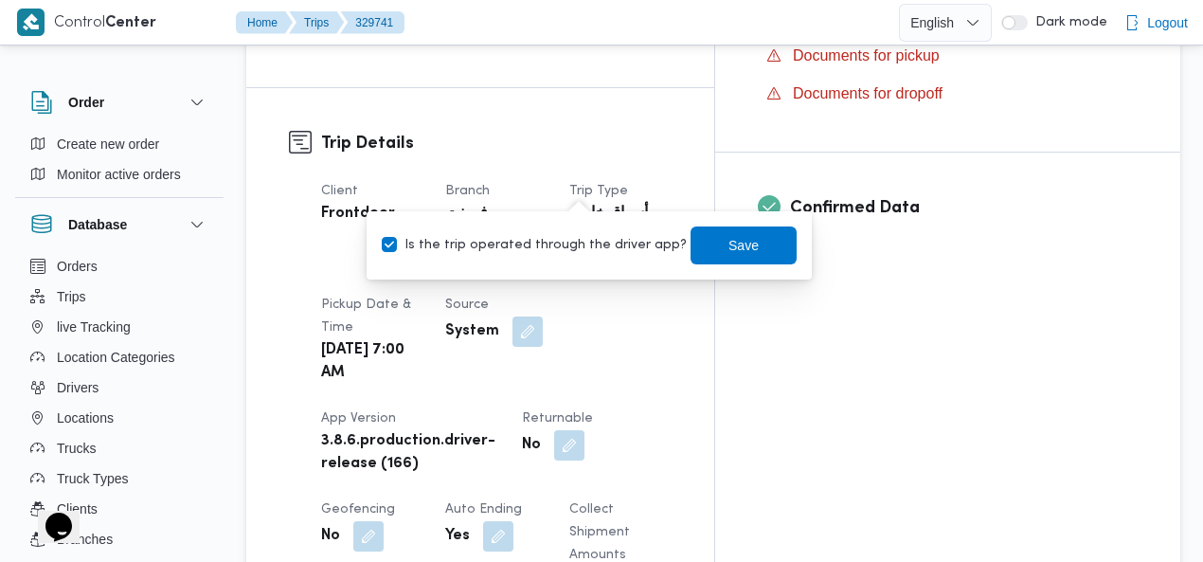
click at [545, 248] on label "Is the trip operated through the driver app?" at bounding box center [534, 245] width 305 height 23
checkbox input "false"
click at [729, 249] on span "Save" at bounding box center [744, 244] width 30 height 23
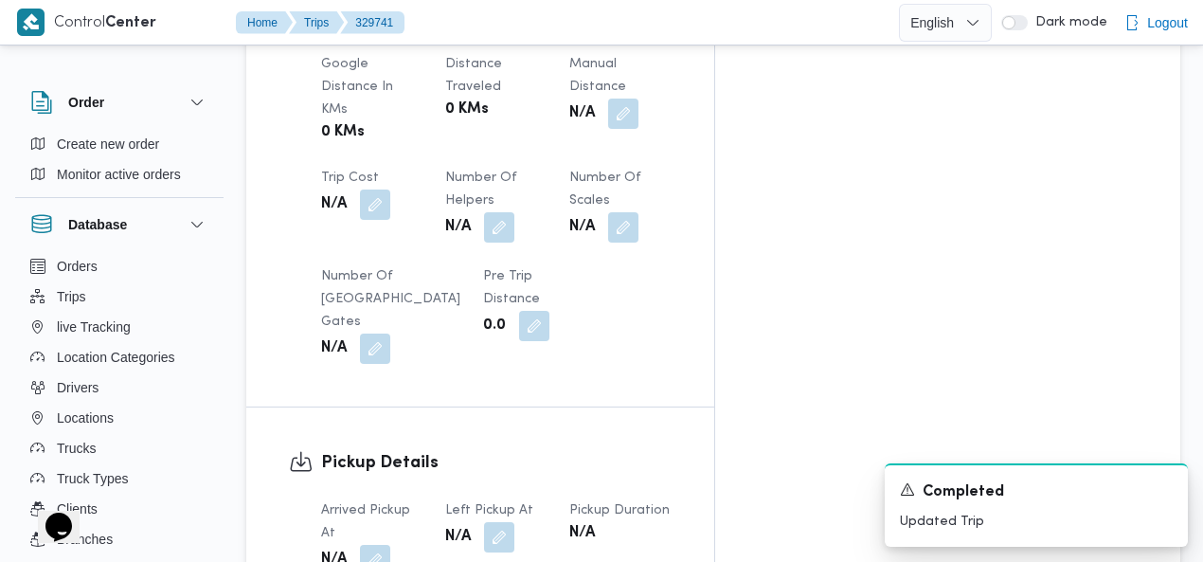
scroll to position [1277, 0]
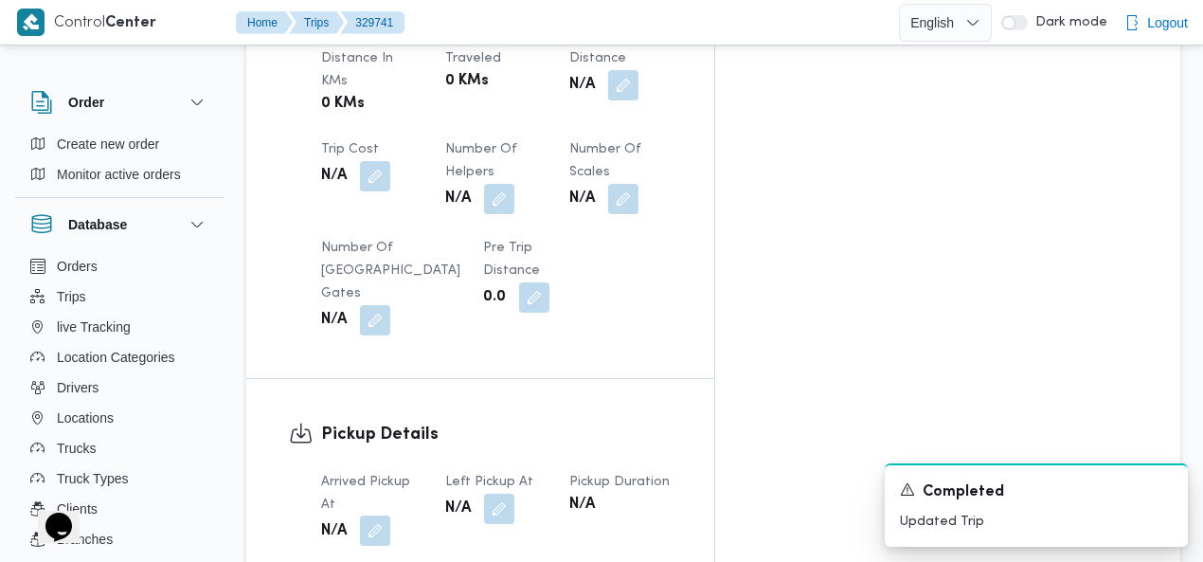
click at [375, 515] on button "button" at bounding box center [375, 530] width 30 height 30
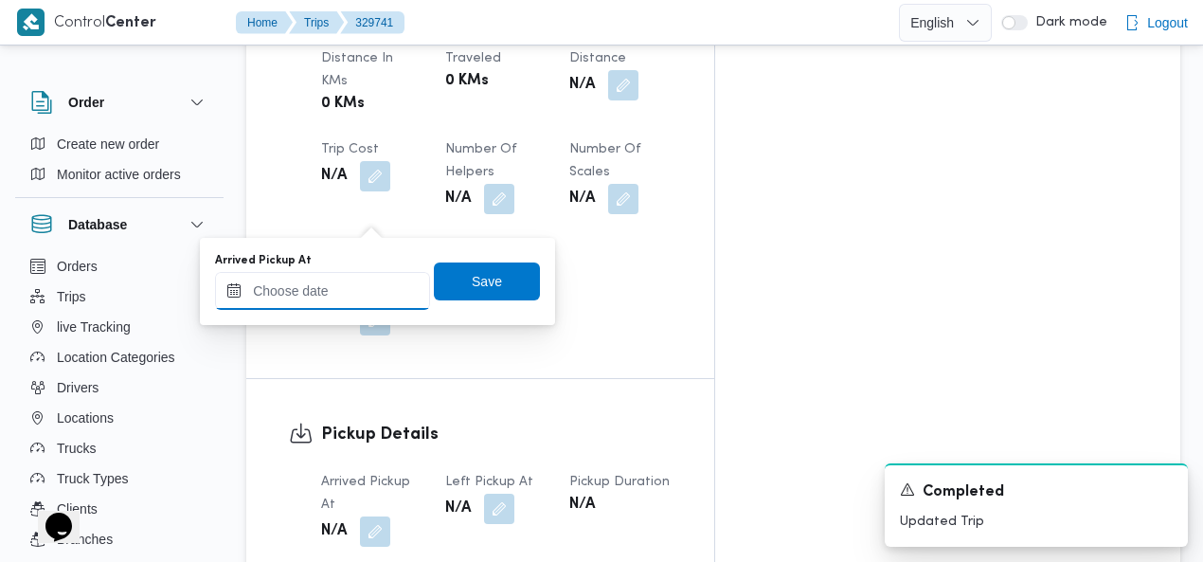
click at [314, 281] on input "Arrived Pickup At" at bounding box center [322, 291] width 215 height 38
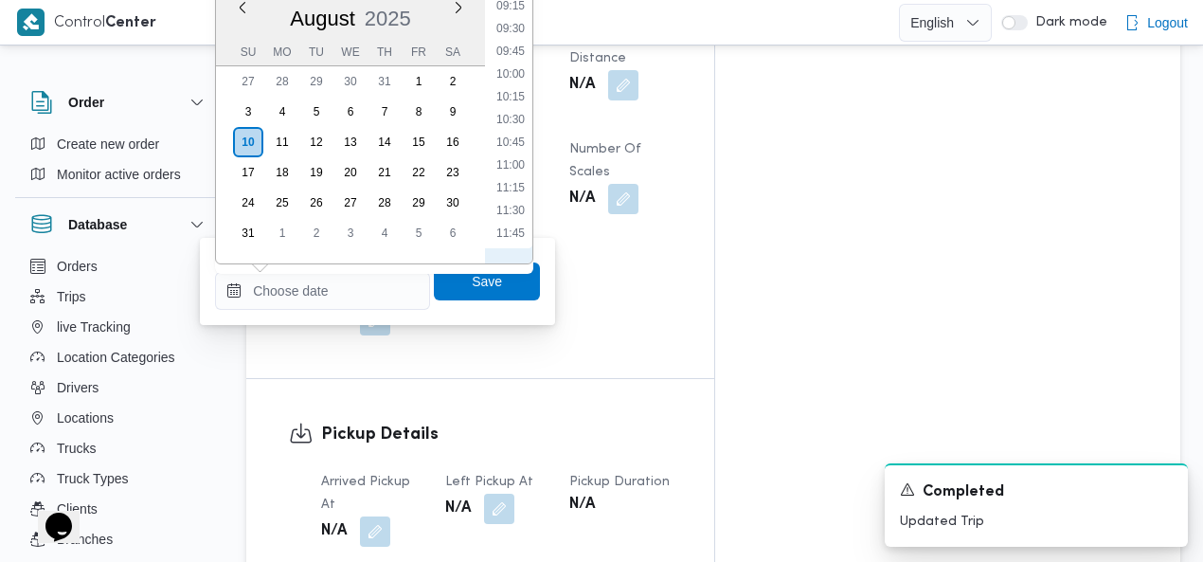
scroll to position [625, 0]
click at [518, 64] on li "07:30" at bounding box center [511, 64] width 44 height 19
type input "[DATE] 07:30"
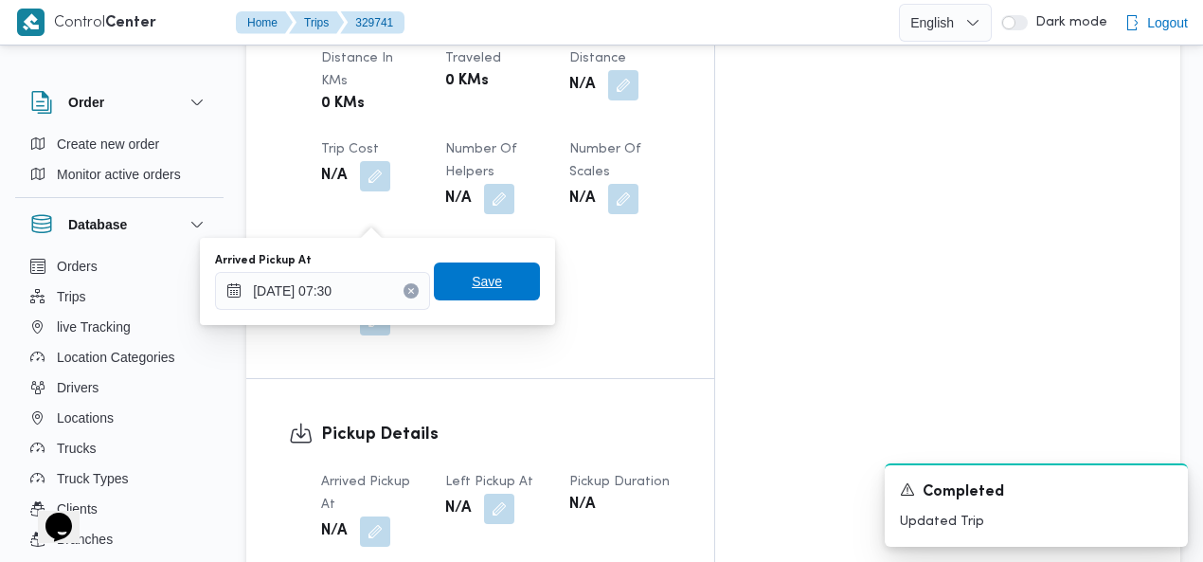
click at [478, 282] on span "Save" at bounding box center [487, 281] width 30 height 23
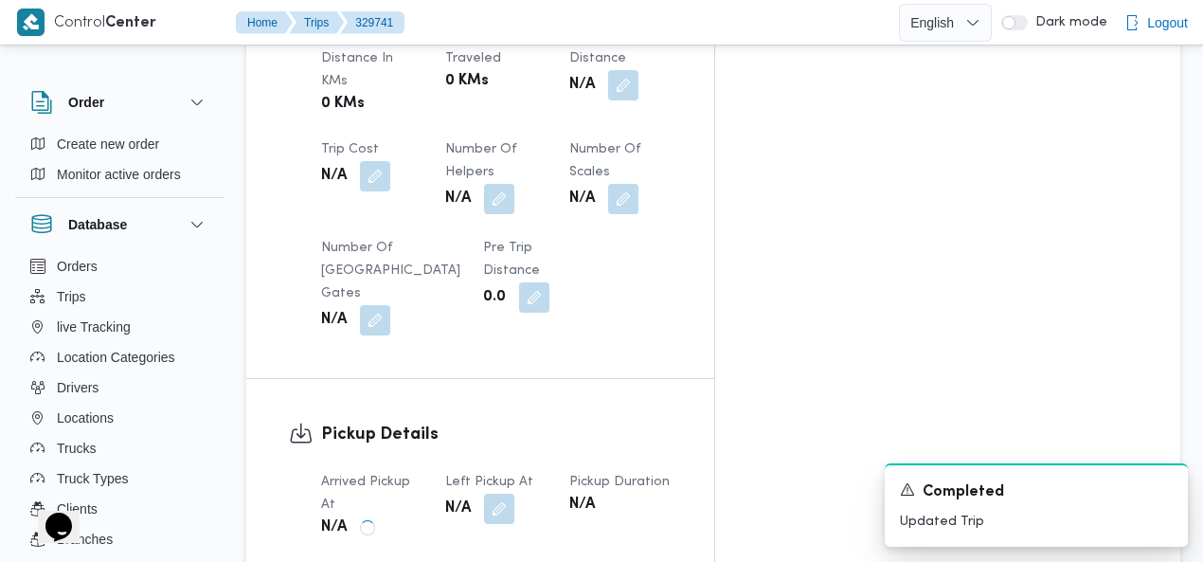
click at [514, 494] on button "button" at bounding box center [499, 509] width 30 height 30
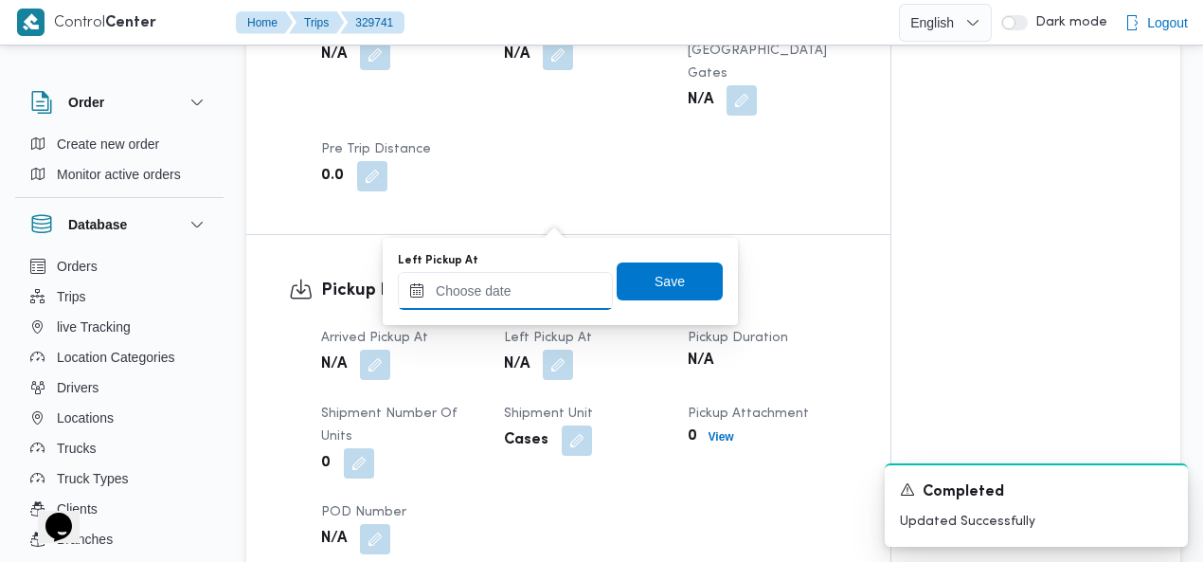
click at [532, 283] on input "Left Pickup At" at bounding box center [505, 291] width 215 height 38
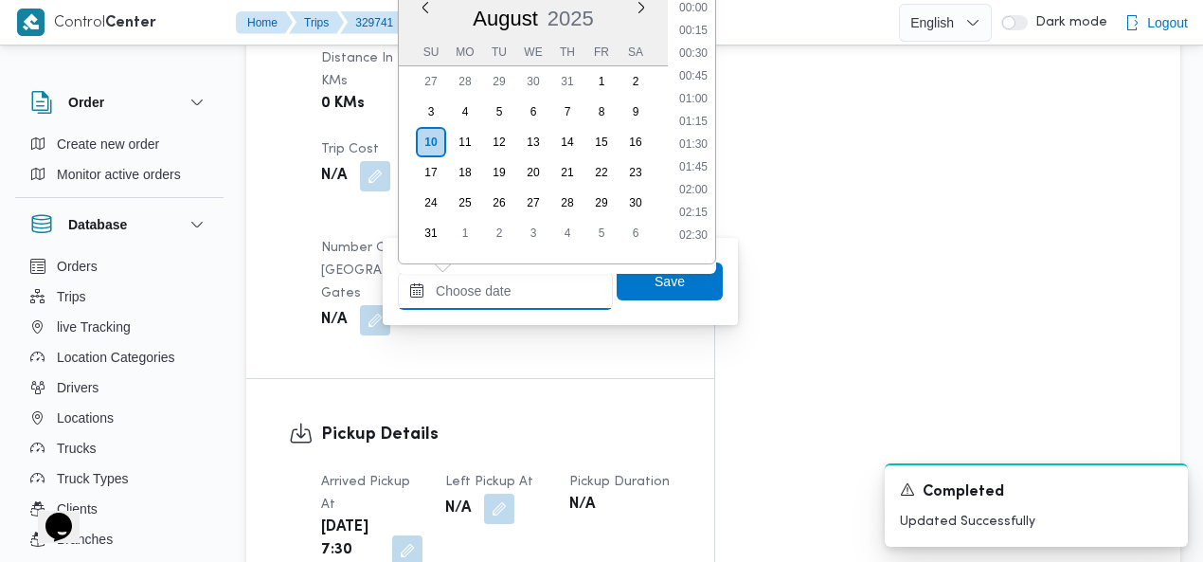
scroll to position [1279, 0]
click at [695, 96] on li "15:00" at bounding box center [694, 92] width 44 height 19
type input "10/08/2025 15:00"
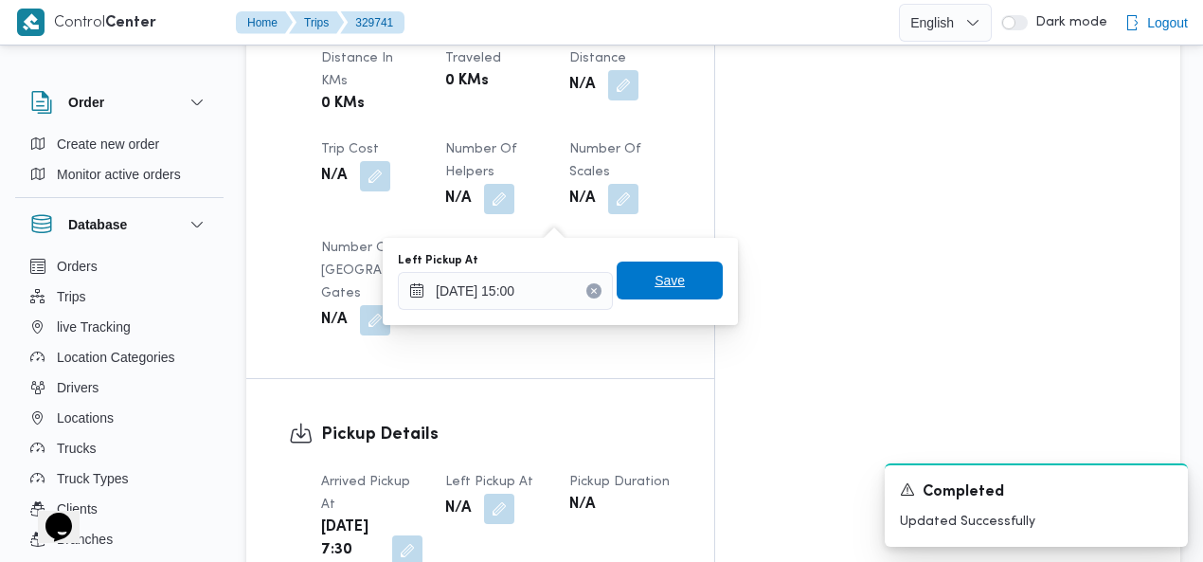
click at [655, 281] on span "Save" at bounding box center [670, 280] width 30 height 23
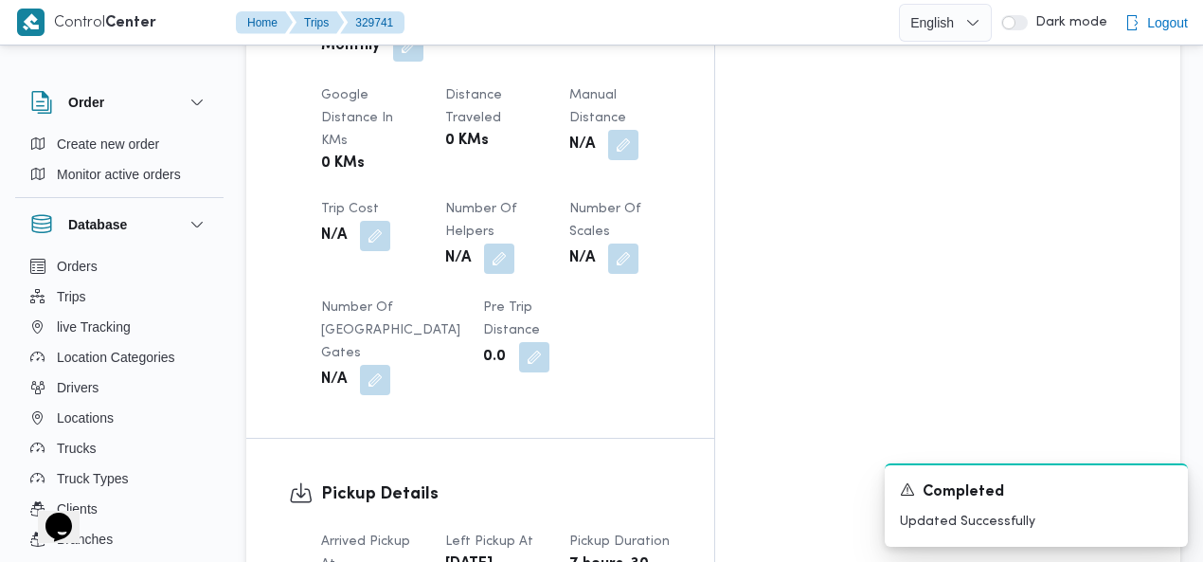
scroll to position [0, 0]
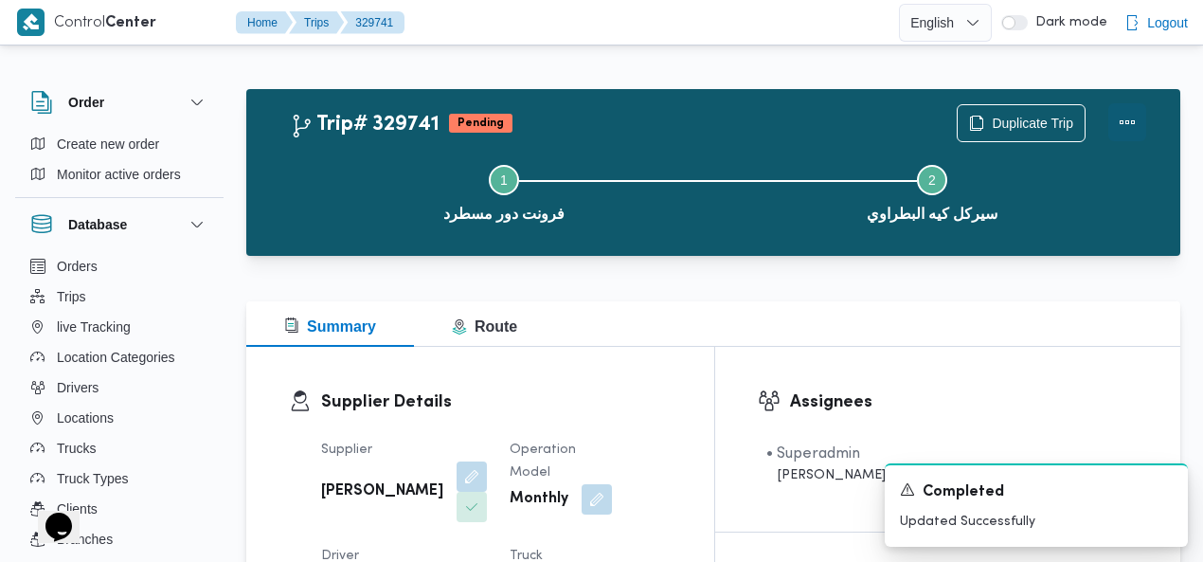
click at [1128, 121] on button "Actions" at bounding box center [1128, 122] width 38 height 38
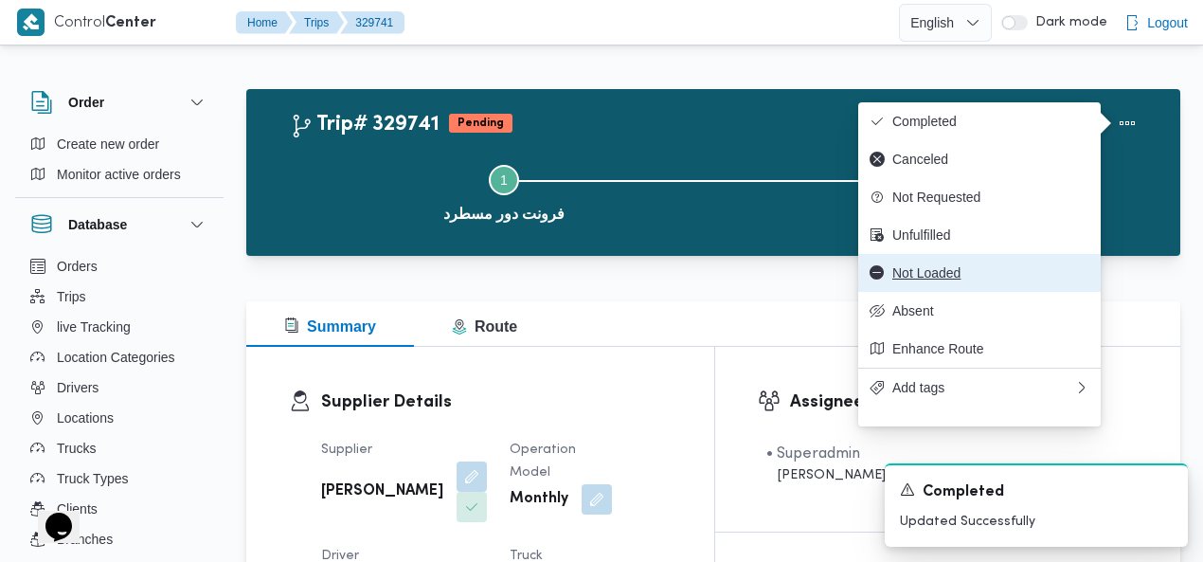
click at [956, 279] on span "Not Loaded" at bounding box center [991, 272] width 197 height 15
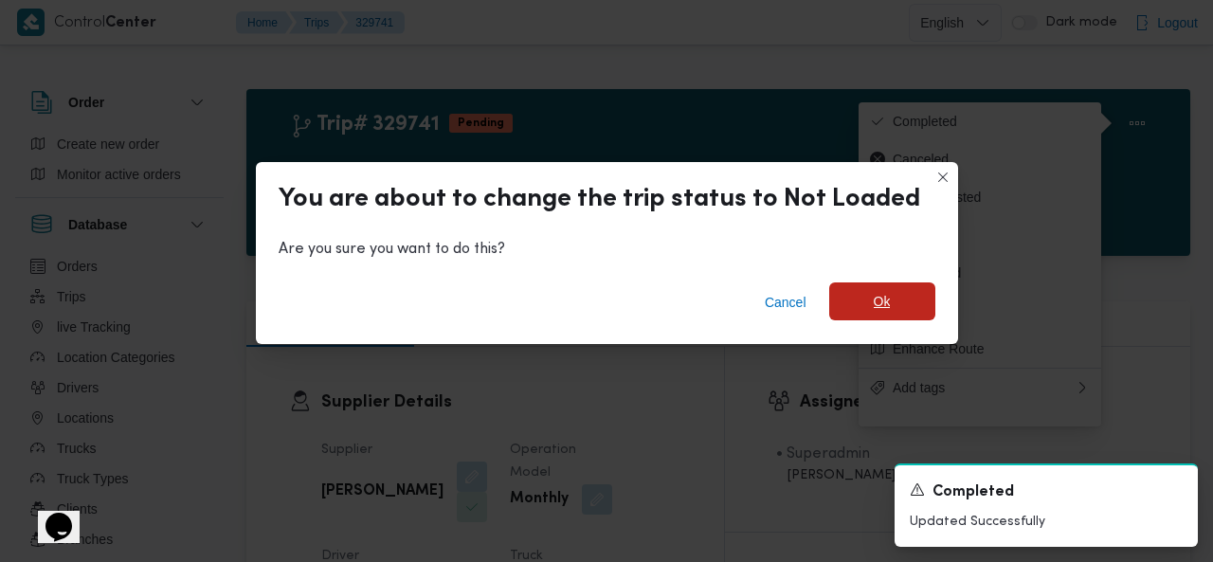
click at [892, 310] on span "Ok" at bounding box center [882, 301] width 106 height 38
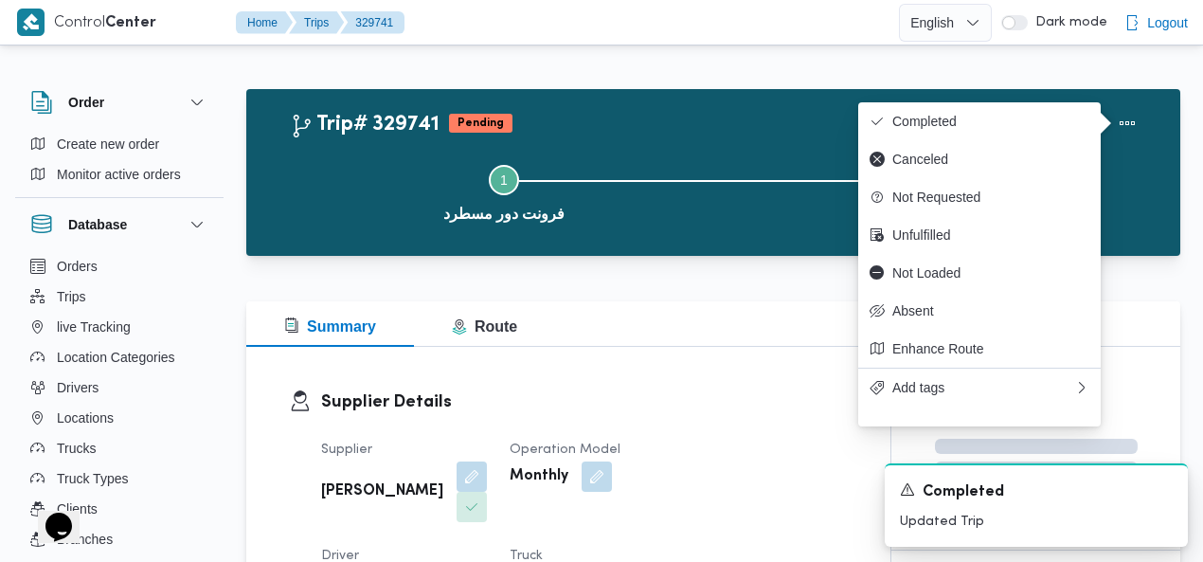
click at [589, 123] on div "Trip# 329741 Pending Duplicate Trip" at bounding box center [718, 123] width 857 height 38
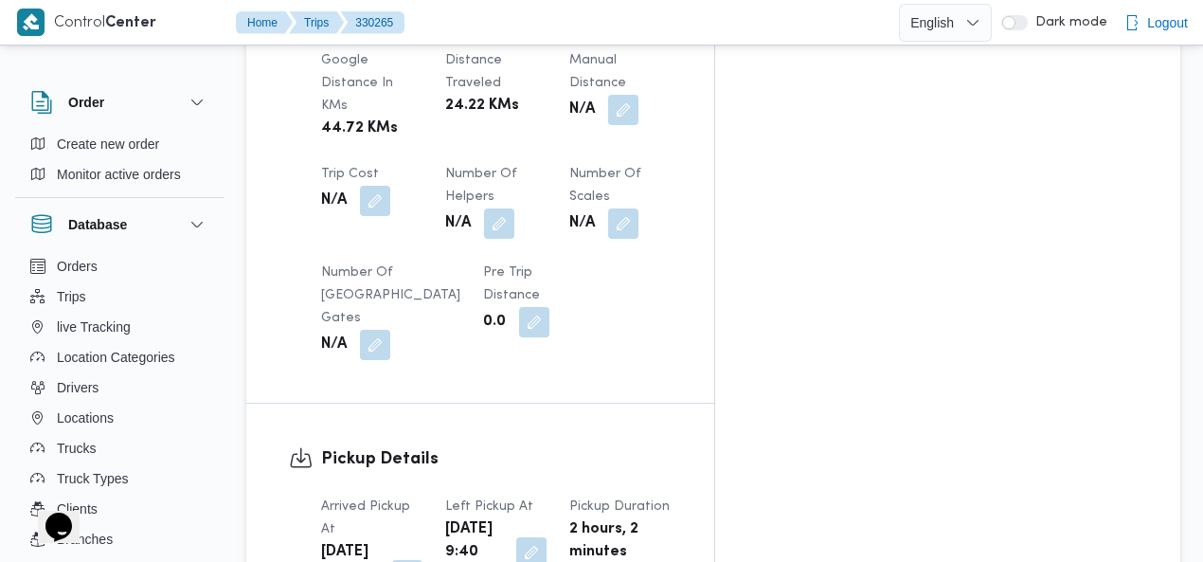
scroll to position [1335, 0]
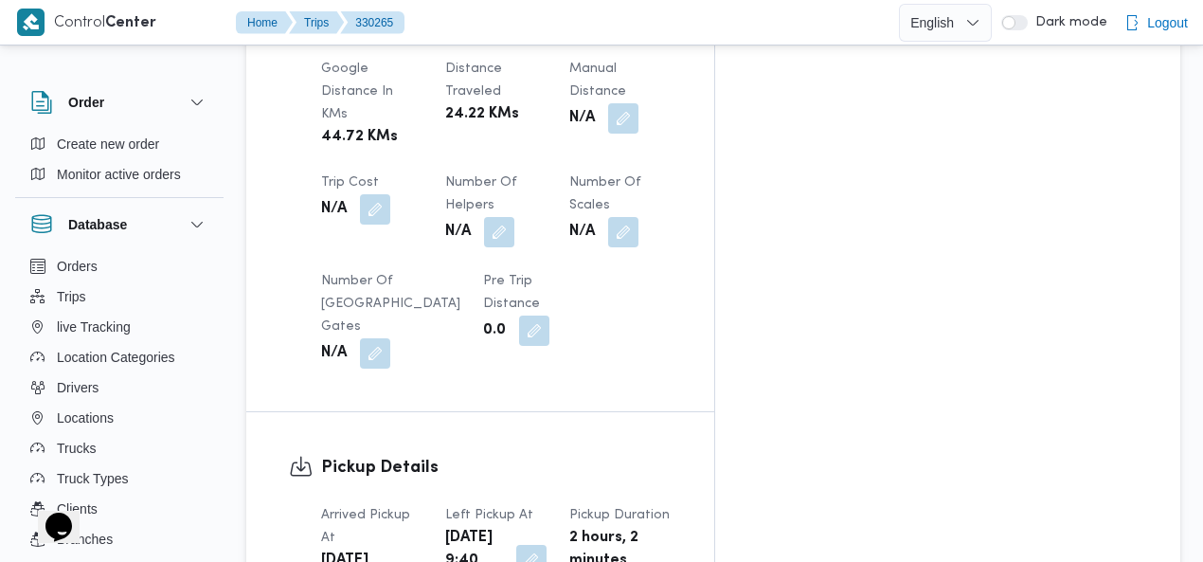
click at [547, 545] on button "button" at bounding box center [531, 560] width 30 height 30
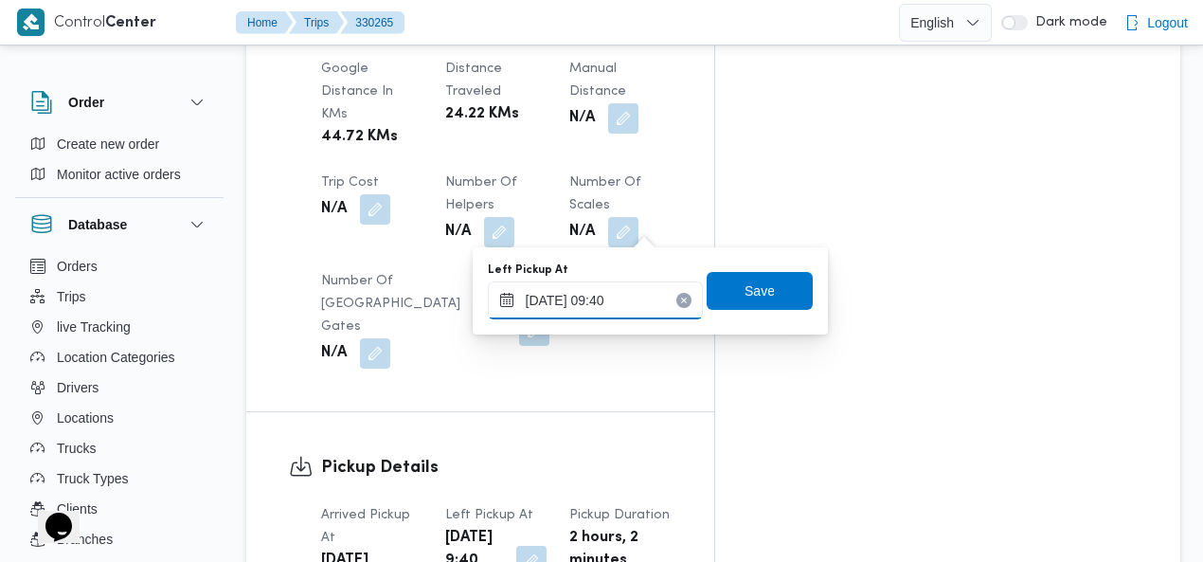
click at [621, 293] on input "[DATE] 09:40" at bounding box center [595, 300] width 215 height 38
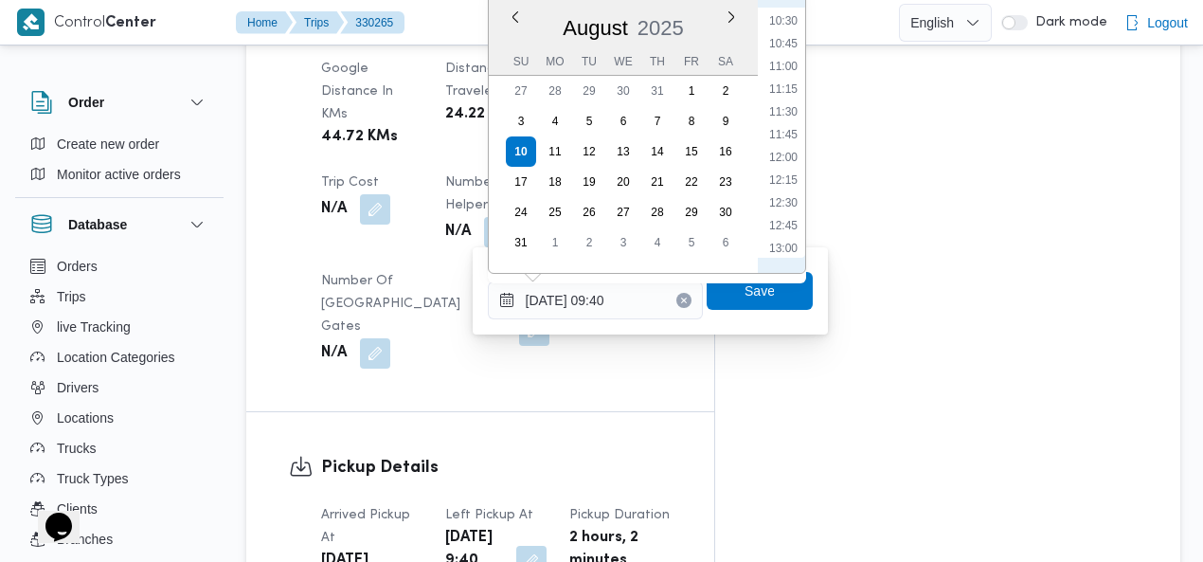
scroll to position [1169, 0]
click at [789, 192] on li "14:45" at bounding box center [784, 189] width 44 height 19
type input "10/08/2025 14:45"
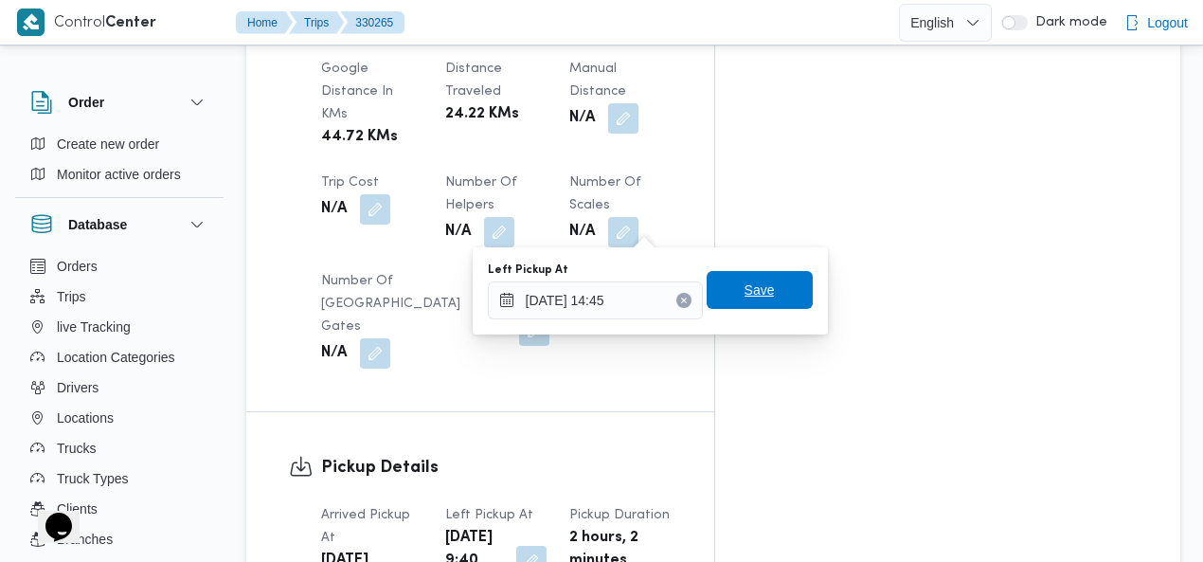
click at [762, 293] on span "Save" at bounding box center [760, 290] width 106 height 38
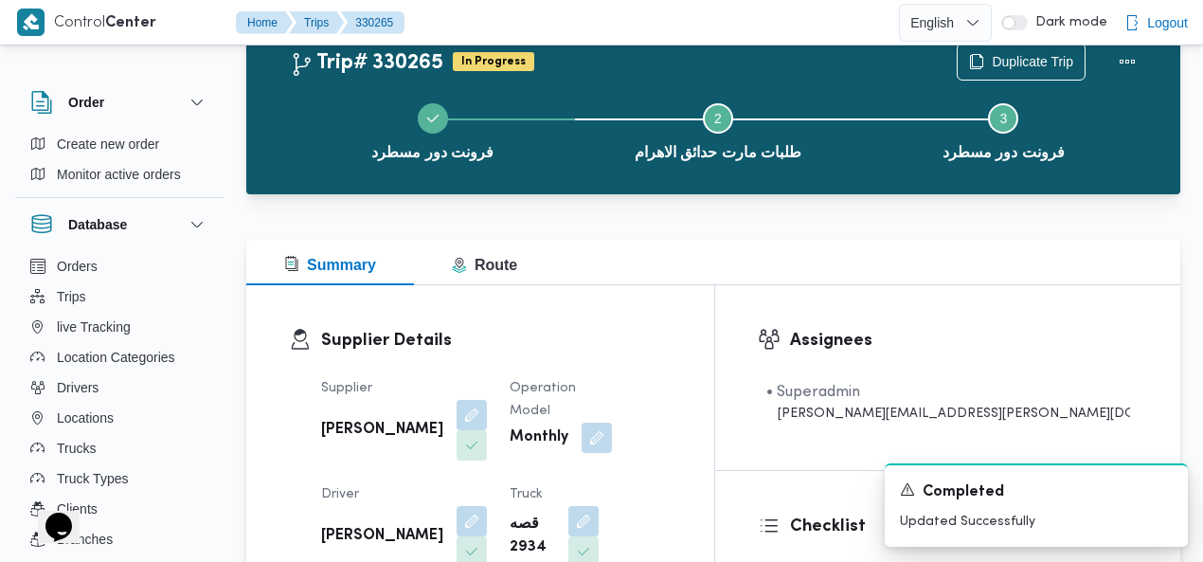
scroll to position [0, 0]
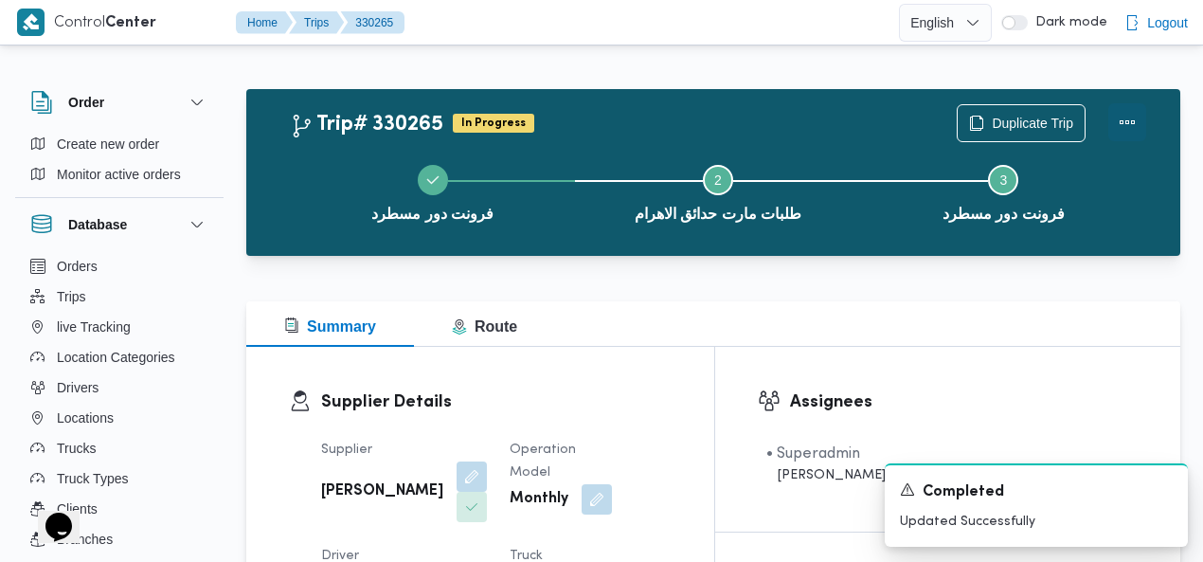
click at [1128, 120] on button "Actions" at bounding box center [1128, 122] width 38 height 38
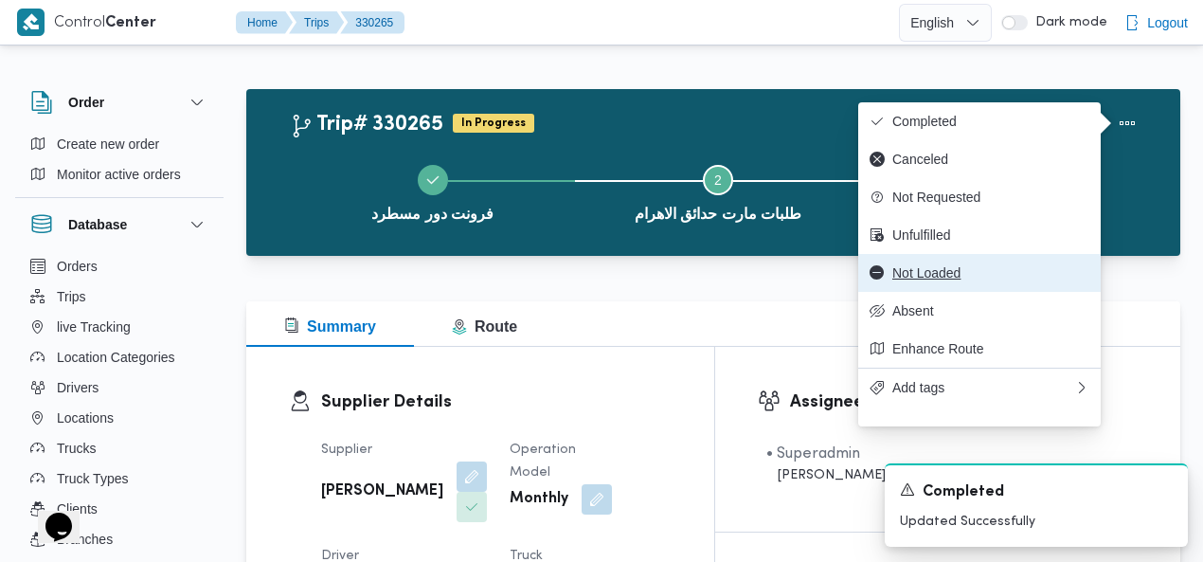
click at [949, 280] on span "Not Loaded" at bounding box center [991, 272] width 197 height 15
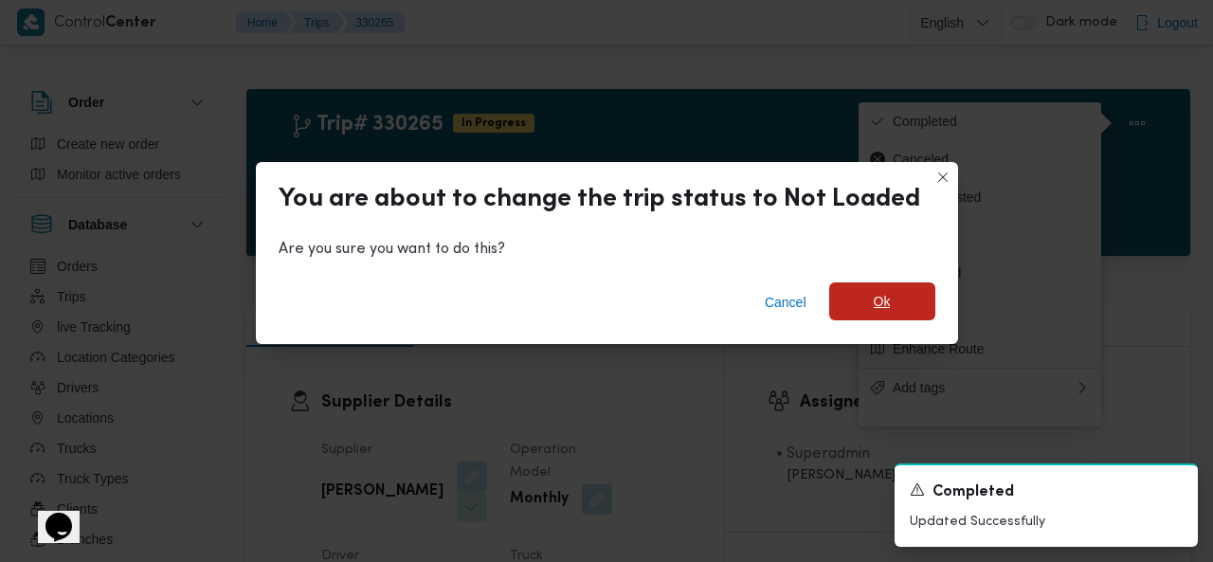
click at [857, 310] on span "Ok" at bounding box center [882, 301] width 106 height 38
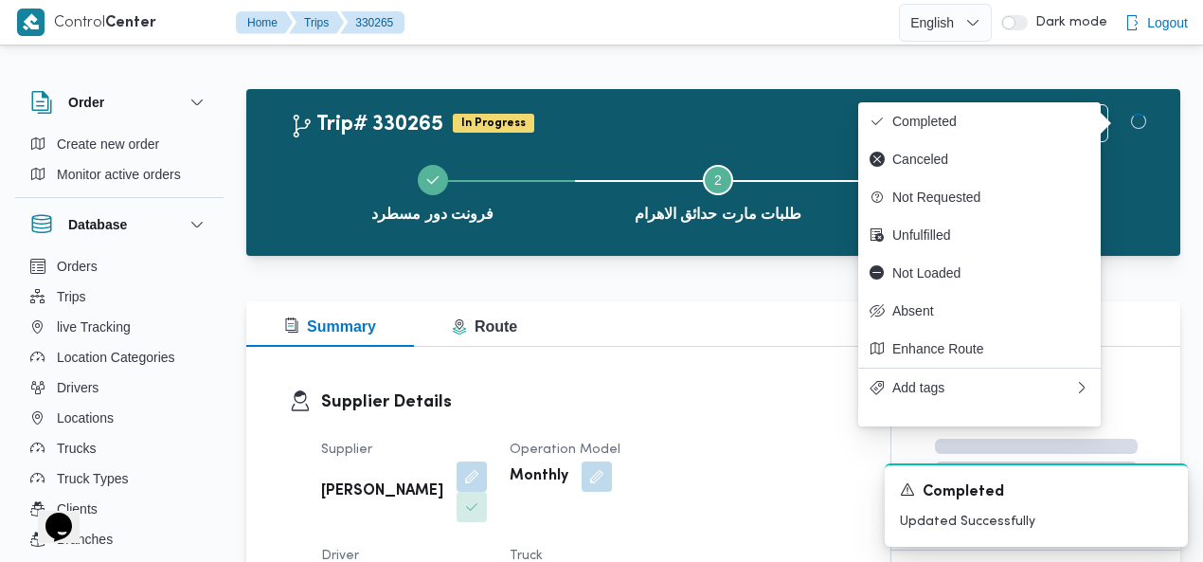
click at [641, 135] on div "فرونت دور مسطرد Step 2 is incomplete 2 طلبات مارت حدائق الاهرام Step 3 is incom…" at bounding box center [718, 191] width 879 height 121
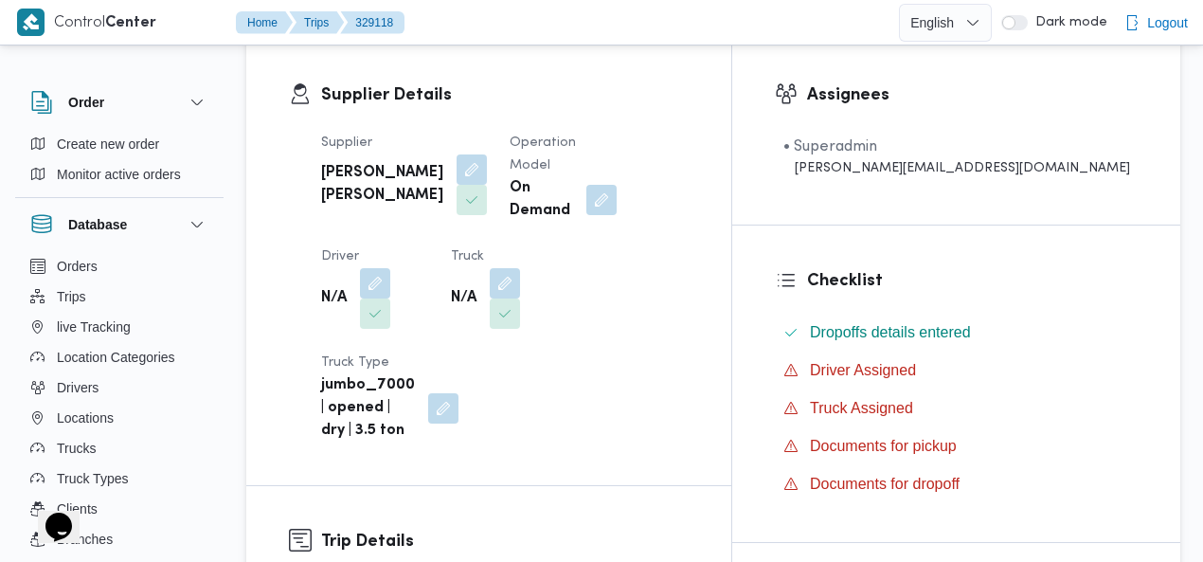
scroll to position [352, 0]
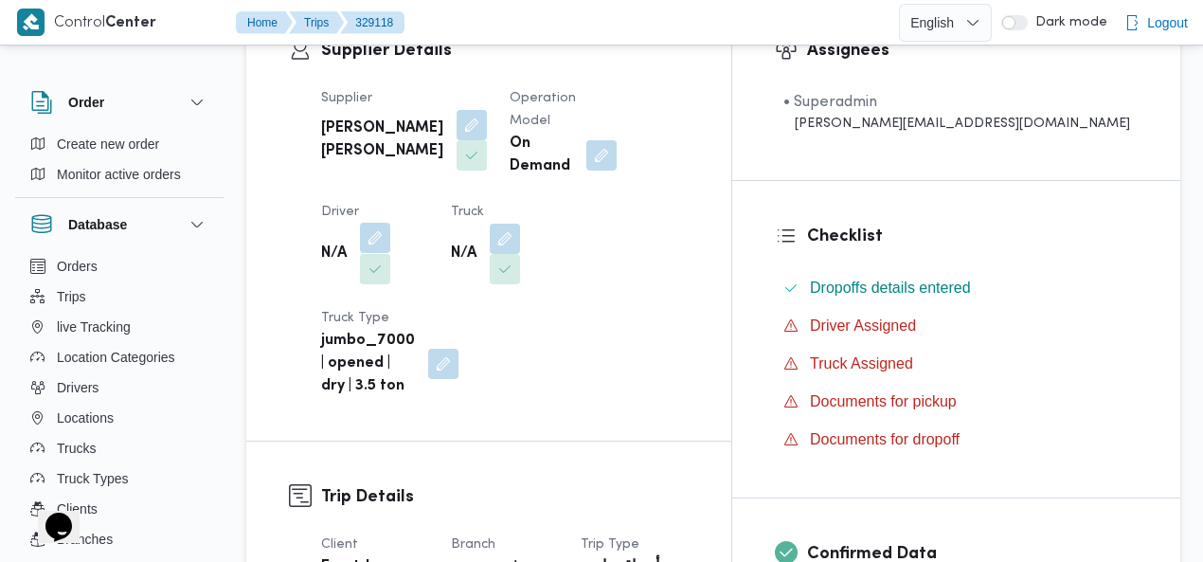
click at [390, 223] on button "button" at bounding box center [375, 238] width 30 height 30
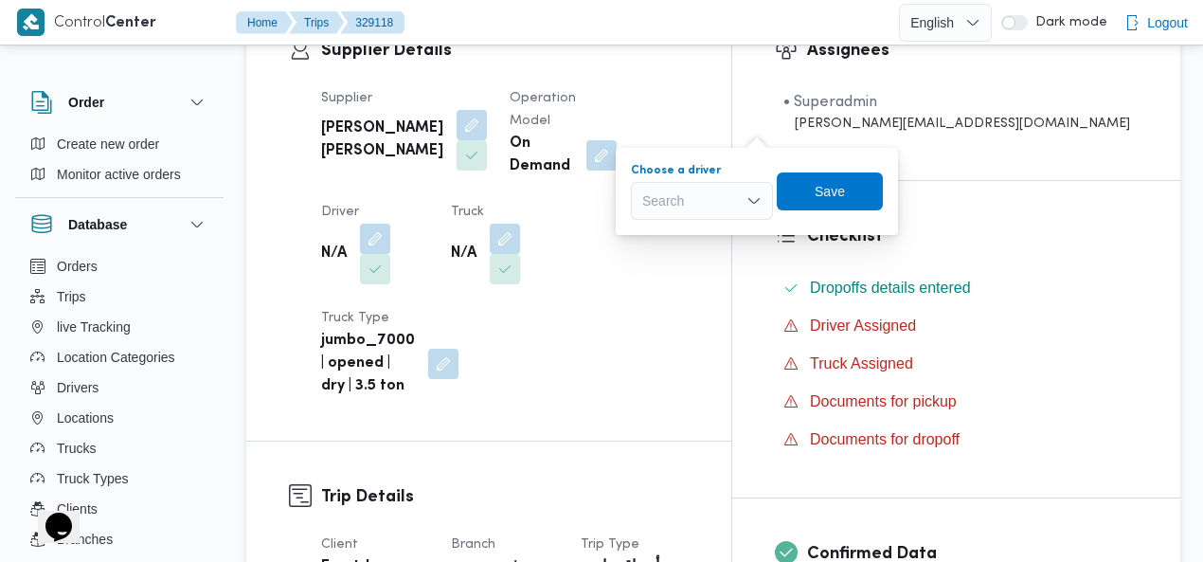
click at [711, 198] on div "Search" at bounding box center [702, 201] width 142 height 38
click at [667, 204] on input "صب" at bounding box center [655, 200] width 27 height 23
type input "ايمن"
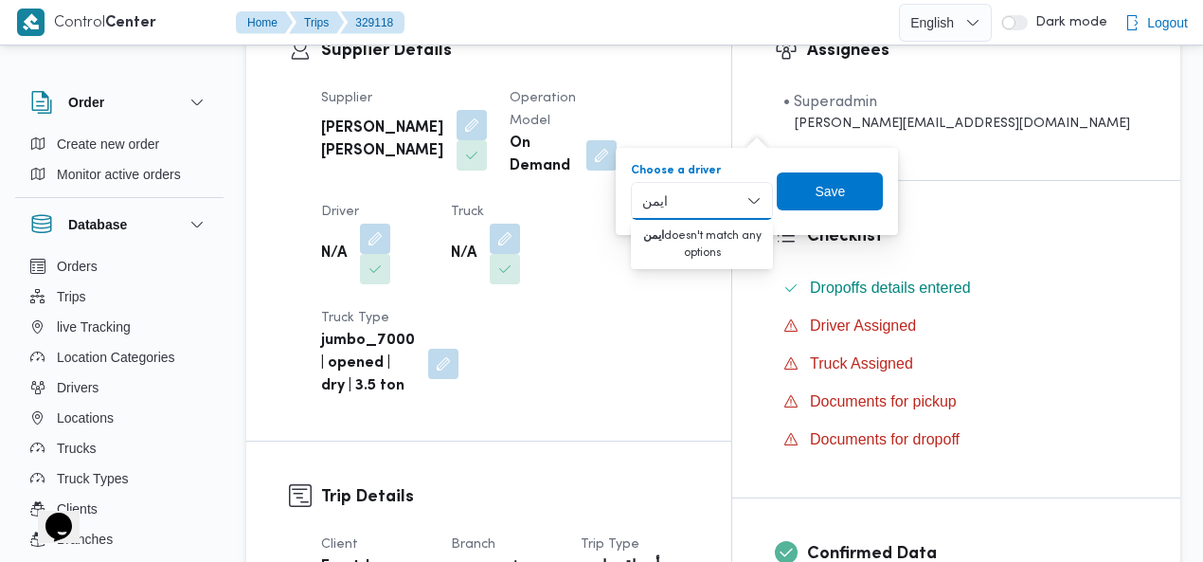
click at [556, 181] on div "Supplier [PERSON_NAME] [PERSON_NAME] Operation Model On Demand Driver N/A Truck…" at bounding box center [505, 243] width 390 height 334
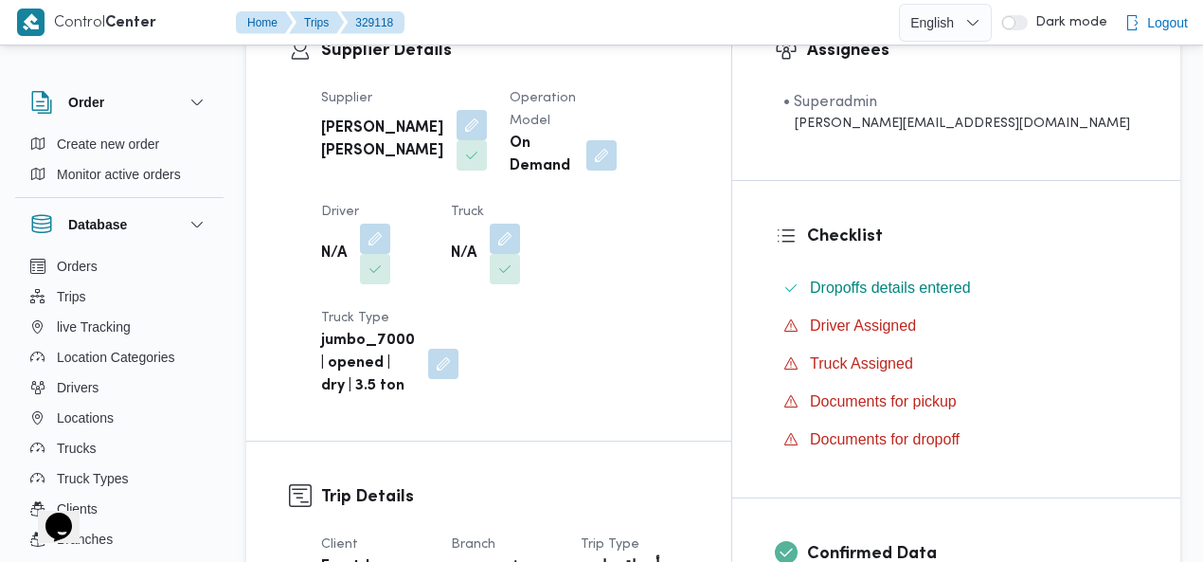
click at [731, 113] on div "Supplier Details Supplier [PERSON_NAME] [PERSON_NAME] Operation Model On Demand…" at bounding box center [488, 217] width 485 height 445
